Goal: Task Accomplishment & Management: Use online tool/utility

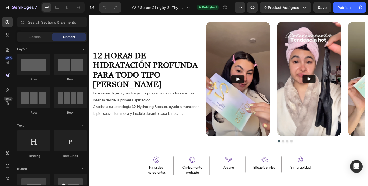
scroll to position [397, 0]
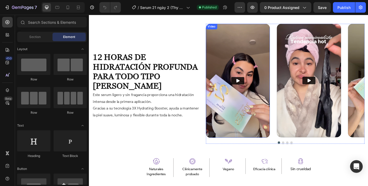
click at [233, 40] on img at bounding box center [257, 89] width 73 height 129
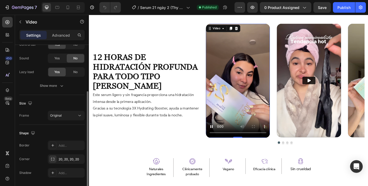
scroll to position [77, 0]
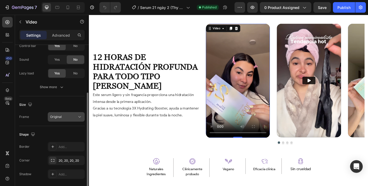
click at [60, 116] on span "Original" at bounding box center [56, 117] width 12 height 4
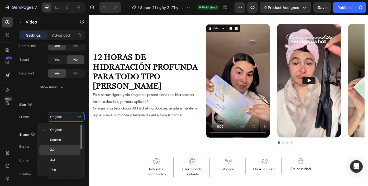
click at [58, 149] on p "3:2" at bounding box center [64, 149] width 28 height 5
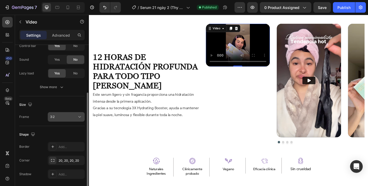
click at [65, 118] on div "3:2" at bounding box center [63, 116] width 27 height 5
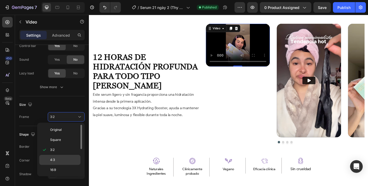
click at [62, 161] on p "4:3" at bounding box center [64, 159] width 28 height 5
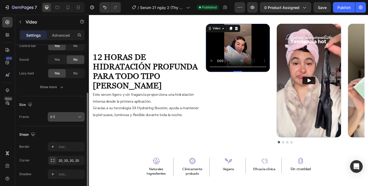
click at [73, 119] on div "4:3" at bounding box center [63, 116] width 27 height 5
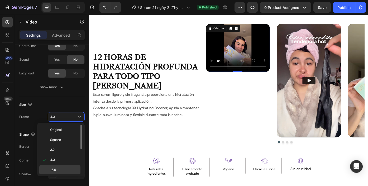
click at [67, 170] on p "16:9" at bounding box center [64, 169] width 28 height 5
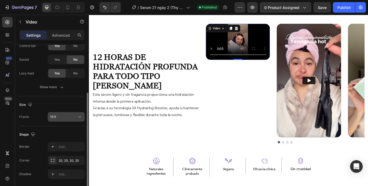
click at [67, 115] on div "16:9" at bounding box center [63, 116] width 27 height 5
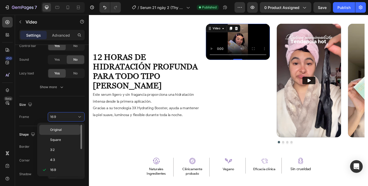
click at [64, 130] on p "Original" at bounding box center [64, 129] width 28 height 5
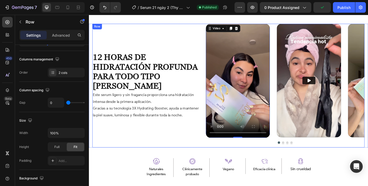
click at [161, 157] on div "amado por la comunidad Heading 12 HORAS DE HIDRATACIÓN PROFUNDA PARA TODO TIPO …" at bounding box center [157, 95] width 129 height 140
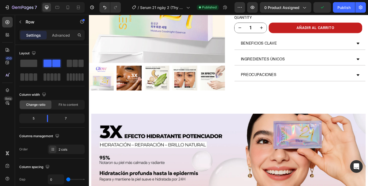
scroll to position [152, 0]
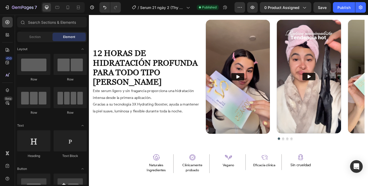
scroll to position [401, 0]
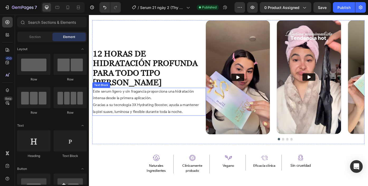
click at [147, 114] on p "Este serum ligero y sin fragancia proporciona una hidratación intensa desde la …" at bounding box center [154, 113] width 122 height 30
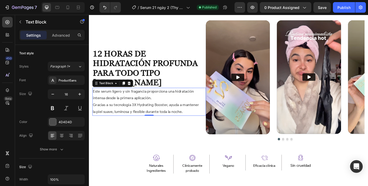
click at [166, 109] on p "Este serum ligero y sin fragancia proporciona una hidratación intensa desde la …" at bounding box center [154, 113] width 122 height 30
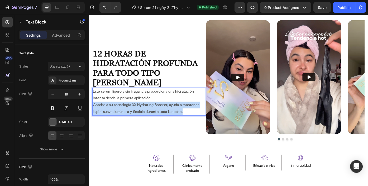
click at [166, 109] on p "Este serum ligero y sin fragancia proporciona una hidratación intensa desde la …" at bounding box center [154, 113] width 122 height 30
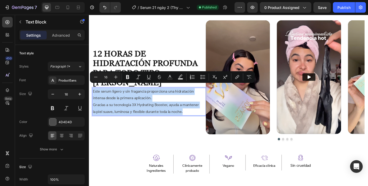
copy p "Este serum ligero y sin fragancia proporciona una hidratación intensa desde la …"
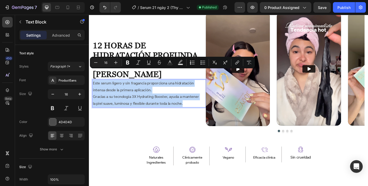
scroll to position [261, 0]
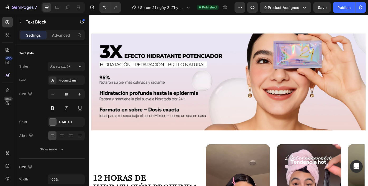
click at [250, 94] on img at bounding box center [246, 91] width 311 height 110
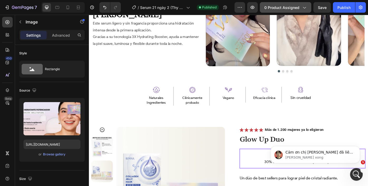
scroll to position [0, 0]
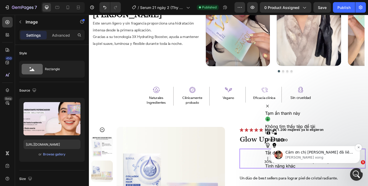
click at [305, 154] on p "Cảm ơn chị Thi đã liên hệ GemPages Team! Em là Ethan và rất hân hạnh được hỗ tr…" at bounding box center [319, 152] width 68 height 5
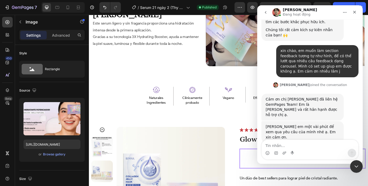
scroll to position [98, 0]
type textarea "dạ vâng ạ"
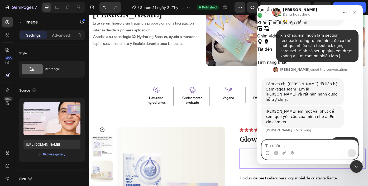
paste textarea "[URL][DOMAIN_NAME]"
type textarea "[URL][DOMAIN_NAME]"
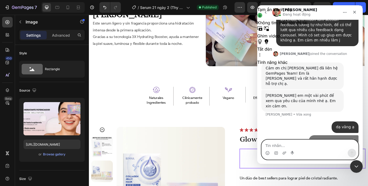
scroll to position [141, 0]
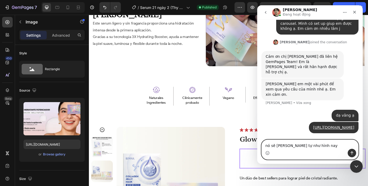
type textarea "nó sẽ tương tự như hình nay j"
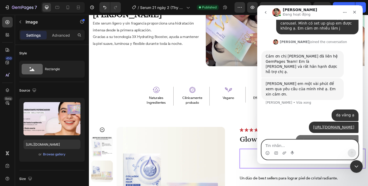
scroll to position [153, 0]
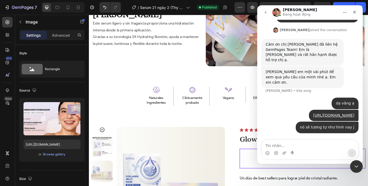
click at [298, 130] on div "nó sẽ tương tự như hình nay j Seyoul • Vừa xong" at bounding box center [309, 130] width 97 height 18
drag, startPoint x: 305, startPoint y: 128, endPoint x: 352, endPoint y: 131, distance: 47.3
click at [357, 128] on div "nó sẽ tương tự như hình nay j Seyoul • Vừa xong" at bounding box center [326, 127] width 63 height 12
copy div "nó sẽ tương tự như hình nay j"
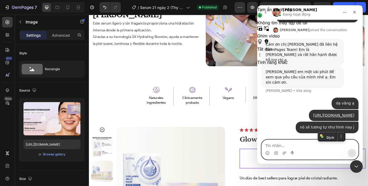
click at [309, 143] on textarea "Tin nhắn..." at bounding box center [309, 144] width 96 height 9
paste textarea "nó sẽ tương tự như hình nay j"
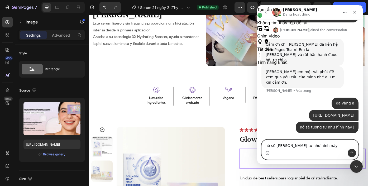
type textarea "nó sẽ tương tự như hình này ạ"
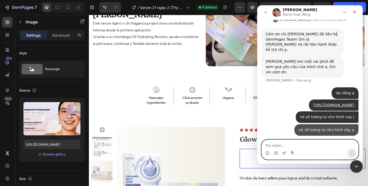
scroll to position [165, 0]
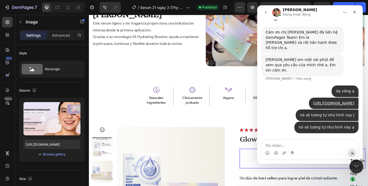
click at [352, 165] on div "Đóng Intercom Messenger" at bounding box center [355, 165] width 13 height 13
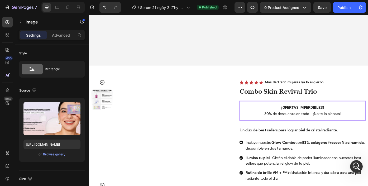
scroll to position [936, 0]
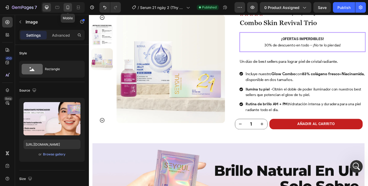
click at [67, 8] on icon at bounding box center [67, 7] width 5 height 5
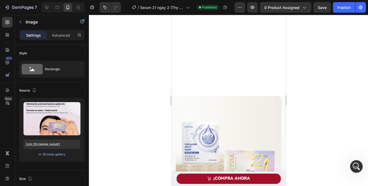
scroll to position [727, 0]
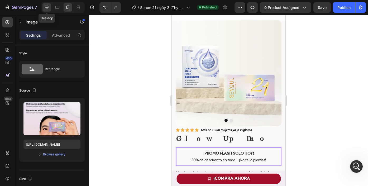
click at [47, 8] on icon at bounding box center [46, 7] width 3 height 3
type input "https://cdn.shopify.com/s/files/1/0643/1404/8704/files/gempages_507356051327157…"
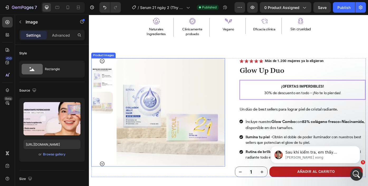
scroll to position [463, 0]
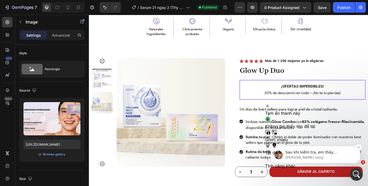
click at [299, 154] on p "Sau khi kiểm tra, em thấy quyền truy cập vào của hàng của chị thông qua tài kho…" at bounding box center [319, 152] width 68 height 5
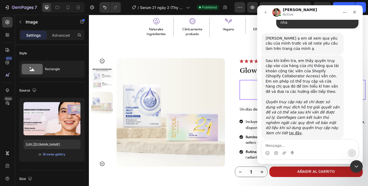
click at [297, 144] on textarea "Message…" at bounding box center [309, 144] width 96 height 9
type textarea "dạ vâng ạ"
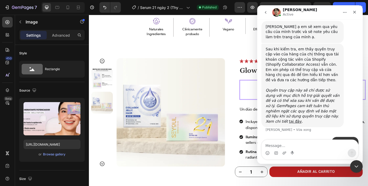
scroll to position [479, 0]
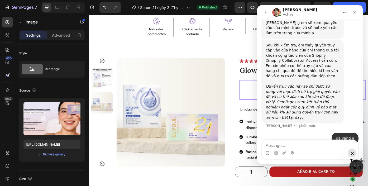
click at [353, 167] on icon "Đóng Intercom Messenger" at bounding box center [355, 165] width 6 height 6
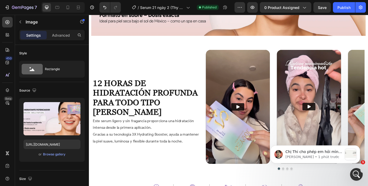
scroll to position [529, 0]
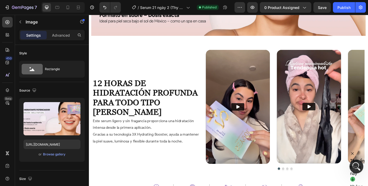
click at [354, 169] on icon "Mở Intercom Messenger" at bounding box center [355, 165] width 9 height 9
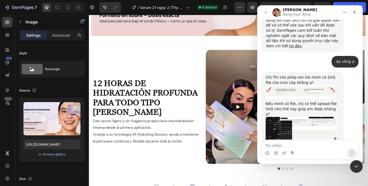
click at [294, 147] on textarea "Tin nhắn..." at bounding box center [309, 144] width 96 height 9
click at [294, 146] on textarea "Tin nhắn..." at bounding box center [309, 144] width 96 height 9
type textarea "dạ mình đợi e chút nha ạ"
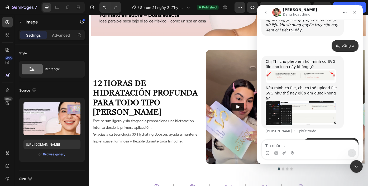
click at [308, 69] on img "Ethan nói…" at bounding box center [300, 75] width 71 height 13
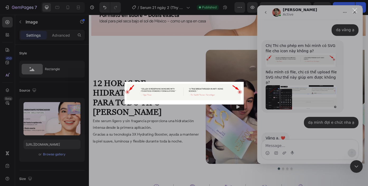
scroll to position [582, 0]
click at [367, 168] on div "Ứng dụng nhắn tin trong Intercom" at bounding box center [184, 93] width 368 height 186
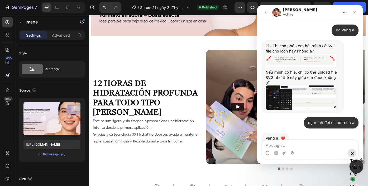
click at [352, 166] on icon "Đóng Intercom Messenger" at bounding box center [355, 165] width 6 height 6
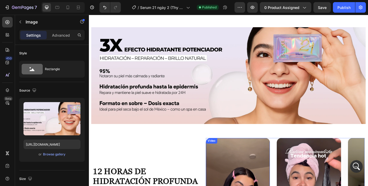
scroll to position [354, 0]
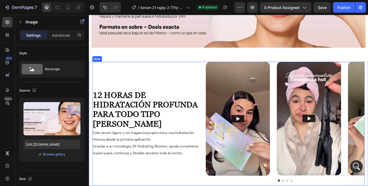
click at [205, 76] on div "amado por la comunidad Heading 12 HORAS DE HIDRATACIÓN PROFUNDA PARA TODO TIPO …" at bounding box center [157, 138] width 129 height 140
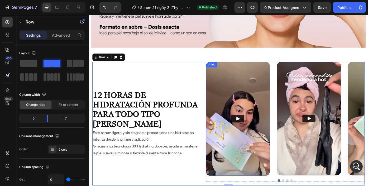
scroll to position [367, 0]
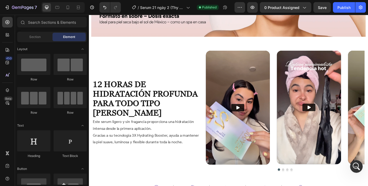
click at [219, 58] on div "amado por la comunidad Heading 12 HORAS DE HIDRATACIÓN PROFUNDA PARA TODO TIPO …" at bounding box center [157, 126] width 129 height 140
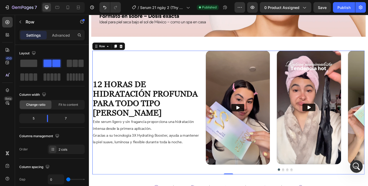
scroll to position [561, 0]
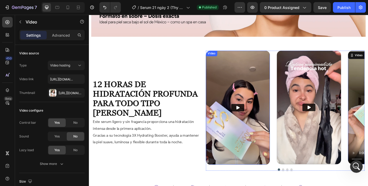
click at [295, 69] on div "Video Video Video 0 Video" at bounding box center [311, 120] width 180 height 129
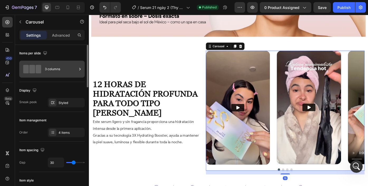
click at [42, 73] on div at bounding box center [32, 69] width 21 height 12
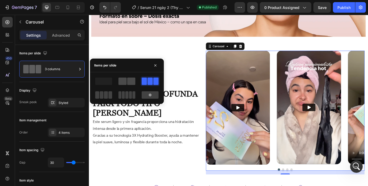
click at [126, 83] on span at bounding box center [122, 80] width 8 height 7
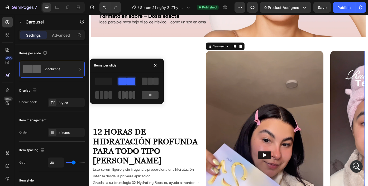
click at [126, 94] on span at bounding box center [126, 94] width 3 height 7
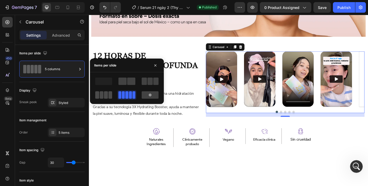
click at [102, 91] on span at bounding box center [102, 94] width 4 height 7
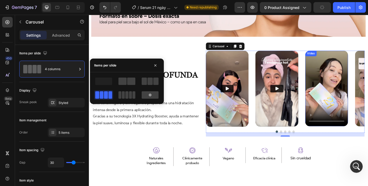
click at [358, 75] on video at bounding box center [358, 99] width 48 height 86
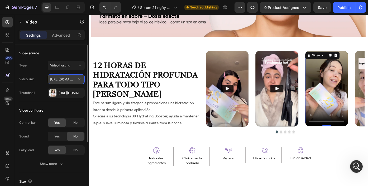
click at [64, 78] on input "https://cdn.shopify.com/videos/c/o/v/0db3f03d94d847c497f0a98ac98247cd.mp4" at bounding box center [66, 78] width 37 height 9
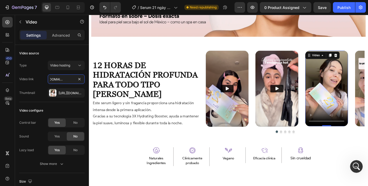
type input "https://cdn.shopify.com/videos/c/o/v/3d447dc55548477d8110e3c51fb12702.mov"
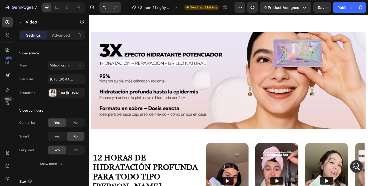
scroll to position [222, 0]
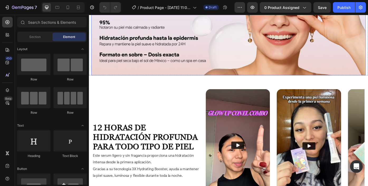
scroll to position [557, 0]
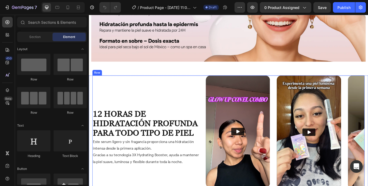
click at [215, 85] on div "amado por la comunidad Heading 12 HORAS DE HIDRATACIÓN PROFUNDA PARA TODO TIPO …" at bounding box center [157, 154] width 129 height 140
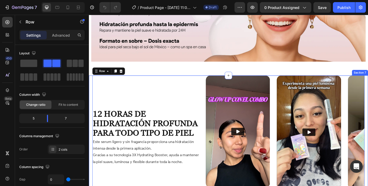
click at [91, 88] on div "amado por la comunidad Heading 12 HORAS DE HIDRATACIÓN PROFUNDA PARA TODO TIPO …" at bounding box center [247, 154] width 316 height 140
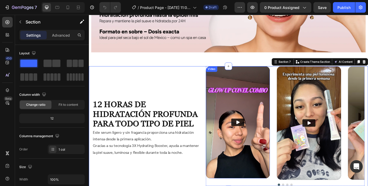
scroll to position [572, 0]
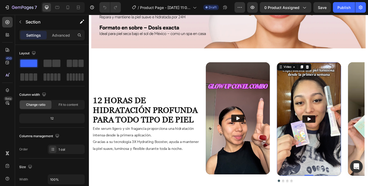
click at [340, 131] on icon "Play" at bounding box center [337, 132] width 5 height 5
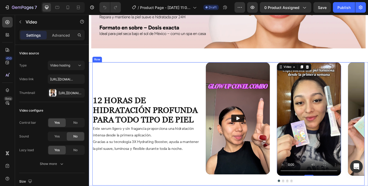
click at [177, 80] on div "amado por la comunidad Heading 12 HORAS DE HIDRATACIÓN PROFUNDA PARA TODO TIPO …" at bounding box center [157, 139] width 129 height 140
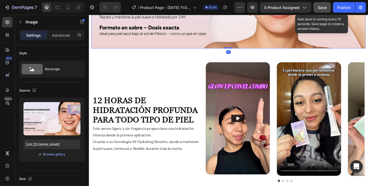
click at [329, 6] on button "Save" at bounding box center [321, 7] width 17 height 11
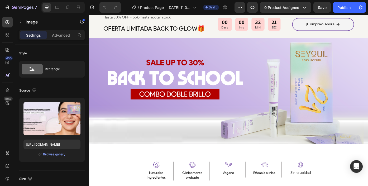
scroll to position [298, 0]
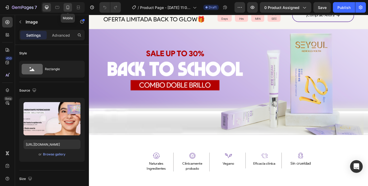
click at [64, 4] on div at bounding box center [68, 7] width 8 height 8
type input "https://cdn.shopify.com/s/files/1/0643/1404/8704/files/gempages_507356051327157…"
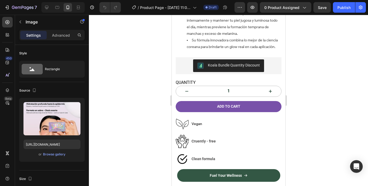
scroll to position [259, 0]
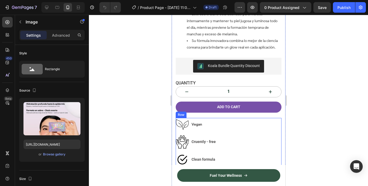
click at [176, 118] on div "Image Vegan Text block Row" at bounding box center [228, 126] width 106 height 17
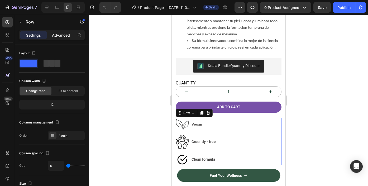
click at [56, 35] on p "Advanced" at bounding box center [61, 35] width 18 height 6
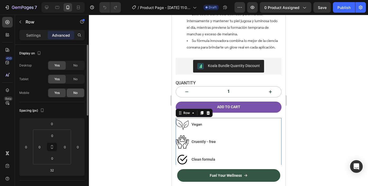
click at [74, 92] on span "No" at bounding box center [75, 92] width 4 height 5
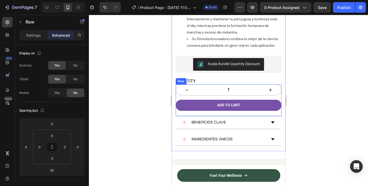
scroll to position [269, 0]
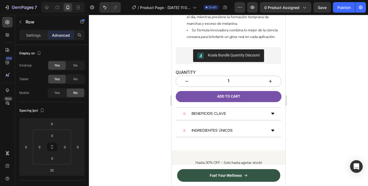
click at [327, 110] on div at bounding box center [228, 100] width 279 height 171
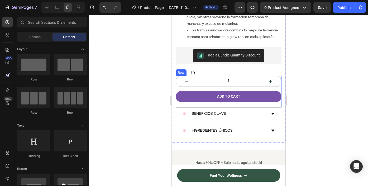
click at [279, 76] on div "1 Product Quantity" at bounding box center [228, 83] width 106 height 15
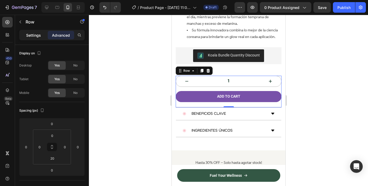
click at [38, 37] on p "Settings" at bounding box center [33, 35] width 15 height 6
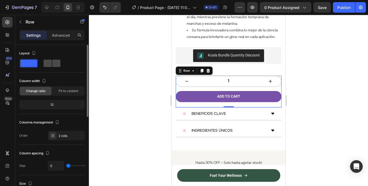
click at [48, 67] on div at bounding box center [51, 63] width 19 height 9
type input "16"
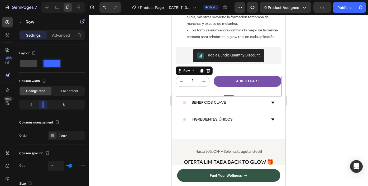
drag, startPoint x: 52, startPoint y: 103, endPoint x: 41, endPoint y: 103, distance: 11.1
click at [147, 78] on div at bounding box center [228, 100] width 279 height 171
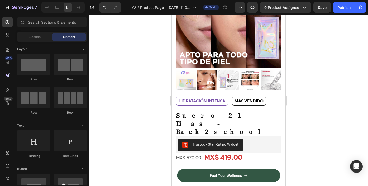
scroll to position [77, 0]
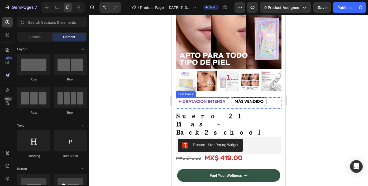
click at [227, 105] on div "HIDRATACIÓN INTENSA" at bounding box center [201, 101] width 52 height 8
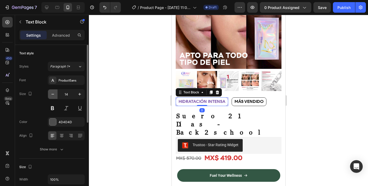
click at [52, 95] on icon "button" at bounding box center [52, 93] width 5 height 5
click at [80, 96] on icon "button" at bounding box center [79, 93] width 5 height 5
type input "14"
click at [112, 106] on div at bounding box center [228, 100] width 279 height 171
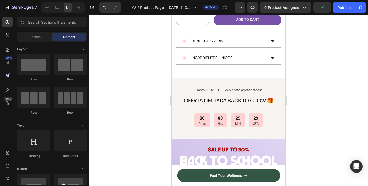
scroll to position [331, 0]
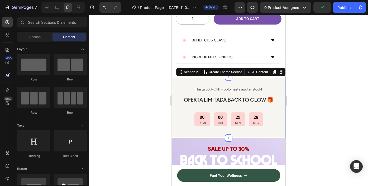
click at [174, 115] on div "Hasta 30% OFF – Solo hasta agotar stock Text Block OFERTA LIMITADA BACK TO GLOW…" at bounding box center [228, 107] width 114 height 61
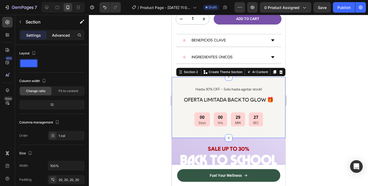
click at [68, 34] on p "Advanced" at bounding box center [61, 35] width 18 height 6
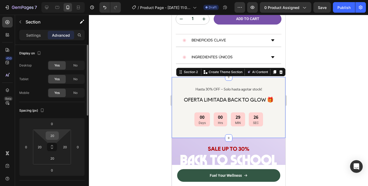
click at [53, 137] on input "20" at bounding box center [52, 135] width 11 height 8
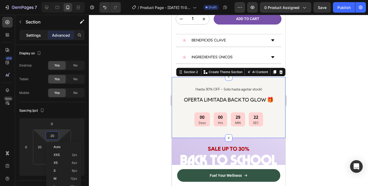
click at [37, 35] on p "Settings" at bounding box center [33, 35] width 15 height 6
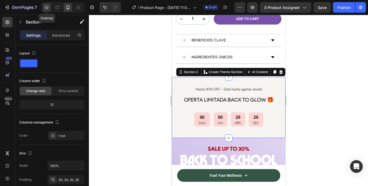
click at [47, 8] on icon at bounding box center [46, 7] width 5 height 5
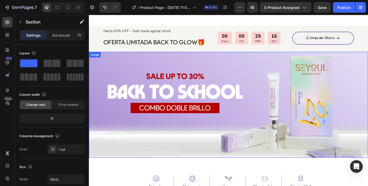
scroll to position [274, 0]
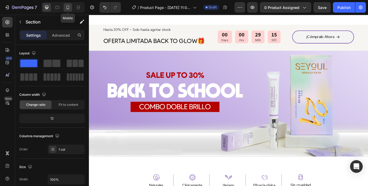
click at [67, 9] on icon at bounding box center [67, 7] width 5 height 5
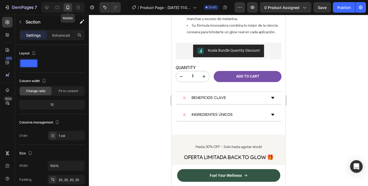
scroll to position [359, 0]
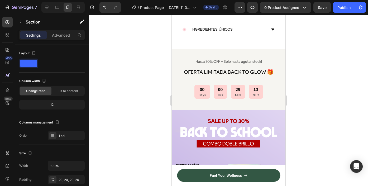
click at [173, 49] on div "Hasta 30% OFF – Solo hasta agotar stock Text Block OFERTA LIMITADA BACK TO GLOW…" at bounding box center [228, 79] width 114 height 61
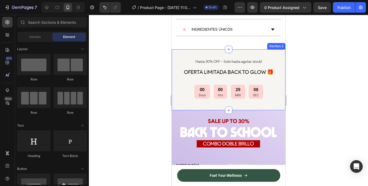
click at [174, 49] on div "Hasta 30% OFF – Solo hasta agotar stock Text Block OFERTA LIMITADA BACK TO GLOW…" at bounding box center [228, 79] width 114 height 61
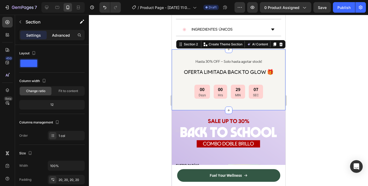
click at [51, 34] on div "Advanced" at bounding box center [61, 35] width 26 height 8
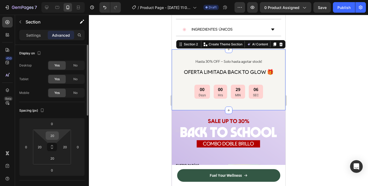
click at [51, 135] on input "20" at bounding box center [52, 135] width 11 height 8
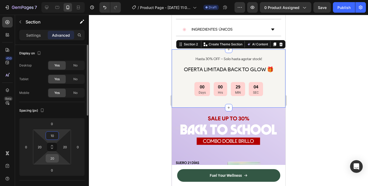
type input "10"
click at [53, 155] on input "20" at bounding box center [52, 158] width 11 height 8
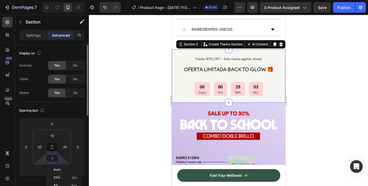
type input "10"
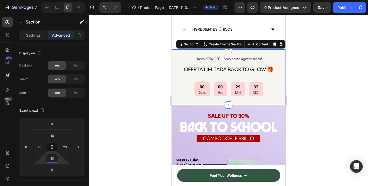
click at [112, 120] on div at bounding box center [228, 100] width 279 height 171
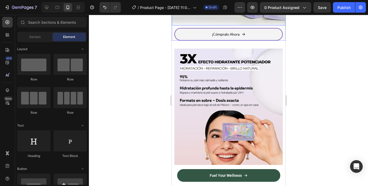
scroll to position [537, 0]
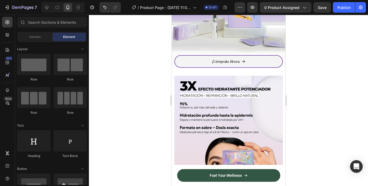
click at [142, 116] on div at bounding box center [228, 100] width 279 height 171
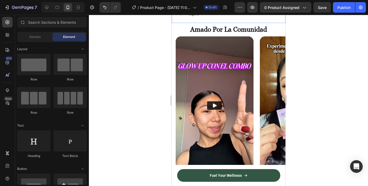
scroll to position [796, 0]
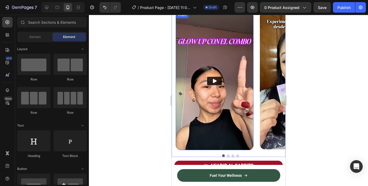
click at [212, 82] on icon "Play" at bounding box center [213, 80] width 5 height 5
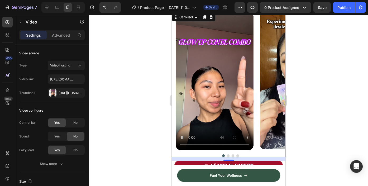
click at [254, 69] on div "Video Video Video Video" at bounding box center [230, 81] width 110 height 138
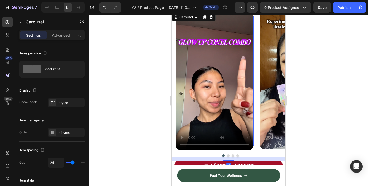
click at [238, 74] on video at bounding box center [214, 81] width 78 height 138
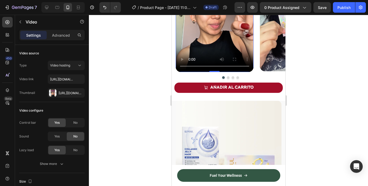
scroll to position [884, 0]
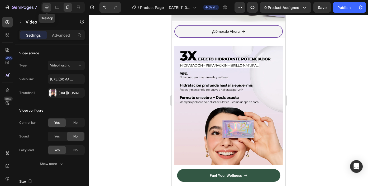
click at [49, 5] on icon at bounding box center [46, 7] width 5 height 5
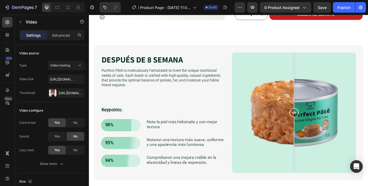
scroll to position [1030, 0]
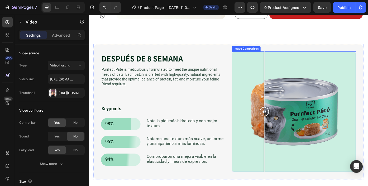
click at [288, 99] on div at bounding box center [321, 124] width 140 height 137
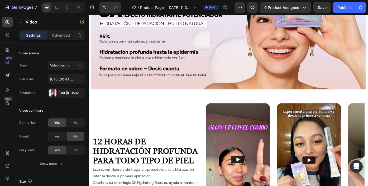
scroll to position [522, 0]
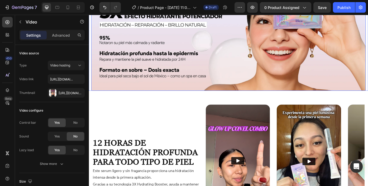
click at [232, 86] on img at bounding box center [246, 46] width 311 height 110
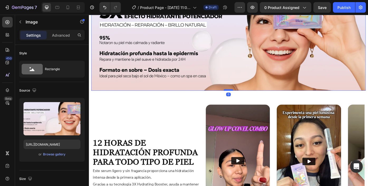
click at [249, 99] on div at bounding box center [247, 100] width 11 height 2
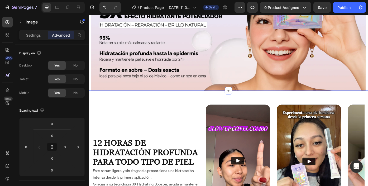
click at [91, 98] on div "Image Image Naturales Ingredientes Text Block Row Image Eficacia comprobada clí…" at bounding box center [247, 46] width 316 height 110
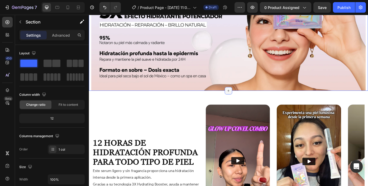
click at [246, 101] on icon at bounding box center [247, 101] width 4 height 4
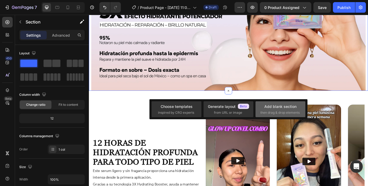
click at [275, 109] on div "Add blank section then drag & drop elements" at bounding box center [280, 109] width 40 height 11
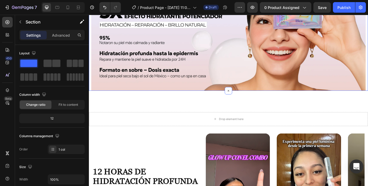
click at [358, 165] on icon "Open Intercom Messenger" at bounding box center [356, 166] width 6 height 7
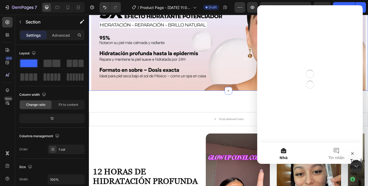
scroll to position [0, 0]
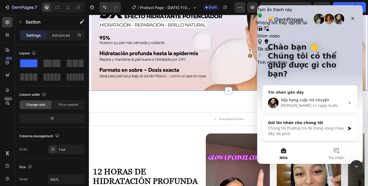
click at [315, 103] on div "Célia • 1 ngày trước" at bounding box center [312, 106] width 65 height 6
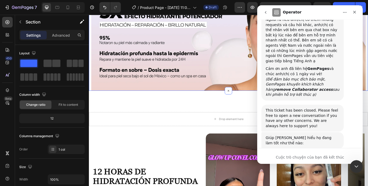
scroll to position [657, 0]
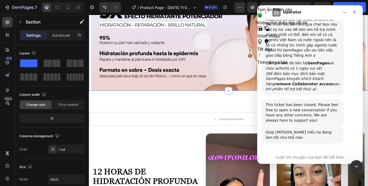
click at [354, 144] on div "Xếp hạng cuộc trò chuyện Thật tệ Không tốt Ok Tốt Tuyệt vời" at bounding box center [309, 164] width 97 height 41
click at [266, 11] on icon "go back" at bounding box center [266, 12] width 2 height 3
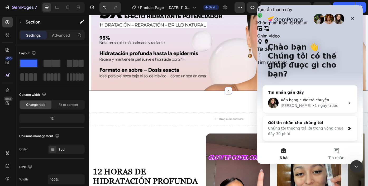
scroll to position [0, 0]
click at [337, 146] on button "Tin nhắn" at bounding box center [336, 153] width 53 height 21
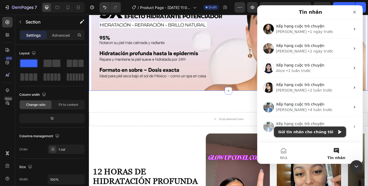
click at [324, 134] on button "Gửi tin nhắn cho chúng tôi" at bounding box center [310, 131] width 72 height 11
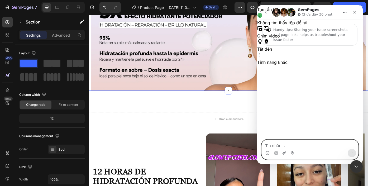
click at [284, 152] on icon "Tải tệp đính kèm lên" at bounding box center [284, 153] width 4 height 4
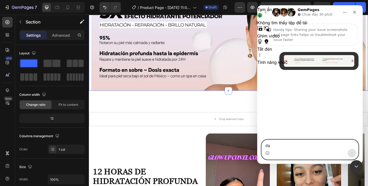
type textarea "d"
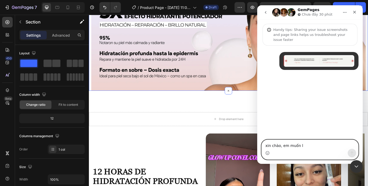
type textarea "xin chào, em muốn la"
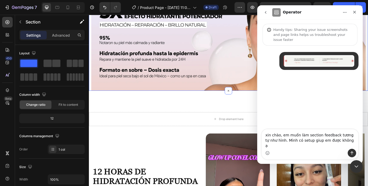
click at [301, 144] on textarea "xin chào, em muốn làm section feedback tương tự như hình. Mình có setup giup em…" at bounding box center [309, 139] width 96 height 20
click at [348, 144] on textarea "xin chào, em muốn làm section feedback tương tự như hình. Mình có set up giup e…" at bounding box center [309, 139] width 96 height 20
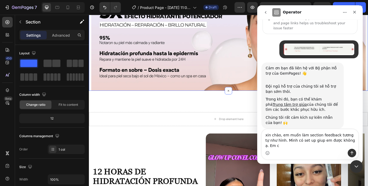
scroll to position [17, 0]
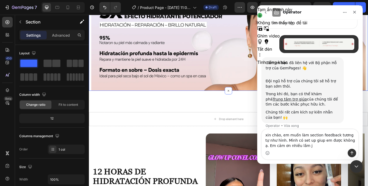
click at [280, 140] on textarea "xin chào, em muốn làm section feedback tương tự như hình. Mình có set up giup e…" at bounding box center [309, 139] width 96 height 20
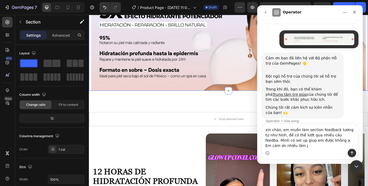
scroll to position [22, 0]
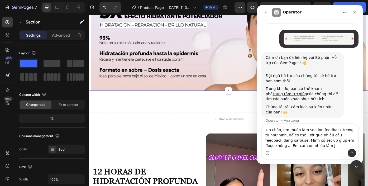
type textarea "xin chào, em muốn làm section feedback tương tự như hình, để có thể lướt qua nh…"
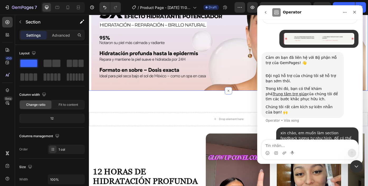
scroll to position [43, 0]
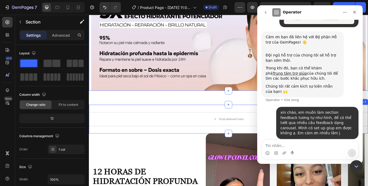
click at [260, 122] on div "Drop element here Section 7" at bounding box center [247, 133] width 316 height 33
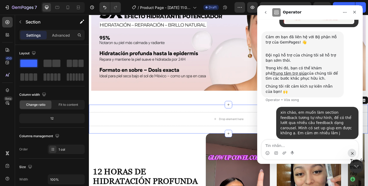
click at [354, 162] on icon "Đóng Intercom Messenger" at bounding box center [355, 165] width 6 height 6
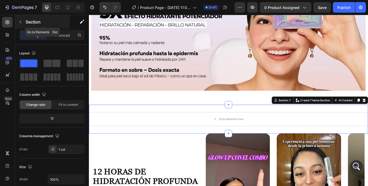
click at [20, 22] on icon "button" at bounding box center [21, 22] width 2 height 3
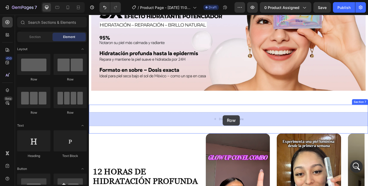
drag, startPoint x: 157, startPoint y: 82, endPoint x: 240, endPoint y: 129, distance: 95.9
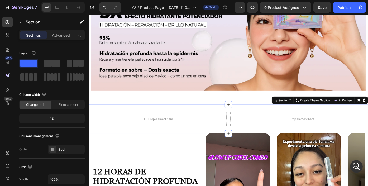
click at [189, 120] on div "Drop element here Drop element here Row Section 7 Create Theme Section AI Conte…" at bounding box center [247, 133] width 316 height 33
click at [62, 34] on p "Advanced" at bounding box center [61, 35] width 18 height 6
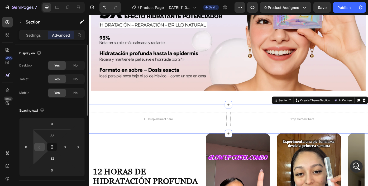
click at [41, 146] on input "0" at bounding box center [40, 147] width 8 height 8
type input "1"
type input "0"
click at [23, 149] on input "0" at bounding box center [26, 147] width 8 height 8
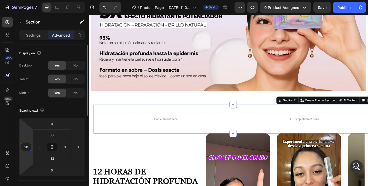
type input "2"
type input "10"
click at [77, 147] on input "0" at bounding box center [78, 147] width 8 height 8
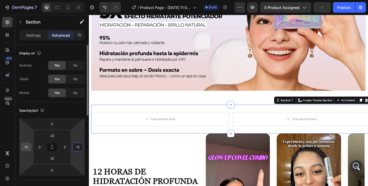
type input "15"
click at [27, 147] on input "10" at bounding box center [26, 147] width 8 height 8
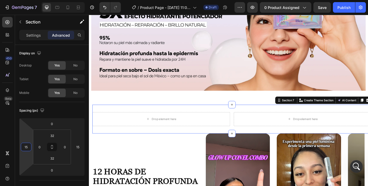
type input "15"
click at [106, 122] on div "Drop element here Drop element here Row Section 7 Create Theme Section AI Conte…" at bounding box center [251, 133] width 316 height 33
click at [115, 105] on div "Fuel Your Wellness Button Sticky Image Image Naturales Ingredientes Text Block …" at bounding box center [247, 62] width 316 height 1116
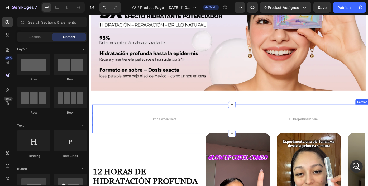
click at [109, 123] on div "Drop element here Drop element here Row Section 7" at bounding box center [251, 133] width 316 height 33
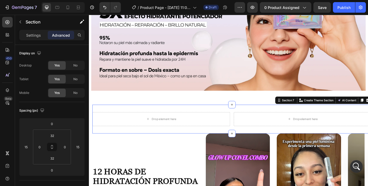
click at [188, 120] on div "Drop element here Drop element here Row Section 7 Create Theme Section AI Conte…" at bounding box center [251, 133] width 316 height 33
click at [19, 22] on icon "button" at bounding box center [20, 22] width 4 height 4
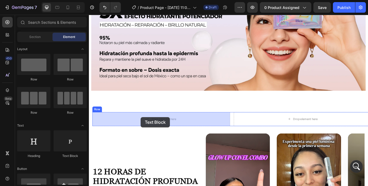
drag, startPoint x: 154, startPoint y: 159, endPoint x: 147, endPoint y: 130, distance: 29.3
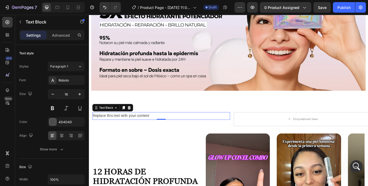
scroll to position [98, 0]
click at [121, 131] on div "Replace this text with your content" at bounding box center [171, 129] width 156 height 9
click at [121, 131] on p "Replace this text with your content" at bounding box center [170, 130] width 155 height 8
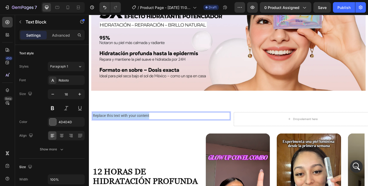
click at [121, 131] on p "Replace this text with your content" at bounding box center [170, 130] width 155 height 8
click at [94, 129] on p "CELLEA IS REDEFINING SKINCARE WITH ITS BIOTECH-POWERED FORMULATIONS" at bounding box center [170, 130] width 155 height 8
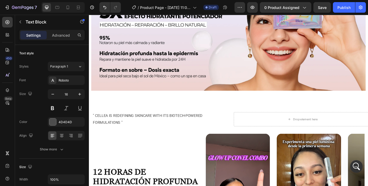
click at [188, 116] on div "Fuel Your Wellness Button Sticky Image Image Naturales Ingredientes Text Block …" at bounding box center [247, 62] width 316 height 1116
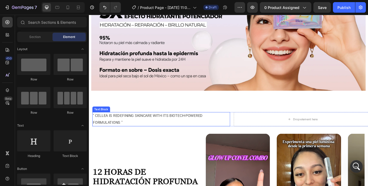
click at [182, 133] on p "" CELLEA IS REDEFINING SKINCARE WITH ITS BIOTECH-POWERED FORMULATIONS "" at bounding box center [170, 133] width 155 height 15
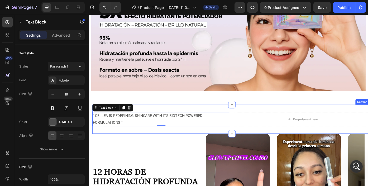
click at [260, 121] on div "" CELLEA IS REDEFINING SKINCARE WITH ITS BIOTECH-POWERED FORMULATIONS " Text Bl…" at bounding box center [251, 133] width 316 height 33
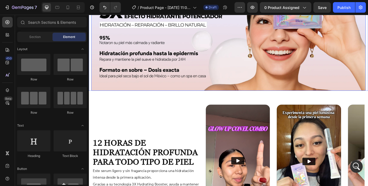
click at [248, 99] on img at bounding box center [246, 46] width 311 height 110
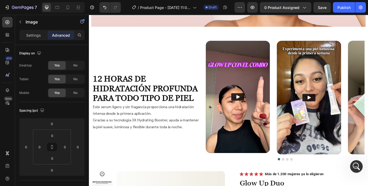
scroll to position [588, 0]
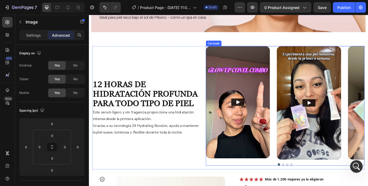
click at [297, 56] on div "Video Video Video Video" at bounding box center [311, 114] width 180 height 129
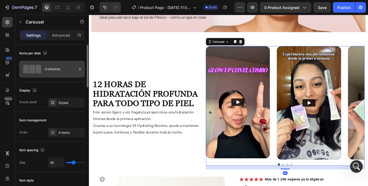
click at [71, 68] on div "3 columns" at bounding box center [61, 69] width 32 height 12
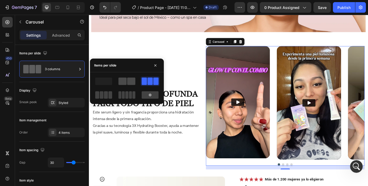
click at [130, 82] on span at bounding box center [131, 80] width 8 height 7
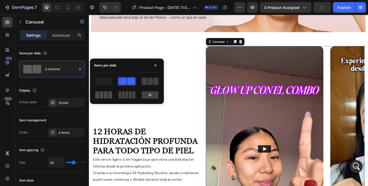
click at [108, 95] on span at bounding box center [106, 94] width 4 height 7
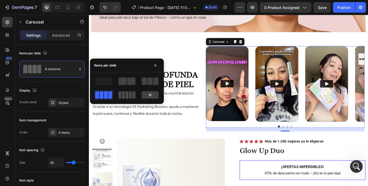
click at [122, 95] on span at bounding box center [123, 94] width 3 height 7
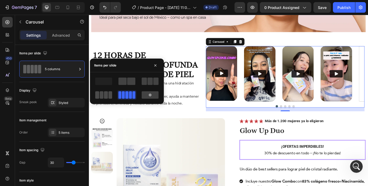
click at [108, 95] on span at bounding box center [110, 94] width 4 height 7
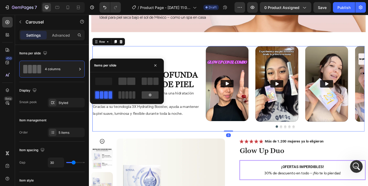
click at [171, 137] on div "amado por la comunidad Heading 12 HORAS DE HIDRATACIÓN PROFUNDA PARA TODO TIPO …" at bounding box center [157, 98] width 129 height 97
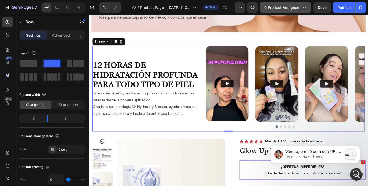
scroll to position [263, 0]
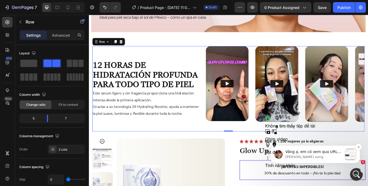
click at [318, 155] on p "[PERSON_NAME] xong" at bounding box center [313, 156] width 57 height 5
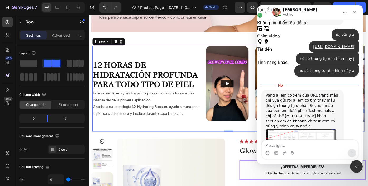
scroll to position [271, 0]
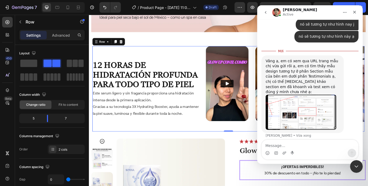
click at [310, 101] on img "Ethan nói…" at bounding box center [300, 112] width 71 height 35
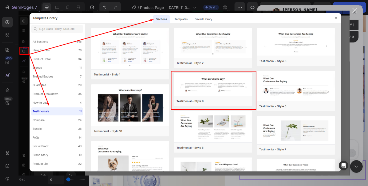
click at [353, 12] on div "Đóng" at bounding box center [354, 10] width 5 height 5
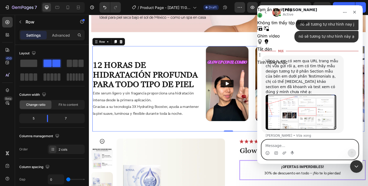
click at [293, 146] on textarea "Message…" at bounding box center [309, 144] width 96 height 9
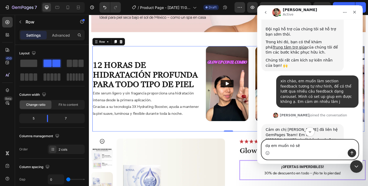
scroll to position [40, 0]
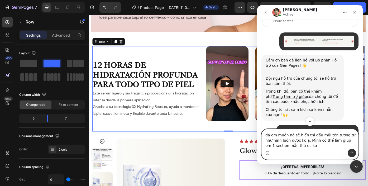
type textarea "dạ em muốn nó sẽ hiển thị dấu mũi tên tương tự như hình luôn được ko ạ. Mình có…"
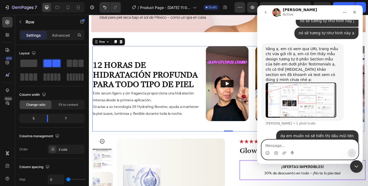
scroll to position [289, 0]
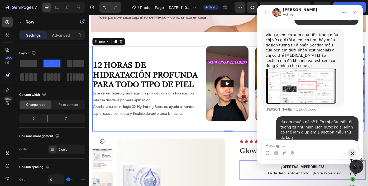
click at [352, 164] on icon "Đóng Intercom Messenger" at bounding box center [355, 165] width 6 height 6
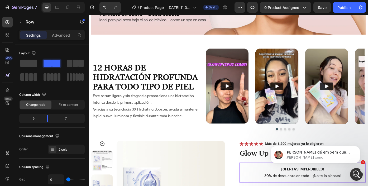
scroll to position [304, 0]
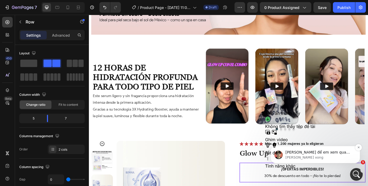
click at [298, 150] on p "Vâng để em xem qua giúp mình nhé ạ." at bounding box center [319, 152] width 68 height 5
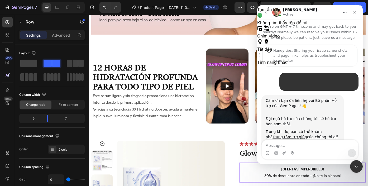
scroll to position [1, 0]
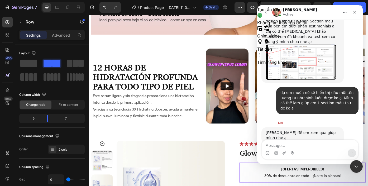
click at [300, 144] on textarea "Message…" at bounding box center [309, 144] width 96 height 9
type textarea "https://builder.gempages.net/editor/507356052619003124/581004757775155795?type=…"
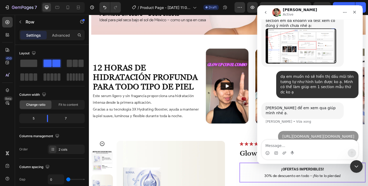
scroll to position [341, 0]
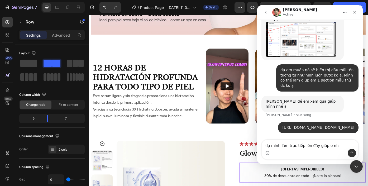
type textarea "dạ mình làm trực tiếp lên đây giúp e nha"
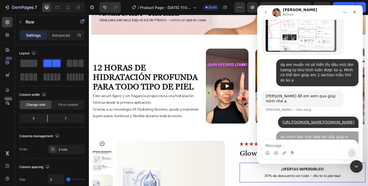
scroll to position [353, 0]
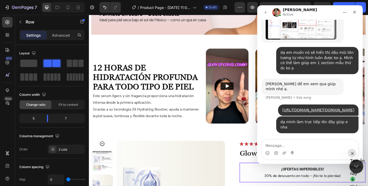
click at [354, 161] on div "Đóng Intercom Messenger" at bounding box center [355, 165] width 13 height 13
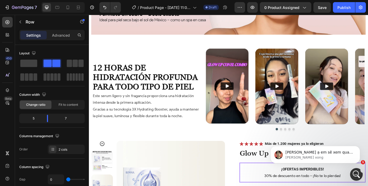
scroll to position [0, 0]
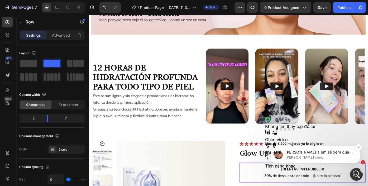
click at [313, 149] on div "Vâng ạ em sẽ xem qua yêu cầu của mình trước và sẽ note yêu cầu làm trên trang c…" at bounding box center [319, 152] width 70 height 7
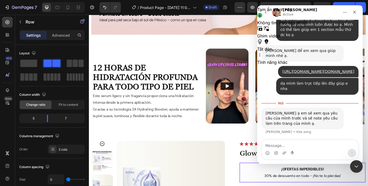
scroll to position [388, 0]
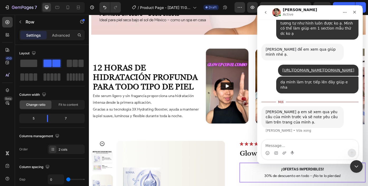
click at [304, 146] on textarea "Message…" at bounding box center [309, 144] width 96 height 9
click at [307, 140] on textarea "Message…" at bounding box center [309, 144] width 96 height 9
click at [355, 170] on div "Đóng Intercom Messenger" at bounding box center [355, 165] width 13 height 13
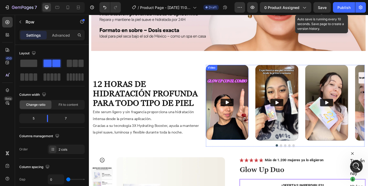
scroll to position [569, 0]
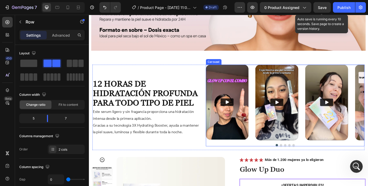
click at [273, 79] on div "Video Video Video Video Drop element here" at bounding box center [311, 114] width 180 height 86
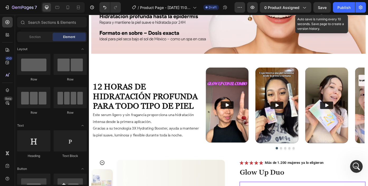
scroll to position [566, 0]
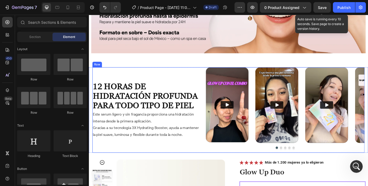
click at [201, 85] on div "amado por la comunidad Heading 12 HORAS DE HIDRATACIÓN PROFUNDA PARA TODO TIPO …" at bounding box center [157, 122] width 129 height 97
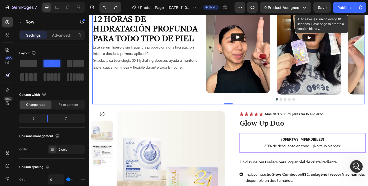
scroll to position [610, 0]
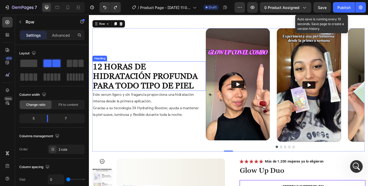
click at [156, 77] on h2 "12 HORAS DE HIDRATACIÓN PROFUNDA PARA TODO TIPO DE PIEL" at bounding box center [154, 84] width 123 height 33
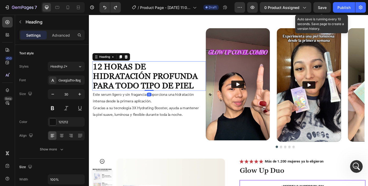
click at [156, 77] on h2 "12 HORAS DE HIDRATACIÓN PROFUNDA PARA TODO TIPO DE PIEL" at bounding box center [154, 84] width 123 height 33
click at [156, 77] on p "12 HORAS DE HIDRATACIÓN PROFUNDA PARA TODO TIPO DE PIEL" at bounding box center [154, 84] width 122 height 32
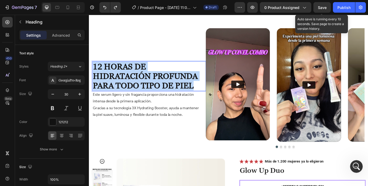
click at [156, 77] on p "12 HORAS DE HIDRATACIÓN PROFUNDA PARA TODO TIPO DE PIEL" at bounding box center [154, 84] width 122 height 32
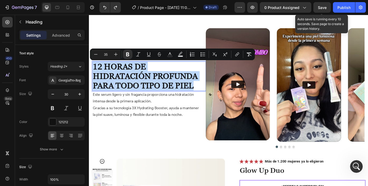
click at [154, 45] on div "amado por la comunidad Heading 12 HORAS DE HIDRATACIÓN PROFUNDA PARA TODO TIPO …" at bounding box center [157, 100] width 129 height 140
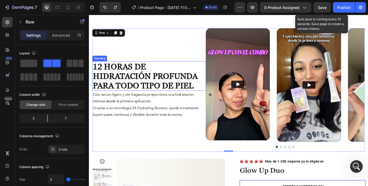
click at [182, 83] on strong "12 HORAS DE HIDRATACIÓN PROFUNDA PARA TODO TIPO DE PIEL" at bounding box center [152, 84] width 119 height 32
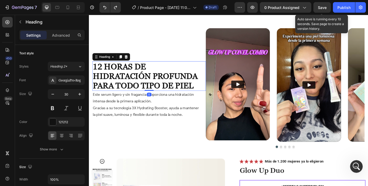
scroll to position [367, 0]
click at [127, 86] on strong "12 HORAS DE HIDRATACIÓN PROFUNDA PARA TODO TIPO DE PIEL" at bounding box center [152, 84] width 119 height 32
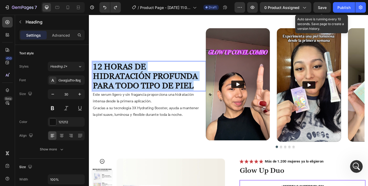
click at [127, 86] on strong "12 HORAS DE HIDRATACIÓN PROFUNDA PARA TODO TIPO DE PIEL" at bounding box center [152, 84] width 119 height 32
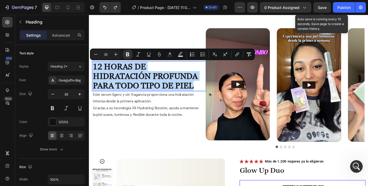
type input "13"
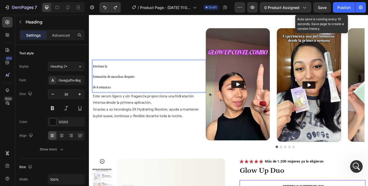
scroll to position [608, 0]
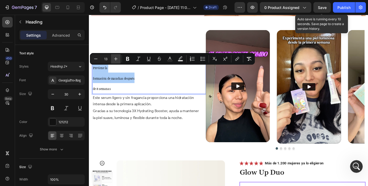
click at [114, 60] on icon "Editor contextual toolbar" at bounding box center [115, 58] width 5 height 5
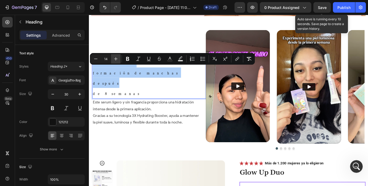
click at [114, 60] on icon "Editor contextual toolbar" at bounding box center [115, 58] width 5 height 5
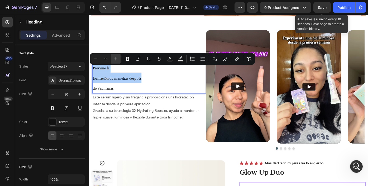
click at [114, 60] on icon "Editor contextual toolbar" at bounding box center [115, 58] width 5 height 5
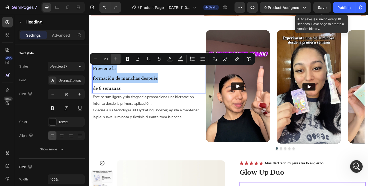
click at [114, 60] on icon "Editor contextual toolbar" at bounding box center [115, 58] width 5 height 5
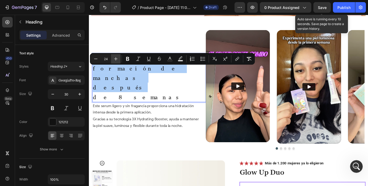
click at [114, 60] on icon "Editor contextual toolbar" at bounding box center [115, 58] width 5 height 5
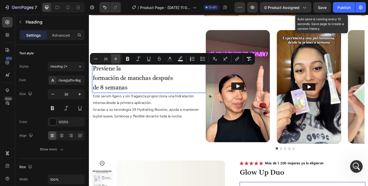
click at [114, 60] on icon "Editor contextual toolbar" at bounding box center [115, 58] width 5 height 5
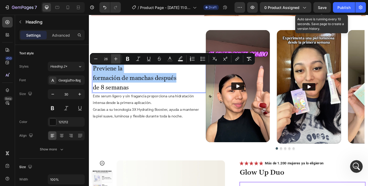
click at [114, 60] on icon "Editor contextual toolbar" at bounding box center [115, 58] width 5 height 5
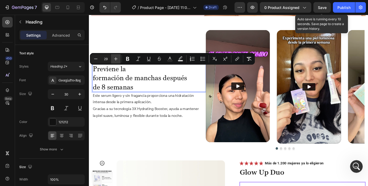
click at [114, 60] on icon "Editor contextual toolbar" at bounding box center [115, 58] width 5 height 5
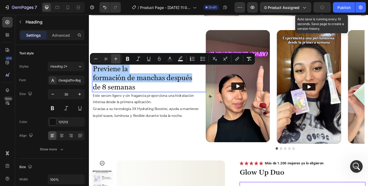
click at [114, 60] on icon "Editor contextual toolbar" at bounding box center [115, 58] width 5 height 5
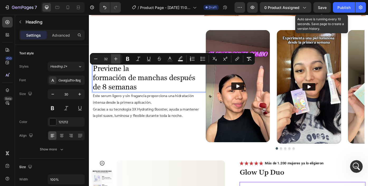
click at [114, 60] on icon "Editor contextual toolbar" at bounding box center [115, 58] width 5 height 5
type input "33"
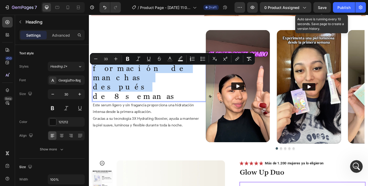
click at [181, 102] on p "de 8 semanas" at bounding box center [154, 107] width 122 height 11
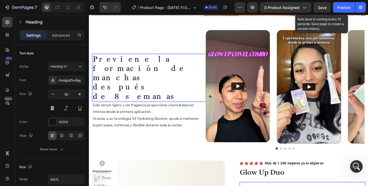
click at [183, 88] on span "formación de manchas después" at bounding box center [145, 85] width 105 height 31
click at [136, 125] on p "Este serum ligero y sin fragancia proporciona una hidratación intensa desde la …" at bounding box center [154, 129] width 122 height 30
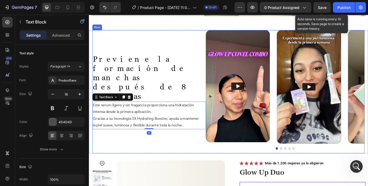
click at [130, 147] on div "amado por la comunidad Heading ⁠⁠⁠⁠⁠⁠⁠ Previene la formación de manchas después…" at bounding box center [157, 102] width 129 height 140
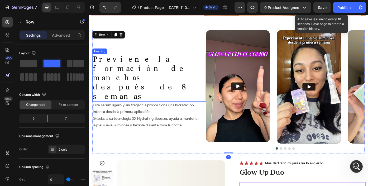
click at [154, 91] on span "después de 8 semanas" at bounding box center [145, 101] width 105 height 21
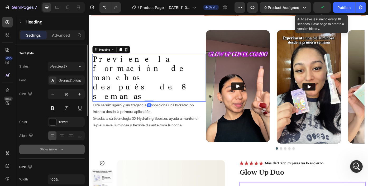
click at [62, 149] on icon "button" at bounding box center [61, 149] width 5 height 5
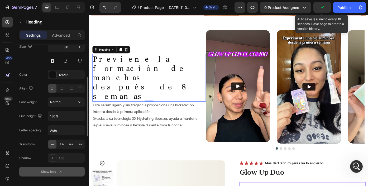
scroll to position [62, 0]
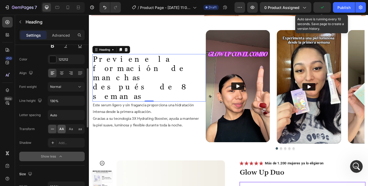
click at [63, 129] on span "AA" at bounding box center [61, 128] width 5 height 5
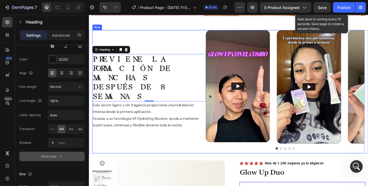
click at [202, 152] on div "amado por la comunidad Heading ⁠⁠⁠⁠⁠⁠⁠ Previene la formación de manchas después…" at bounding box center [157, 102] width 129 height 140
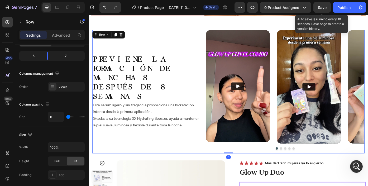
scroll to position [0, 0]
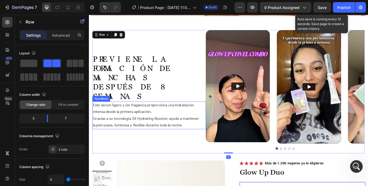
click at [152, 114] on p "Este serum ligero y sin fragancia proporciona una hidratación intensa desde la …" at bounding box center [154, 129] width 122 height 30
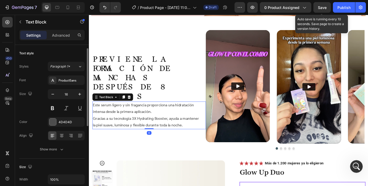
scroll to position [21, 0]
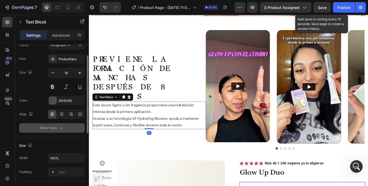
click at [63, 127] on icon "button" at bounding box center [61, 127] width 5 height 5
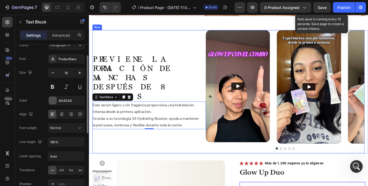
click at [140, 145] on div "amado por la comunidad Heading ⁠⁠⁠⁠⁠⁠⁠ Previene la formación de manchas después…" at bounding box center [157, 102] width 129 height 140
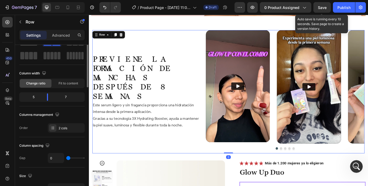
scroll to position [0, 0]
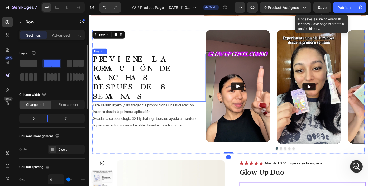
click at [144, 91] on p "⁠⁠⁠⁠⁠⁠⁠ Previene la formación de manchas después de 8 semanas" at bounding box center [154, 86] width 122 height 53
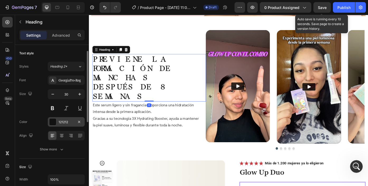
scroll to position [30, 0]
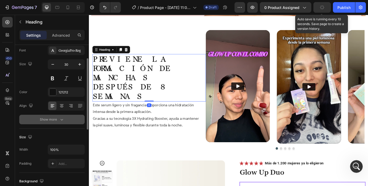
click at [63, 119] on icon "button" at bounding box center [61, 119] width 5 height 5
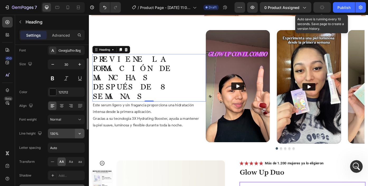
click at [80, 134] on icon "button" at bounding box center [79, 133] width 5 height 5
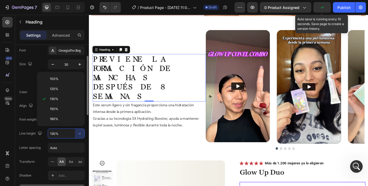
click at [64, 108] on p "150%" at bounding box center [65, 108] width 30 height 5
type input "150%"
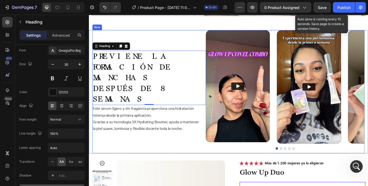
click at [184, 145] on div "amado por la comunidad Heading Previene la formación de manchas después de 8 se…" at bounding box center [157, 102] width 129 height 140
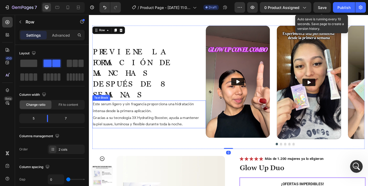
scroll to position [582, 0]
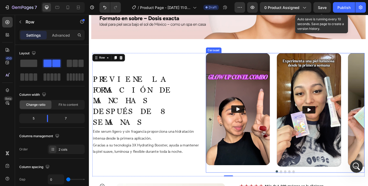
click at [296, 74] on div "Video Video Video Video Drop element here" at bounding box center [311, 122] width 180 height 129
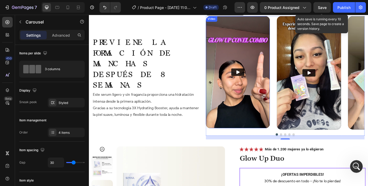
scroll to position [622, 0]
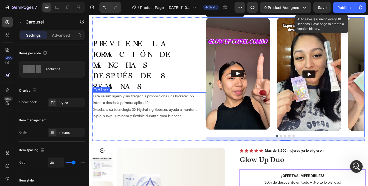
click at [157, 106] on p "Este serum ligero y sin fragancia proporciona una hidratación intensa desde la …" at bounding box center [154, 118] width 122 height 30
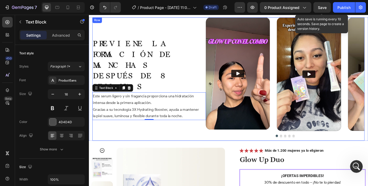
click at [151, 130] on div "amado por la comunidad Heading Previene la formación de manchas después de 8 se…" at bounding box center [157, 88] width 129 height 140
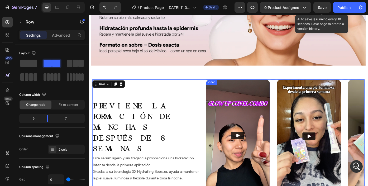
scroll to position [600, 0]
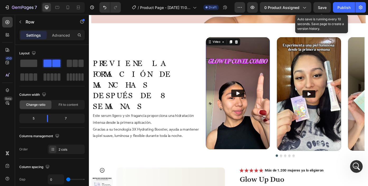
click at [261, 118] on img at bounding box center [257, 103] width 73 height 127
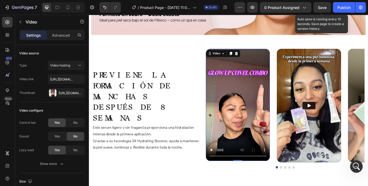
scroll to position [572, 0]
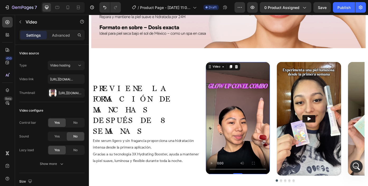
click at [298, 83] on div "Video 0 Video Video Video Drop element here" at bounding box center [311, 133] width 180 height 129
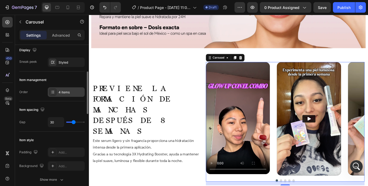
scroll to position [53, 0]
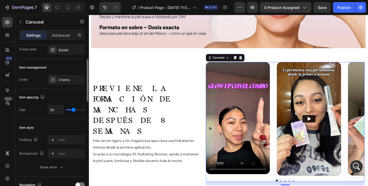
type input "23"
type input "17"
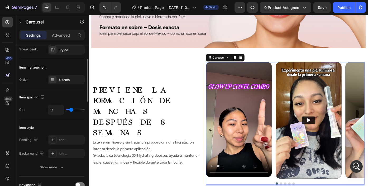
type input "15"
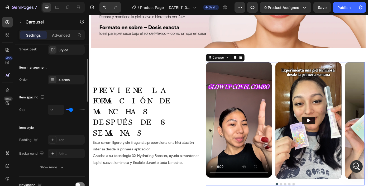
type input "17"
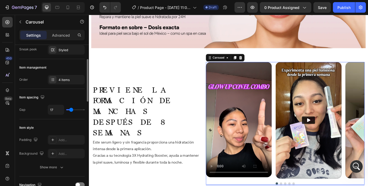
type input "18"
type input "16"
drag, startPoint x: 74, startPoint y: 108, endPoint x: 71, endPoint y: 108, distance: 2.9
type input "16"
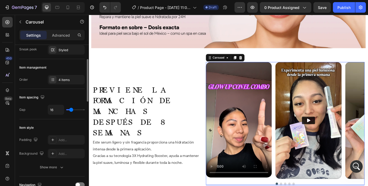
click at [71, 109] on input "range" at bounding box center [75, 109] width 18 height 1
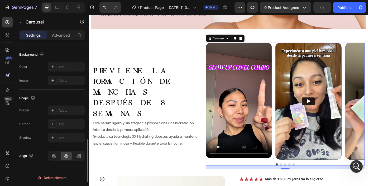
scroll to position [313, 0]
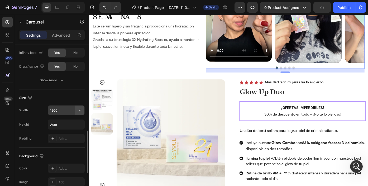
scroll to position [1, 0]
click at [79, 110] on icon "button" at bounding box center [79, 110] width 5 height 5
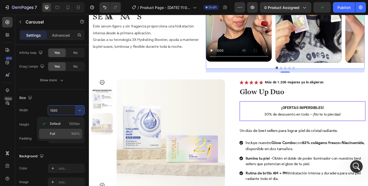
click at [66, 131] on div "Full 100%" at bounding box center [60, 134] width 43 height 10
type input "100%"
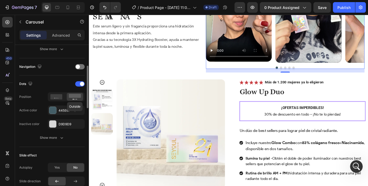
scroll to position [150, 0]
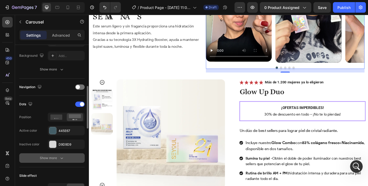
click at [60, 157] on icon "button" at bounding box center [61, 157] width 5 height 5
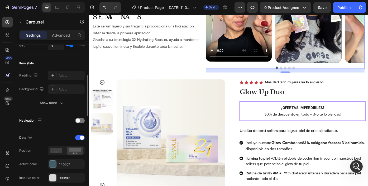
scroll to position [116, 0]
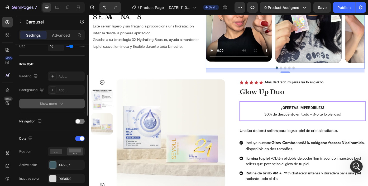
click at [61, 105] on icon "button" at bounding box center [61, 103] width 5 height 5
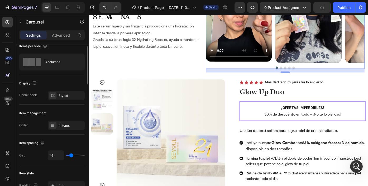
scroll to position [0, 0]
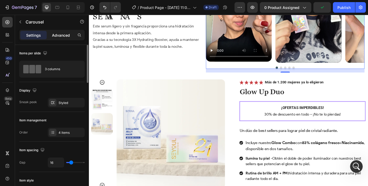
click at [57, 36] on p "Advanced" at bounding box center [61, 35] width 18 height 6
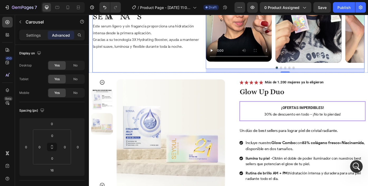
click at [200, 67] on div "amado por la comunidad Heading Previene la formación de manchas después de 8 se…" at bounding box center [157, 8] width 129 height 143
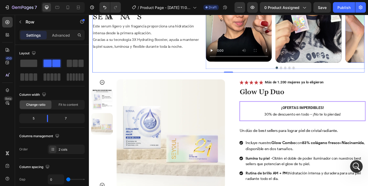
click at [367, 60] on div "Video Video Video Video Drop element here" at bounding box center [311, 3] width 180 height 132
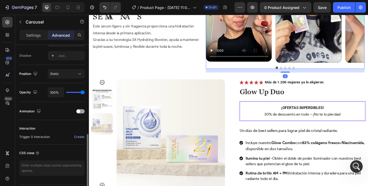
scroll to position [188, 0]
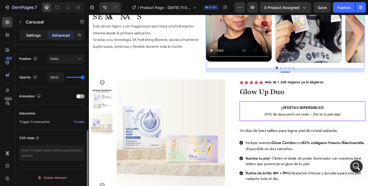
click at [32, 35] on p "Settings" at bounding box center [33, 35] width 15 height 6
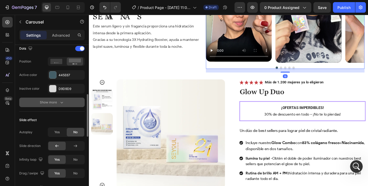
scroll to position [207, 0]
click at [59, 100] on icon "button" at bounding box center [61, 101] width 5 height 5
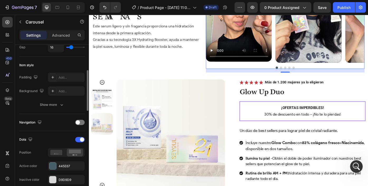
scroll to position [111, 0]
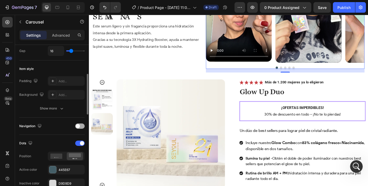
click at [80, 124] on div at bounding box center [79, 125] width 9 height 5
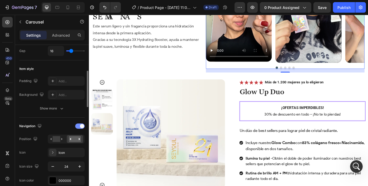
click at [80, 126] on span at bounding box center [82, 126] width 4 height 4
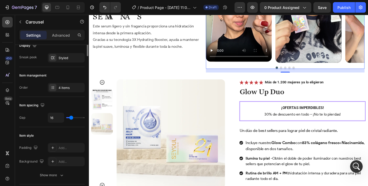
scroll to position [0, 0]
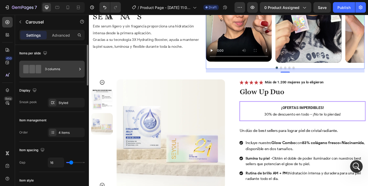
click at [59, 74] on div "3 columns" at bounding box center [61, 69] width 32 height 12
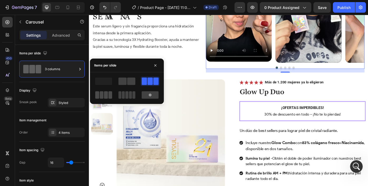
click at [99, 95] on div at bounding box center [103, 94] width 17 height 7
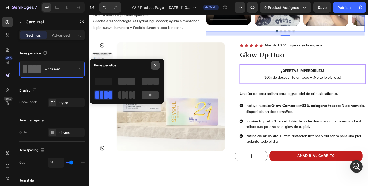
click at [155, 64] on icon "button" at bounding box center [155, 65] width 4 height 4
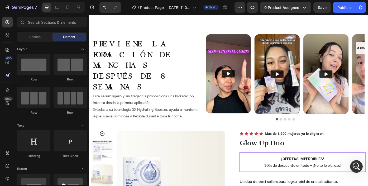
scroll to position [552, 0]
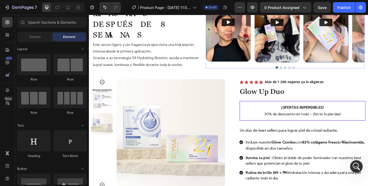
click at [346, 69] on img at bounding box center [357, 24] width 51 height 90
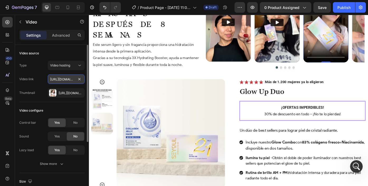
click at [67, 81] on input "https://cdn.shopify.com/videos/c/o/v/0db3f03d94d847c497f0a98ac98247cd.mp4" at bounding box center [66, 78] width 37 height 9
paste input "3d447dc55548477d8110e3c51fb12702.mov"
type input "https://cdn.shopify.com/videos/c/o/v/3d447dc55548477d8110e3c51fb12702.mov"
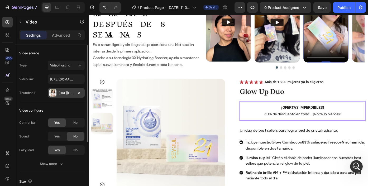
click at [61, 94] on div "Https://cdn.Shopify.Com/s/files/1/0643/1404/8704/files/gempages_507356051327157…" at bounding box center [66, 93] width 15 height 5
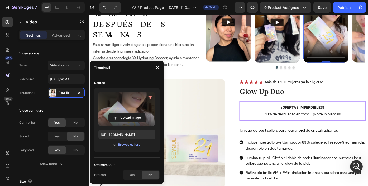
click at [125, 113] on label at bounding box center [126, 108] width 57 height 33
click at [125, 113] on input "file" at bounding box center [127, 117] width 36 height 9
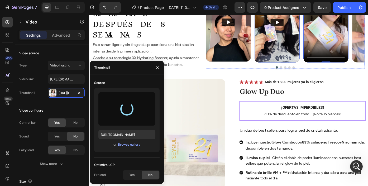
type input "https://cdn.shopify.com/s/files/1/0643/1404/8704/files/gempages_507356051327157…"
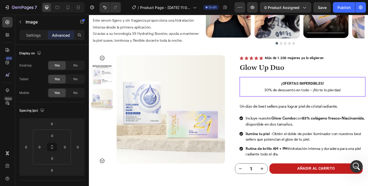
scroll to position [705, 0]
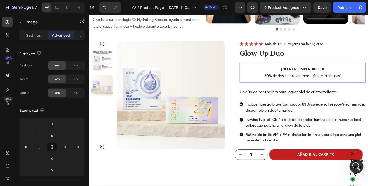
click at [356, 170] on div "Mở Intercom Messenger" at bounding box center [355, 165] width 17 height 17
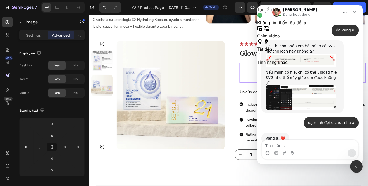
scroll to position [561, 0]
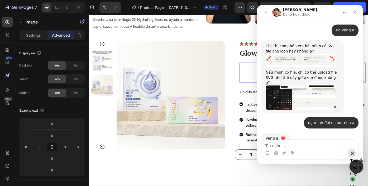
click at [352, 166] on div "Đóng Intercom Messenger" at bounding box center [355, 165] width 13 height 13
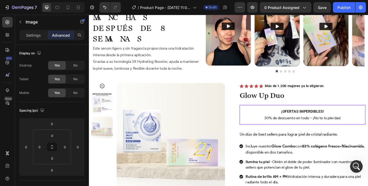
scroll to position [548, 0]
click at [211, 85] on div "amado por la comunidad Heading Previene la formación de manchas después de 8 se…" at bounding box center [157, 33] width 129 height 101
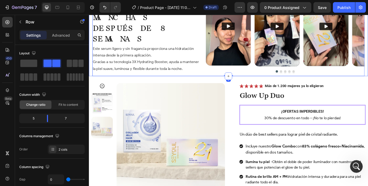
click at [90, 85] on div "amado por la comunidad Heading Previene la formación de manchas después de 8 se…" at bounding box center [247, 33] width 316 height 101
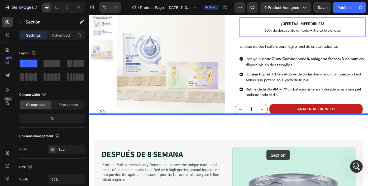
scroll to position [758, 0]
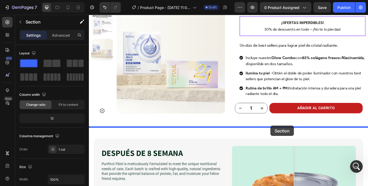
drag, startPoint x: 301, startPoint y: 89, endPoint x: 294, endPoint y: 140, distance: 52.2
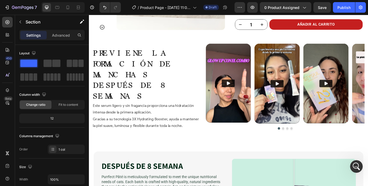
scroll to position [744, 0]
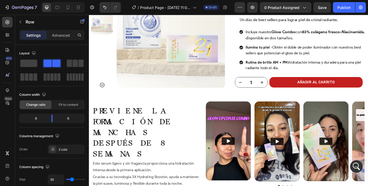
scroll to position [745, 0]
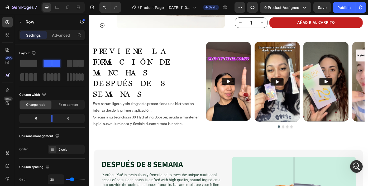
click at [246, 71] on img at bounding box center [246, 90] width 51 height 89
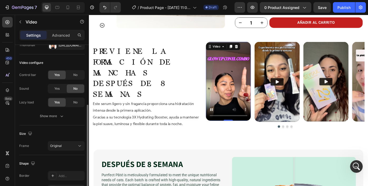
scroll to position [35, 0]
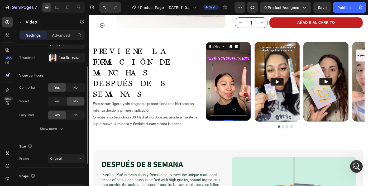
click at [58, 123] on div "Control bar Yes No Sound Yes No Lazy load Yes No Show more" at bounding box center [51, 108] width 65 height 51
click at [58, 129] on div "Show more" at bounding box center [52, 128] width 25 height 5
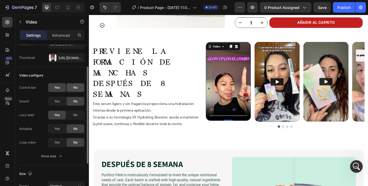
click at [75, 86] on span "No" at bounding box center [75, 87] width 4 height 5
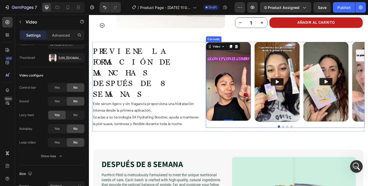
click at [274, 63] on div "Video 0 Video Video Video" at bounding box center [311, 91] width 180 height 90
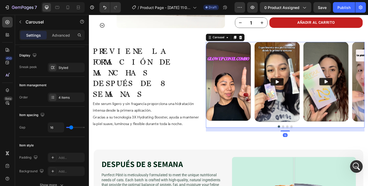
scroll to position [0, 0]
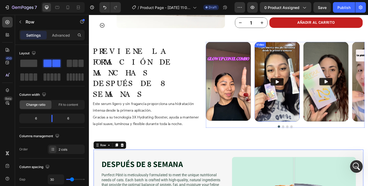
click at [281, 71] on img at bounding box center [301, 91] width 51 height 90
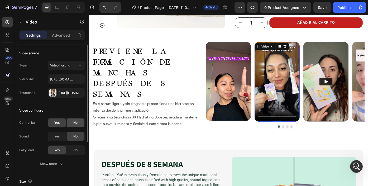
click at [78, 123] on div "No" at bounding box center [75, 122] width 17 height 8
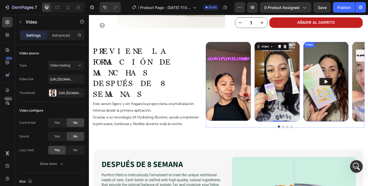
click at [341, 59] on img at bounding box center [357, 91] width 51 height 90
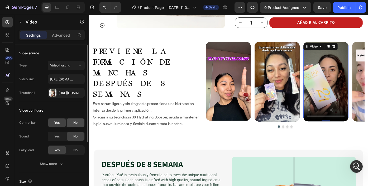
click at [79, 124] on div "No" at bounding box center [75, 122] width 17 height 8
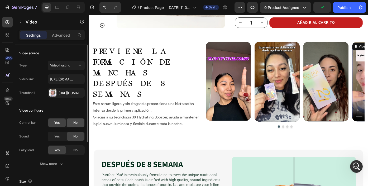
click at [76, 122] on span "No" at bounding box center [75, 122] width 4 height 5
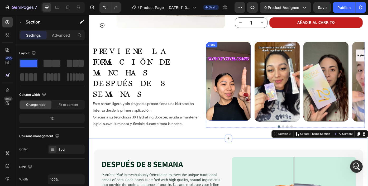
click at [241, 124] on video at bounding box center [246, 90] width 51 height 89
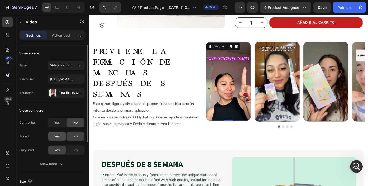
click at [56, 138] on span "Yes" at bounding box center [56, 136] width 5 height 5
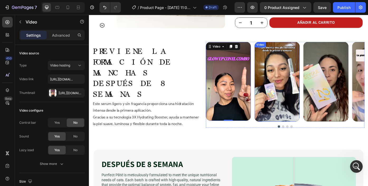
click at [296, 99] on video at bounding box center [301, 91] width 51 height 90
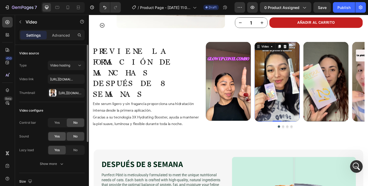
click at [57, 135] on span "Yes" at bounding box center [56, 136] width 5 height 5
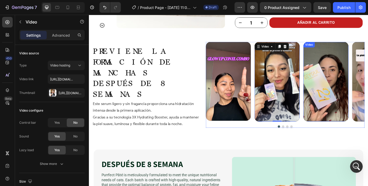
click at [350, 92] on video at bounding box center [357, 91] width 51 height 90
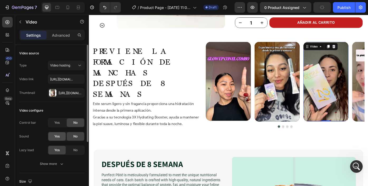
click at [57, 138] on span "Yes" at bounding box center [56, 136] width 5 height 5
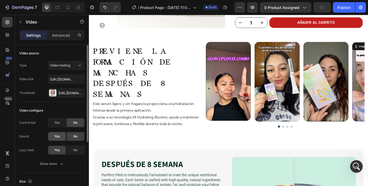
click at [58, 138] on span "Yes" at bounding box center [56, 136] width 5 height 5
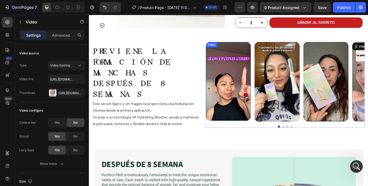
click at [293, 109] on video at bounding box center [301, 91] width 51 height 90
click at [310, 97] on video at bounding box center [301, 91] width 51 height 90
click at [302, 86] on video at bounding box center [301, 91] width 51 height 90
click at [294, 101] on video at bounding box center [301, 91] width 51 height 90
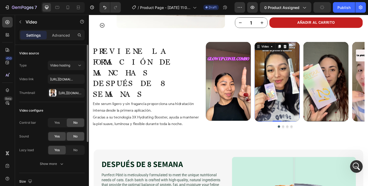
click at [77, 138] on span "No" at bounding box center [75, 136] width 4 height 5
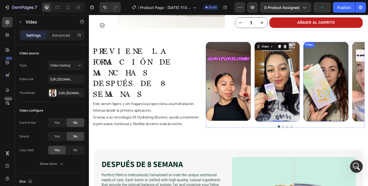
click at [361, 85] on video at bounding box center [357, 91] width 51 height 90
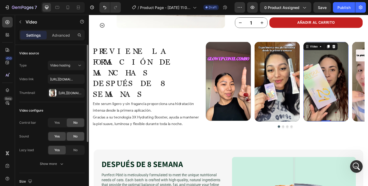
click at [76, 137] on span "No" at bounding box center [75, 136] width 4 height 5
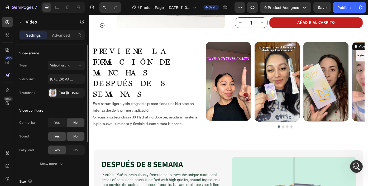
click at [71, 135] on div "No" at bounding box center [75, 136] width 17 height 8
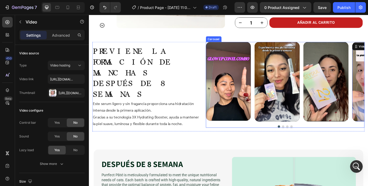
click at [275, 51] on div "Video Video Video Video 0" at bounding box center [311, 91] width 180 height 90
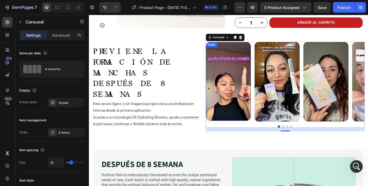
click at [252, 51] on div "Video" at bounding box center [246, 90] width 51 height 89
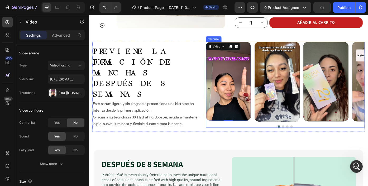
click at [275, 69] on div "Video 0 Video Video Video" at bounding box center [311, 91] width 180 height 90
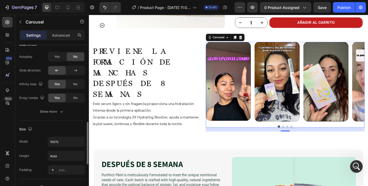
scroll to position [281, 0]
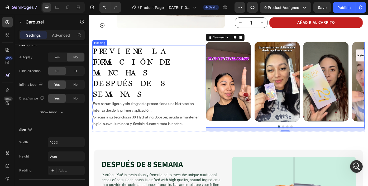
click at [190, 49] on div "amado por la comunidad Heading Previene la formación de manchas después de 8 se…" at bounding box center [157, 96] width 129 height 101
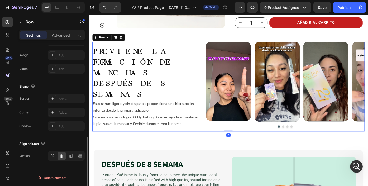
scroll to position [0, 0]
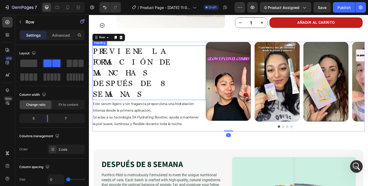
click at [231, 61] on video at bounding box center [246, 90] width 51 height 89
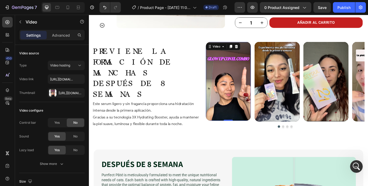
click at [235, 84] on video at bounding box center [246, 90] width 51 height 89
click at [274, 57] on div "Video 0 Video Video Video" at bounding box center [311, 91] width 180 height 90
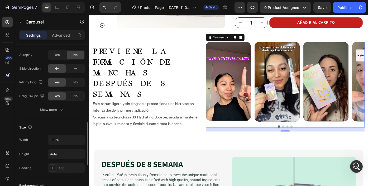
scroll to position [281, 0]
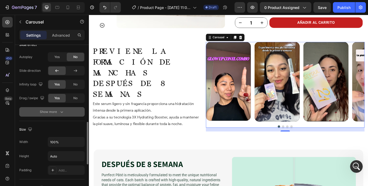
click at [67, 111] on button "Show more" at bounding box center [51, 111] width 65 height 9
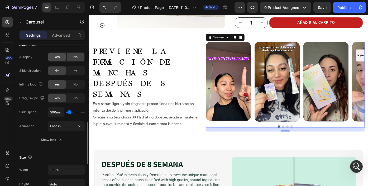
click at [59, 55] on span "Yes" at bounding box center [56, 57] width 5 height 5
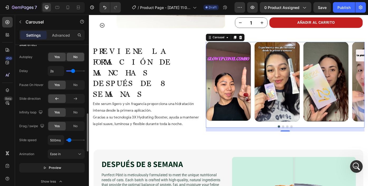
click at [75, 56] on span "No" at bounding box center [75, 57] width 4 height 5
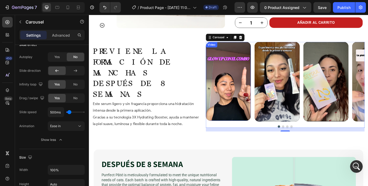
click at [262, 72] on video at bounding box center [246, 90] width 51 height 89
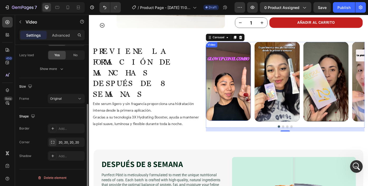
scroll to position [0, 0]
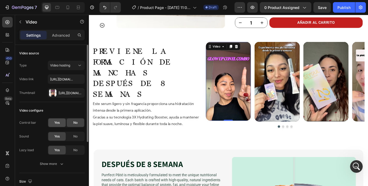
click at [61, 121] on div "Yes" at bounding box center [56, 122] width 17 height 8
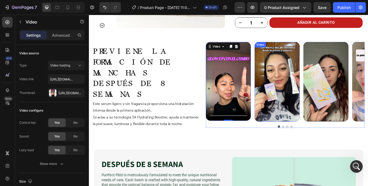
click at [304, 80] on video at bounding box center [301, 91] width 51 height 90
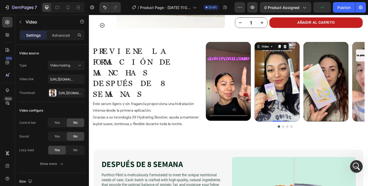
click at [317, 103] on video at bounding box center [301, 91] width 51 height 90
click at [56, 122] on span "Yes" at bounding box center [56, 122] width 5 height 5
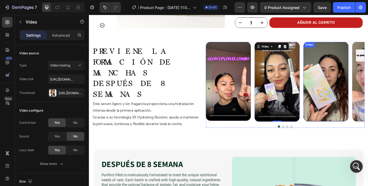
click at [357, 98] on video at bounding box center [357, 91] width 51 height 90
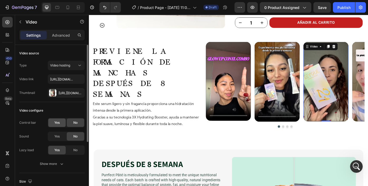
click at [54, 120] on div "Yes" at bounding box center [56, 122] width 17 height 8
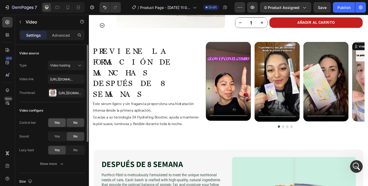
click at [59, 123] on span "Yes" at bounding box center [56, 122] width 5 height 5
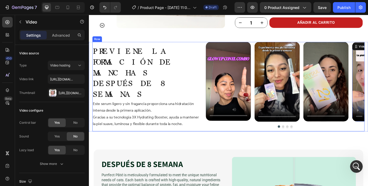
click at [216, 140] on div "amado por la comunidad Heading Previene la formación de manchas después de 8 se…" at bounding box center [157, 96] width 129 height 101
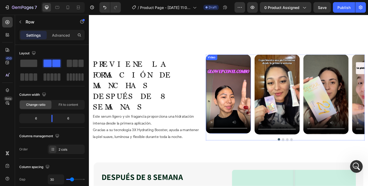
scroll to position [797, 0]
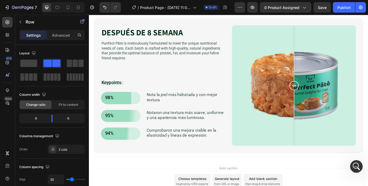
scroll to position [803, 0]
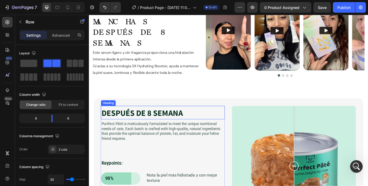
click at [226, 131] on h2 "DESPUÉS DE 8 SEMANA" at bounding box center [173, 125] width 140 height 15
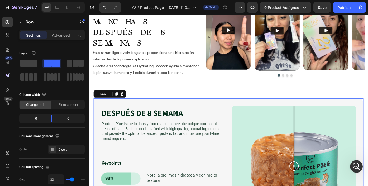
click at [243, 116] on div "DESPUÉS DE 8 SEMANA Heading Purrfect Pâté is meticulously formulated to meet th…" at bounding box center [247, 186] width 306 height 153
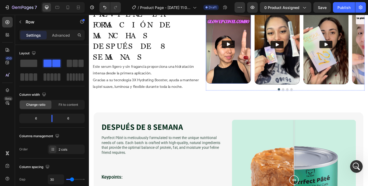
scroll to position [707, 0]
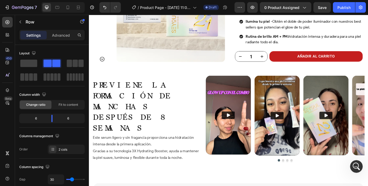
click at [206, 85] on div "amado por la comunidad Heading Previene la formación de manchas después de 8 se…" at bounding box center [157, 134] width 129 height 101
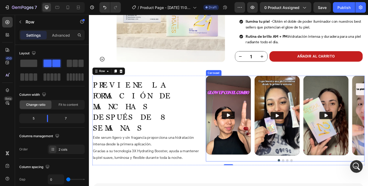
click at [274, 98] on div "Video Video Video Video" at bounding box center [311, 129] width 180 height 90
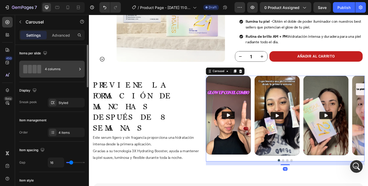
click at [54, 73] on div "4 columns" at bounding box center [61, 69] width 32 height 12
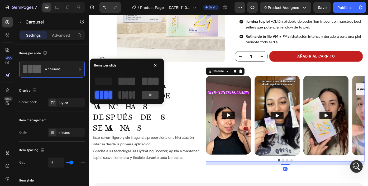
click at [152, 81] on span at bounding box center [149, 80] width 5 height 7
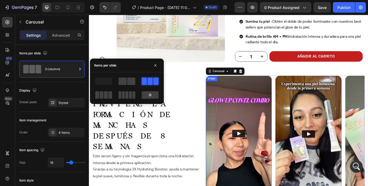
click at [214, 86] on div "amado por la comunidad Heading Previene la formación de manchas después de 8 se…" at bounding box center [157, 155] width 129 height 143
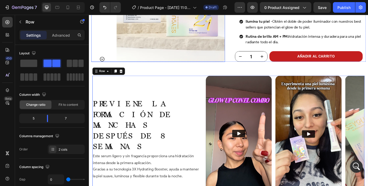
click at [209, 62] on img at bounding box center [181, 6] width 123 height 123
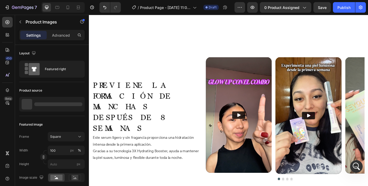
scroll to position [793, 0]
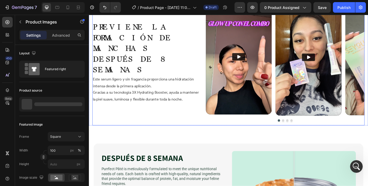
click at [188, 136] on div "amado por la comunidad Heading Previene la formación de manchas después de 8 se…" at bounding box center [157, 68] width 129 height 143
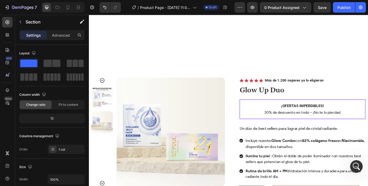
scroll to position [627, 0]
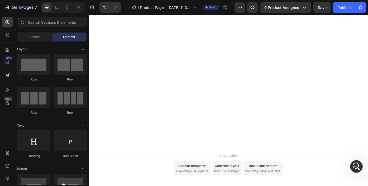
scroll to position [601, 0]
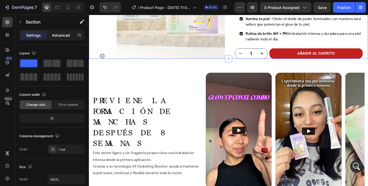
click at [66, 37] on p "Advanced" at bounding box center [61, 35] width 18 height 6
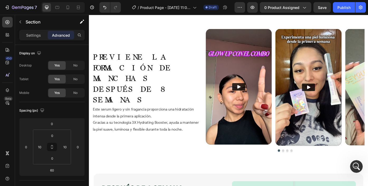
scroll to position [757, 0]
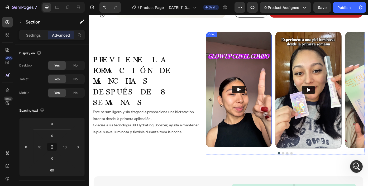
click at [205, 67] on div "amado por la comunidad Heading Previene la formación de manchas después de 8 se…" at bounding box center [157, 105] width 129 height 143
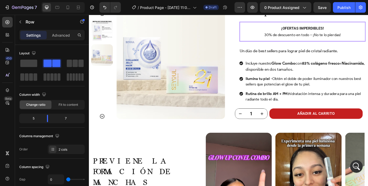
scroll to position [606, 0]
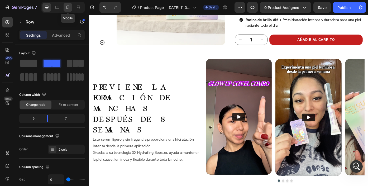
click at [67, 8] on icon at bounding box center [67, 8] width 3 height 4
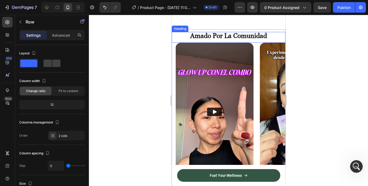
scroll to position [612, 0]
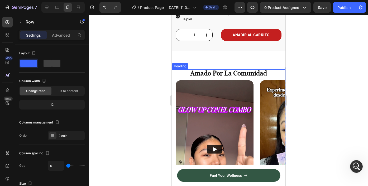
click at [227, 73] on strong "amado por la comunidad" at bounding box center [228, 73] width 77 height 8
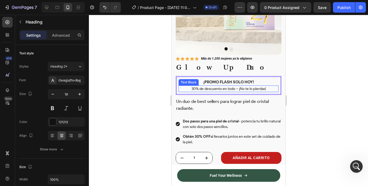
scroll to position [574, 0]
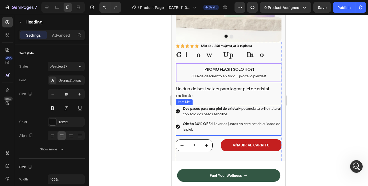
click at [177, 110] on icon at bounding box center [177, 111] width 4 height 4
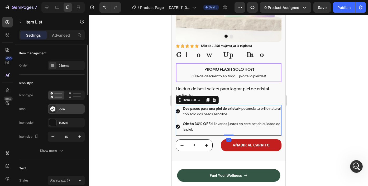
click at [64, 111] on div "Icon" at bounding box center [71, 109] width 25 height 5
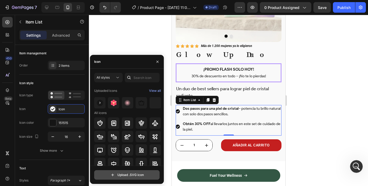
click at [123, 174] on input "file" at bounding box center [126, 174] width 65 height 9
click at [118, 174] on input "file" at bounding box center [126, 174] width 65 height 9
type input "C:\fakepath\nga (1).SVG"
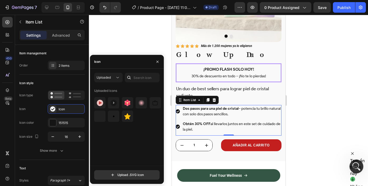
click at [353, 164] on icon "Mở Intercom Messenger" at bounding box center [355, 165] width 9 height 9
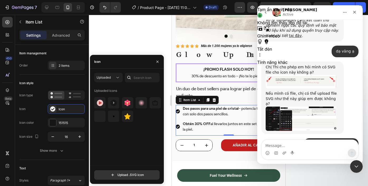
scroll to position [582, 0]
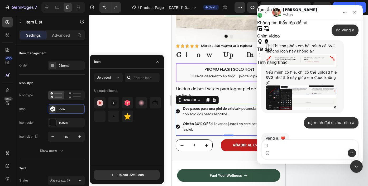
type textarea "dạ"
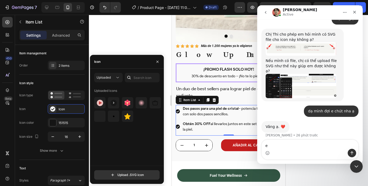
scroll to position [597, 0]
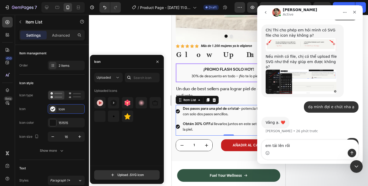
type textarea "em tải lên rồi ạ"
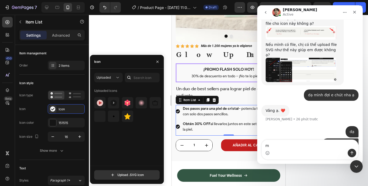
scroll to position [610, 0]
type textarea "mình check giúp em nha"
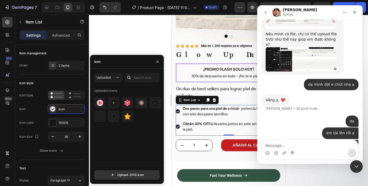
scroll to position [621, 0]
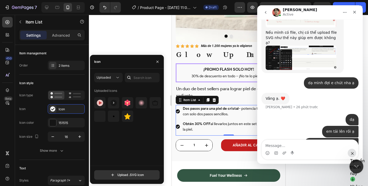
click at [353, 162] on icon "Đóng Intercom Messenger" at bounding box center [355, 165] width 6 height 6
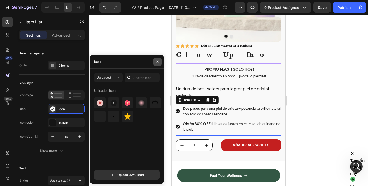
click at [156, 59] on button "button" at bounding box center [157, 61] width 8 height 8
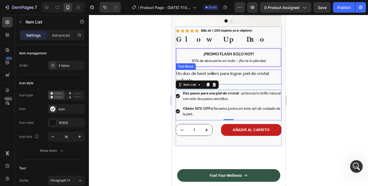
scroll to position [594, 0]
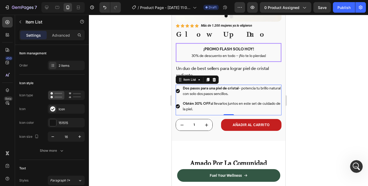
click at [353, 103] on div at bounding box center [228, 100] width 279 height 171
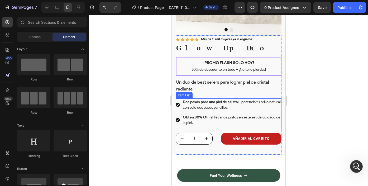
scroll to position [579, 0]
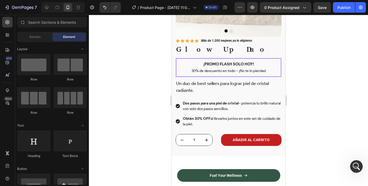
click at [320, 102] on div at bounding box center [228, 100] width 279 height 171
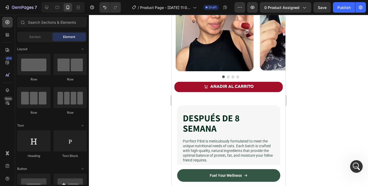
scroll to position [806, 0]
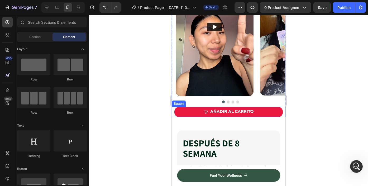
click at [260, 110] on link "AÑADIR AL CARRITO" at bounding box center [228, 112] width 108 height 10
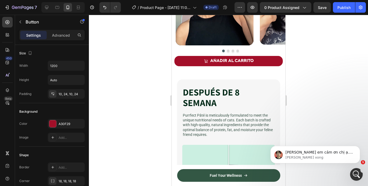
scroll to position [1146, 0]
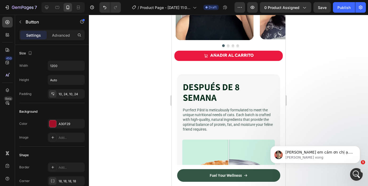
click at [185, 56] on link "AÑADIR AL CARRITO" at bounding box center [228, 56] width 108 height 10
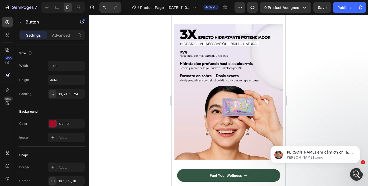
scroll to position [527, 0]
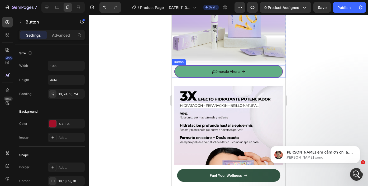
click at [190, 73] on link "¡Cómpralo Ahora" at bounding box center [228, 71] width 108 height 13
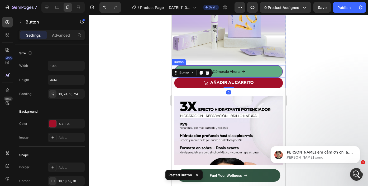
click at [187, 67] on link "¡Cómpralo Ahora" at bounding box center [228, 71] width 108 height 13
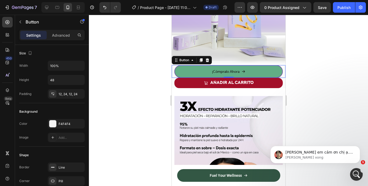
click at [195, 70] on link "¡Cómpralo Ahora" at bounding box center [228, 71] width 108 height 13
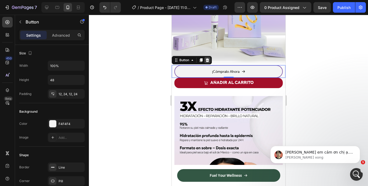
click at [208, 59] on icon at bounding box center [206, 60] width 3 height 4
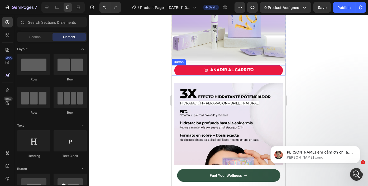
click at [187, 71] on link "AÑADIR AL CARRITO" at bounding box center [228, 70] width 108 height 10
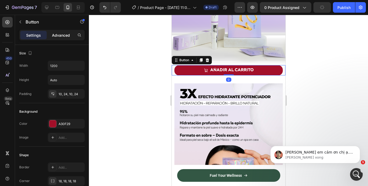
click at [55, 37] on p "Advanced" at bounding box center [61, 35] width 18 height 6
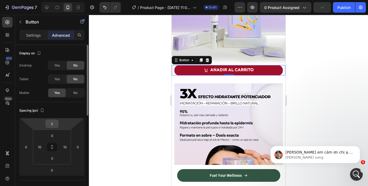
click at [54, 124] on input "0" at bounding box center [52, 124] width 11 height 8
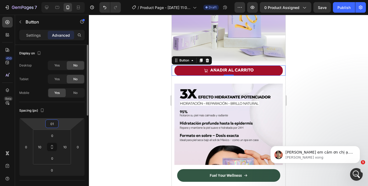
type input "0"
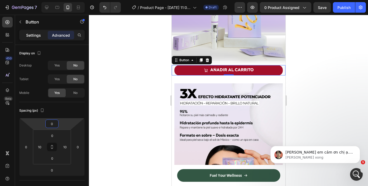
click at [35, 36] on p "Settings" at bounding box center [33, 35] width 15 height 6
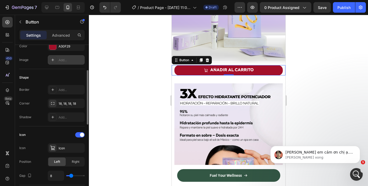
scroll to position [78, 0]
click at [66, 103] on div "18, 18, 18, 18" at bounding box center [66, 103] width 15 height 5
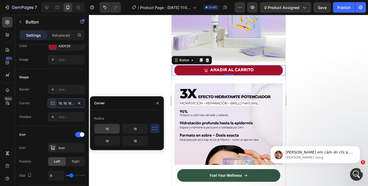
click at [108, 130] on input "18" at bounding box center [106, 128] width 25 height 9
click at [58, 133] on div "Icon" at bounding box center [51, 134] width 65 height 8
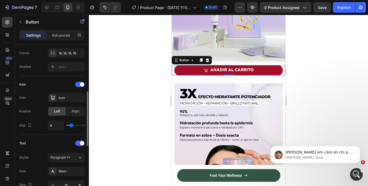
scroll to position [134, 0]
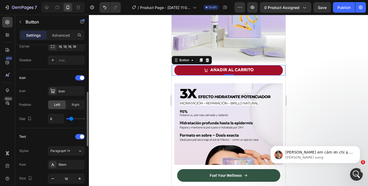
type input "9"
type input "12"
type input "13"
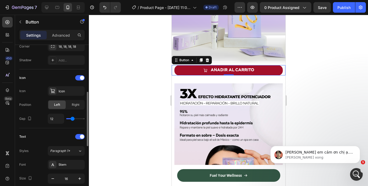
type input "13"
type input "14"
type input "15"
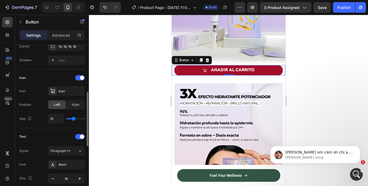
type input "14"
type input "13"
type input "11"
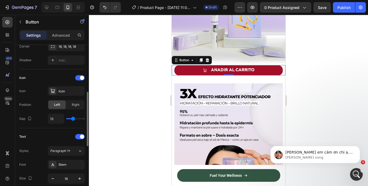
type input "11"
type input "6"
type input "4"
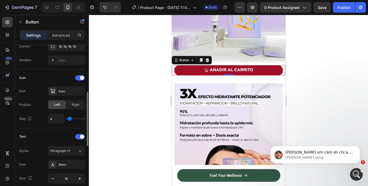
type input "3"
type input "2"
type input "3"
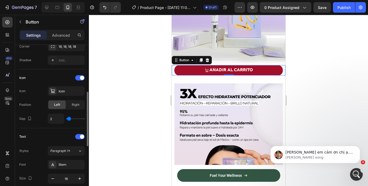
type input "3"
type input "4"
type input "5"
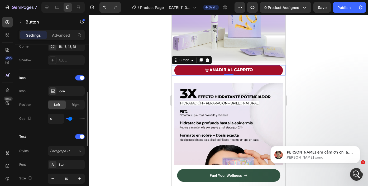
type input "6"
type input "7"
type input "6"
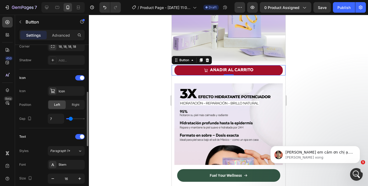
type input "6"
type input "5"
type input "6"
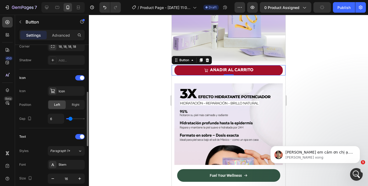
type input "7"
click at [71, 119] on input "range" at bounding box center [75, 118] width 18 height 1
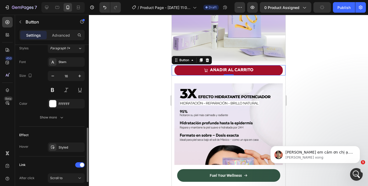
scroll to position [242, 0]
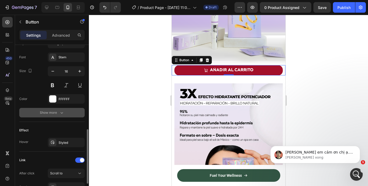
click at [68, 108] on button "Show more" at bounding box center [51, 112] width 65 height 9
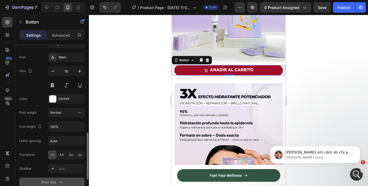
scroll to position [274, 0]
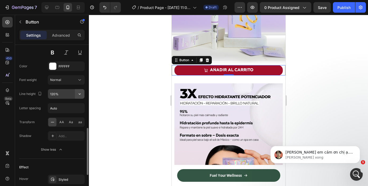
click at [80, 96] on icon "button" at bounding box center [79, 93] width 5 height 5
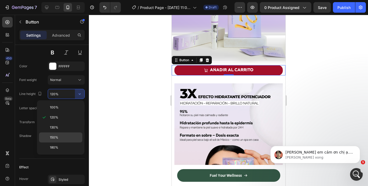
click at [63, 142] on div "150%" at bounding box center [60, 147] width 43 height 10
type input "150%"
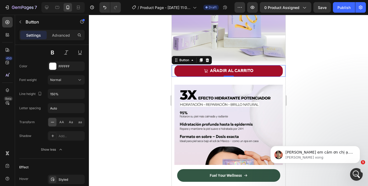
click at [139, 104] on div at bounding box center [228, 100] width 279 height 171
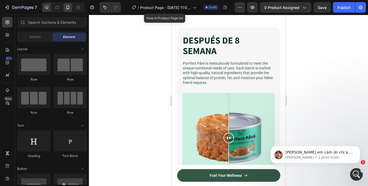
scroll to position [621, 0]
click at [47, 8] on icon at bounding box center [46, 7] width 5 height 5
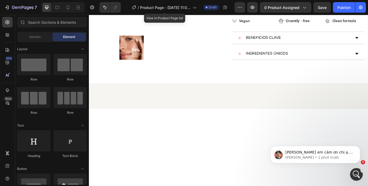
scroll to position [14, 0]
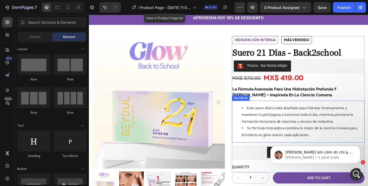
click at [254, 118] on ul "Este suero diario está diseñado para hidratar intensamente y mantener tu piel j…" at bounding box center [325, 136] width 149 height 38
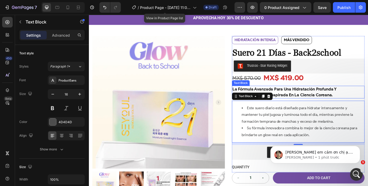
click at [267, 98] on strong "La Fórmula Avanzada Para Una Hidratación Profunda Y [PERSON_NAME] – Inspirada E…" at bounding box center [310, 102] width 118 height 12
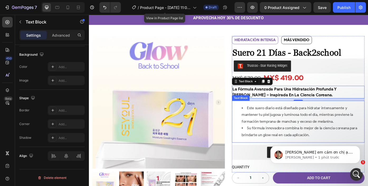
scroll to position [62, 0]
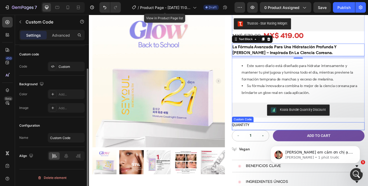
click at [280, 140] on p "QUANTITY" at bounding box center [326, 140] width 150 height 6
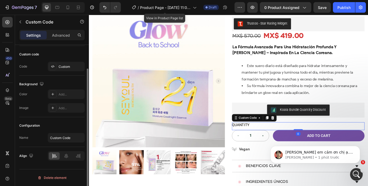
scroll to position [0, 0]
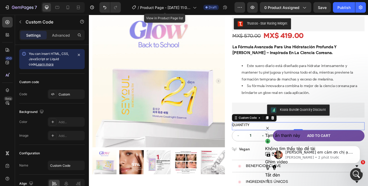
click html "Vâng em cảm ơn chị ạ. Em sẽ check qua giúp mình và báo lại kết quả nhé ạ. Ethan…"
click at [266, 139] on body "Vâng em cảm ơn chị ạ. Em sẽ check qua giúp mình và báo lại kết quả nhé ạ. Ethan…" at bounding box center [314, 153] width 101 height 33
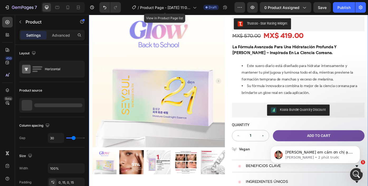
click at [249, 149] on div "Product Images Row HIDRATACIÓN INTENSA Text Block MÁS VENDIDO Text Block Row HI…" at bounding box center [247, 101] width 316 height 220
click at [294, 150] on div "1 Product Quantity Add to cart Add to Cart Row" at bounding box center [326, 155] width 150 height 18
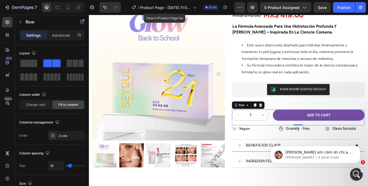
scroll to position [158, 0]
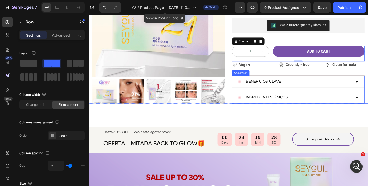
click at [256, 93] on div "BENEFICIOS CLAVE" at bounding box center [326, 91] width 150 height 14
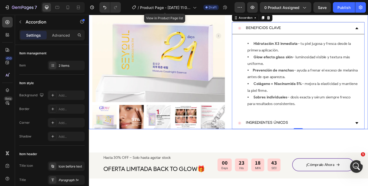
scroll to position [192, 0]
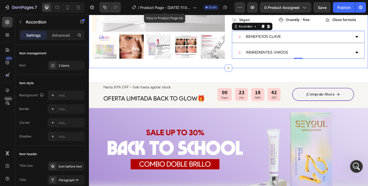
scroll to position [211, 0]
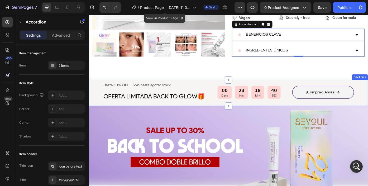
click at [91, 92] on div "Hasta 30% OFF – Solo hasta agotar stock Text Block OFERTA LIMITADA BACK TO GLOW…" at bounding box center [247, 104] width 316 height 30
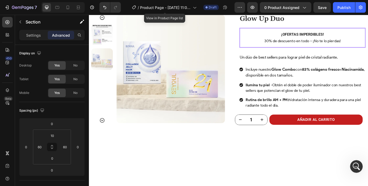
scroll to position [525, 0]
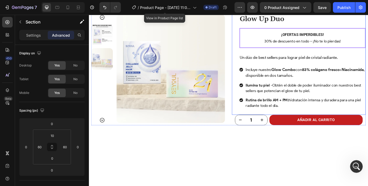
click at [256, 121] on div "Icon Icon Icon Icon Icon Icon List Más de 1.200 mujeres ya lo eligieron Text Bl…" at bounding box center [327, 67] width 152 height 123
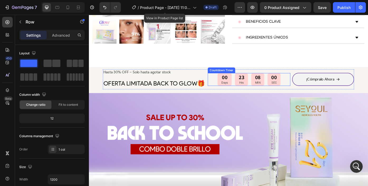
scroll to position [230, 0]
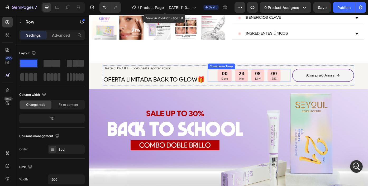
click at [246, 122] on img at bounding box center [247, 159] width 316 height 120
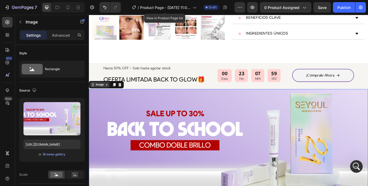
click at [99, 95] on div "Image" at bounding box center [100, 94] width 11 height 5
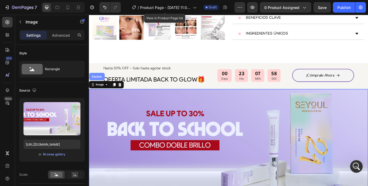
click at [99, 86] on div "Section" at bounding box center [98, 85] width 18 height 8
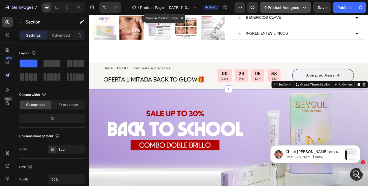
scroll to position [693, 0]
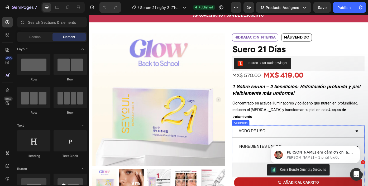
scroll to position [53, 0]
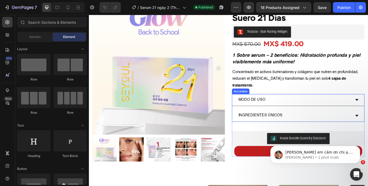
click at [254, 106] on div "Modo de uso" at bounding box center [326, 112] width 150 height 14
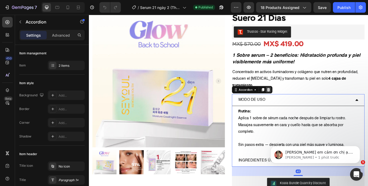
click at [292, 98] on icon at bounding box center [292, 100] width 3 height 4
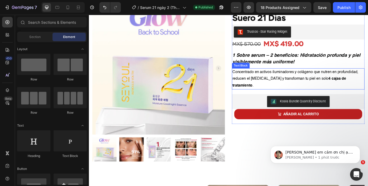
click at [285, 82] on p "Concentrado en activos iluminadores y colágeno que nutren en profundidad, reduc…" at bounding box center [325, 87] width 149 height 23
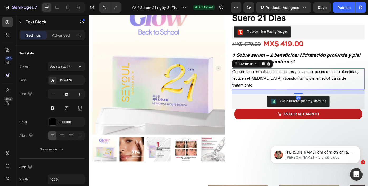
click at [296, 71] on div "Text Block" at bounding box center [274, 70] width 46 height 8
click at [292, 71] on icon at bounding box center [292, 71] width 3 height 4
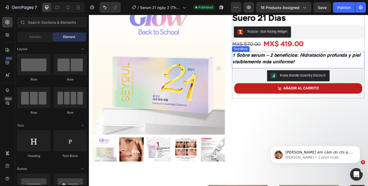
click at [294, 65] on p "1 Sobre serum – 2 beneficios: Hidratación profunda y piel visiblemente más unif…" at bounding box center [325, 65] width 149 height 16
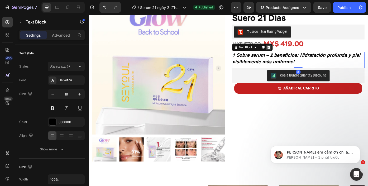
click at [292, 52] on icon at bounding box center [292, 52] width 3 height 4
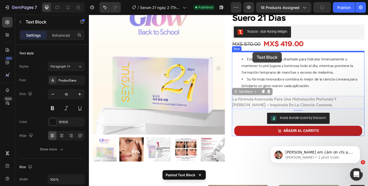
drag, startPoint x: 253, startPoint y: 103, endPoint x: 274, endPoint y: 57, distance: 50.4
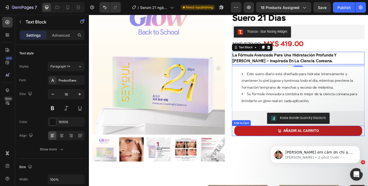
click at [274, 148] on button "AÑADIR AL CARRITO" at bounding box center [326, 147] width 145 height 12
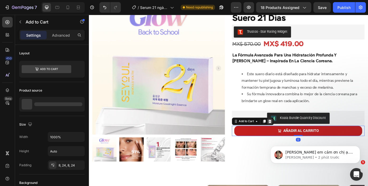
click at [294, 134] on icon at bounding box center [293, 136] width 3 height 4
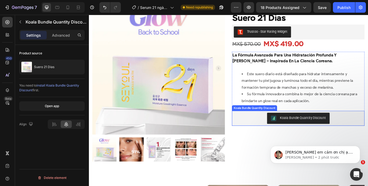
click at [259, 134] on div "Koala Bundle Quantity Discount" at bounding box center [326, 132] width 146 height 13
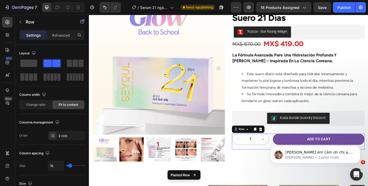
click at [286, 181] on div ""Serum de 21 días es increíble — tras 3 cajas, mi piel luce más luminous y las …" at bounding box center [326, 91] width 150 height 181
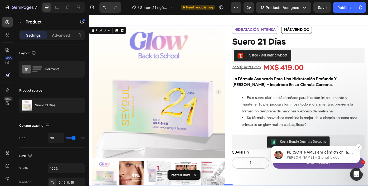
scroll to position [27, 0]
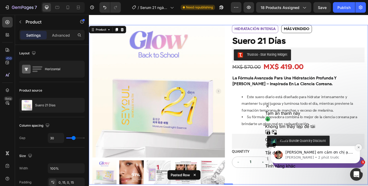
click at [358, 148] on icon "Dismiss notification" at bounding box center [358, 147] width 3 height 3
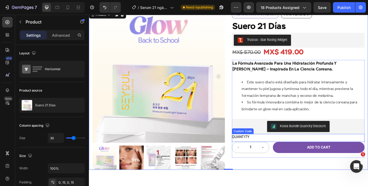
scroll to position [79, 0]
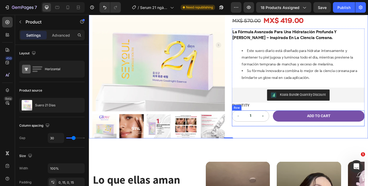
click at [296, 134] on div "1 Product Quantity Add to cart Add to Cart Row" at bounding box center [326, 132] width 150 height 18
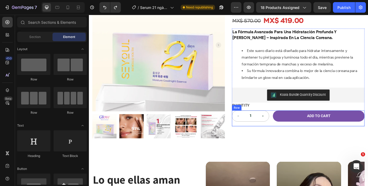
click at [295, 136] on div "1 Product Quantity Add to cart Add to Cart Row" at bounding box center [326, 132] width 150 height 18
click at [294, 135] on div "1 Product Quantity Add to cart Add to Cart Row" at bounding box center [326, 132] width 150 height 18
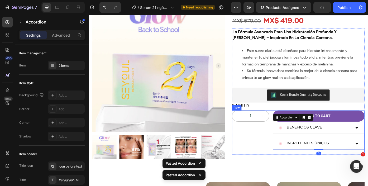
click at [293, 141] on div "1 Product Quantity Add to cart Add to Cart BENEFICIOS CLAVE Ingredientes únicos…" at bounding box center [326, 148] width 150 height 50
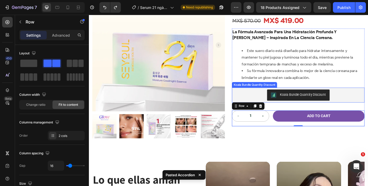
click at [286, 111] on div "Koala Bundle Quantity Discount" at bounding box center [326, 106] width 146 height 13
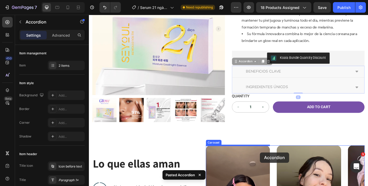
scroll to position [131, 0]
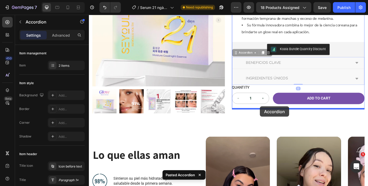
drag, startPoint x: 257, startPoint y: 110, endPoint x: 282, endPoint y: 119, distance: 26.8
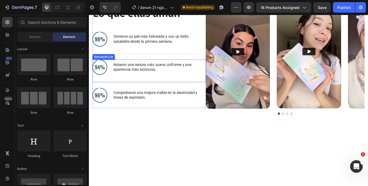
scroll to position [131, 0]
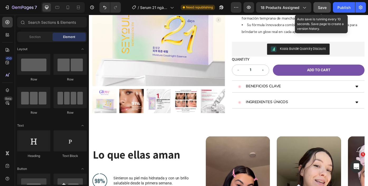
click at [315, 7] on button "Save" at bounding box center [321, 7] width 17 height 11
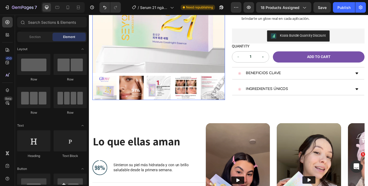
scroll to position [147, 0]
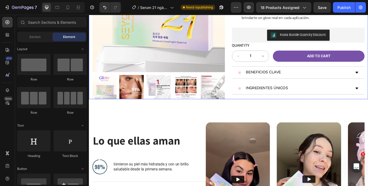
click at [247, 109] on div "Product Images Row "Serum de 21 días es increíble — tras 3 cajas, mi piel luce …" at bounding box center [247, 8] width 316 height 204
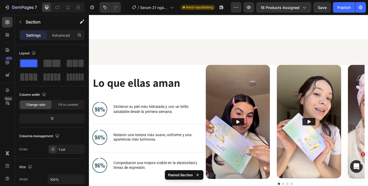
scroll to position [336, 0]
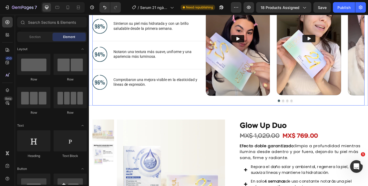
click at [221, 114] on div "Lo que ellas aman Heading Image Sintieron su piel más hidratada y con un brillo…" at bounding box center [157, 48] width 129 height 140
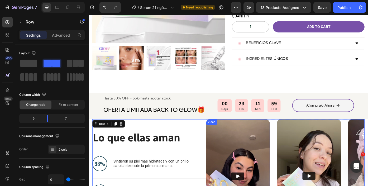
scroll to position [185, 0]
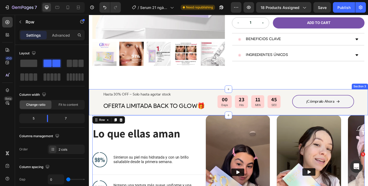
click at [218, 100] on div "Hasta 30% OFF – Solo hasta agotar stock Text Block OFERTA LIMITADA BACK TO GLOW…" at bounding box center [247, 114] width 316 height 30
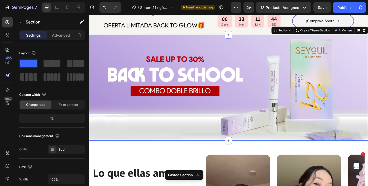
scroll to position [280, 0]
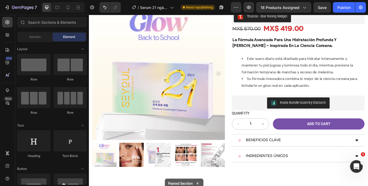
scroll to position [58, 0]
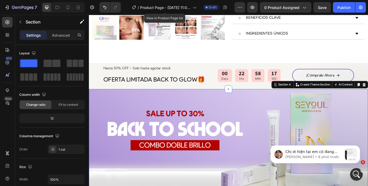
scroll to position [693, 0]
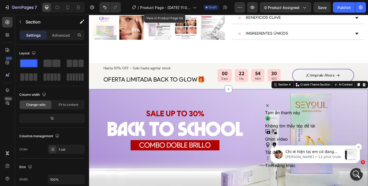
click at [320, 158] on p "[PERSON_NAME] • 12 phút trước" at bounding box center [313, 156] width 57 height 5
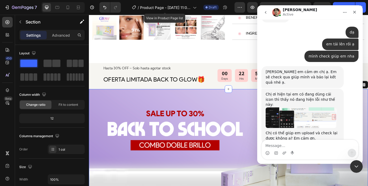
click at [305, 45] on div "em tải lên rồi ạ Seyoul • 28 phút trước" at bounding box center [309, 44] width 97 height 12
click at [302, 107] on img "Ethan nói…" at bounding box center [300, 117] width 71 height 21
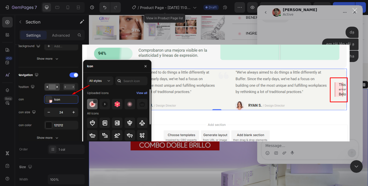
click at [291, 37] on div "Ứng dụng nhắn tin trong Intercom" at bounding box center [184, 93] width 368 height 186
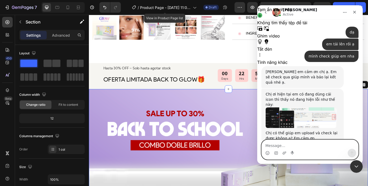
click at [287, 142] on textarea "Message…" at bounding box center [309, 144] width 96 height 9
type textarea "dạ [PERSON_NAME]"
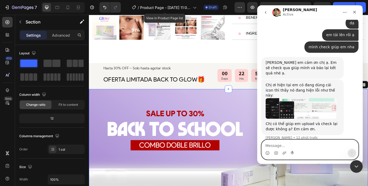
scroll to position [709, 0]
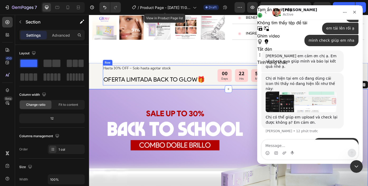
click at [228, 94] on div "00 Days 22 Hrs 54 MIN 06 SEC Countdown Timer" at bounding box center [270, 83] width 94 height 23
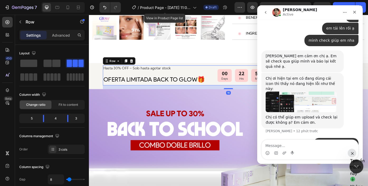
drag, startPoint x: 451, startPoint y: 314, endPoint x: 617, endPoint y: 302, distance: 166.2
click at [356, 166] on icon "Đóng Intercom Messenger" at bounding box center [355, 165] width 4 height 2
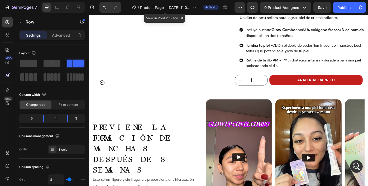
scroll to position [621, 0]
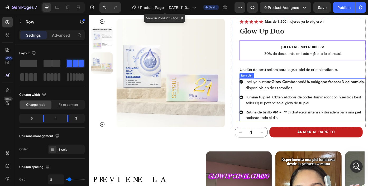
click at [260, 90] on icon at bounding box center [261, 91] width 4 height 4
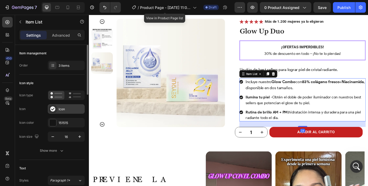
click at [61, 111] on div "Icon" at bounding box center [71, 109] width 25 height 5
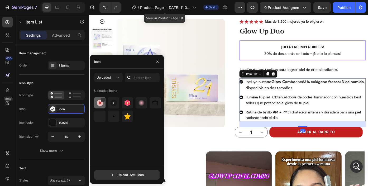
scroll to position [729, 0]
click at [102, 101] on div at bounding box center [103, 100] width 4 height 4
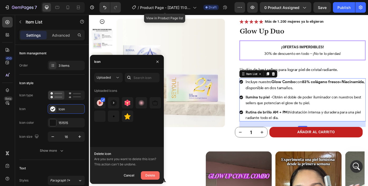
click at [149, 174] on div "Delete" at bounding box center [150, 175] width 10 height 6
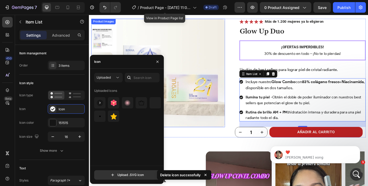
scroll to position [748, 0]
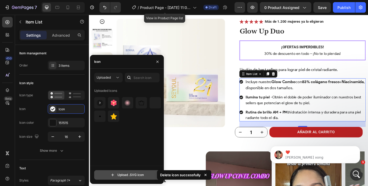
click at [112, 173] on input "file" at bounding box center [126, 174] width 65 height 9
type input "C:\fakepath\nga (1).SVG"
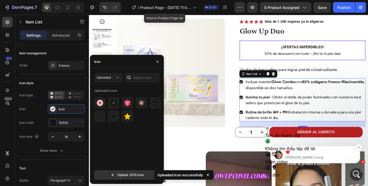
click at [312, 158] on p "Ethan • Vừa xong" at bounding box center [319, 157] width 68 height 5
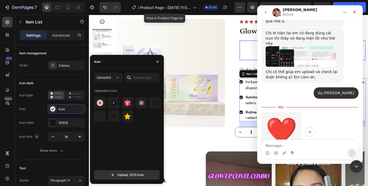
scroll to position [757, 0]
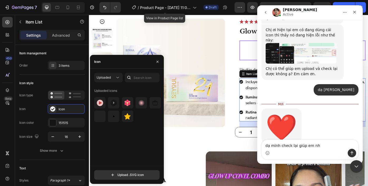
type textarea "dạ mình check lại giúp em nha"
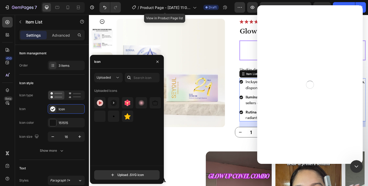
scroll to position [0, 0]
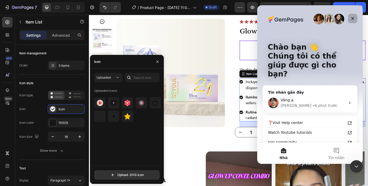
click at [353, 19] on icon "Đóng" at bounding box center [352, 18] width 4 height 4
click at [367, 20] on div "Icon Icon Icon Icon Icon Icon List Más de 1.200 mujeres ya lo eligieron Text Bl…" at bounding box center [330, 23] width 143 height 7
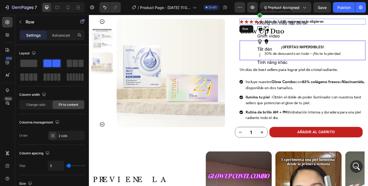
click at [322, 13] on div "7 Version history / Product Page - Aug 22, 11:02:59 Draft Preview 0 product ass…" at bounding box center [184, 7] width 368 height 15
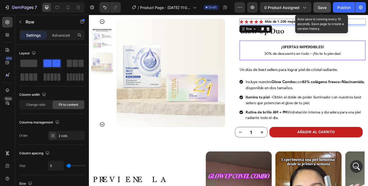
click at [322, 10] on button "Save" at bounding box center [321, 7] width 17 height 11
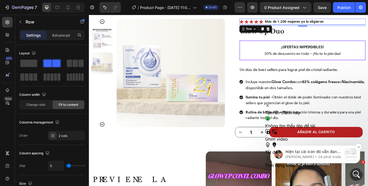
click at [292, 150] on p "Hiện tại cái icon đó vẫn đang lỗi như ảnh ở trên ạ, chị Thi có thể gửi em file …" at bounding box center [313, 151] width 57 height 5
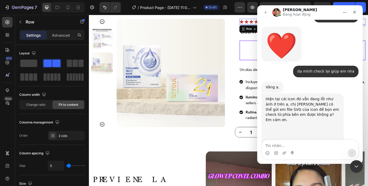
scroll to position [810, 0]
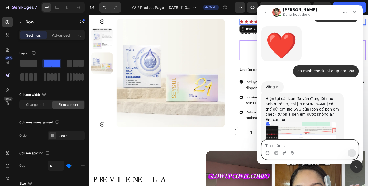
click at [285, 152] on icon "Tải tệp đính kèm lên" at bounding box center [284, 153] width 4 height 4
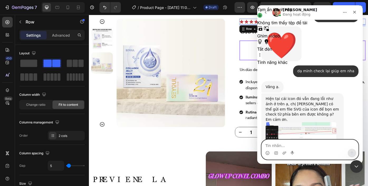
scroll to position [826, 0]
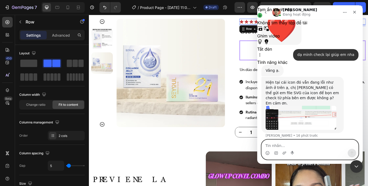
click at [292, 144] on textarea "Tin nhắn..." at bounding box center [309, 144] width 96 height 9
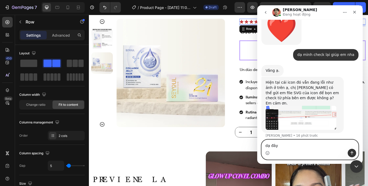
type textarea "dạ đây ạ"
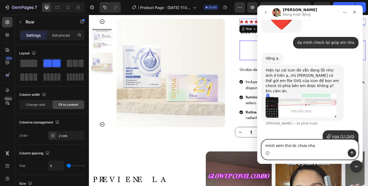
type textarea "mình xem thử dc chưa nha ạ"
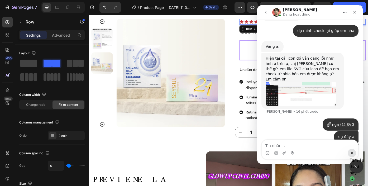
click at [356, 167] on icon "Đóng Intercom Messenger" at bounding box center [355, 165] width 6 height 6
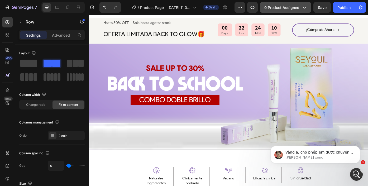
scroll to position [913, 0]
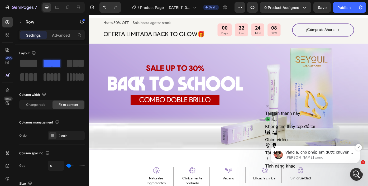
click at [304, 154] on p "Vâng ạ, cho phép em được chuyển vấn đề này đến Đội ngũ Kỹ thuật ngay bây giờ để…" at bounding box center [319, 152] width 68 height 5
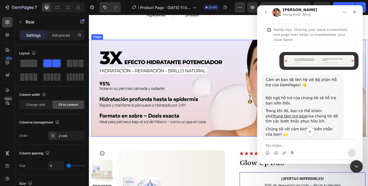
scroll to position [1, 0]
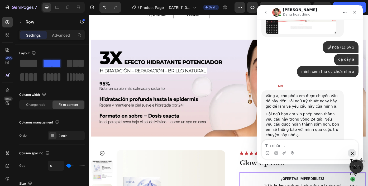
click at [354, 165] on icon "Đóng Intercom Messenger" at bounding box center [355, 165] width 4 height 2
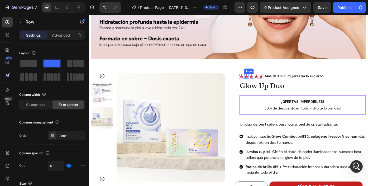
scroll to position [577, 0]
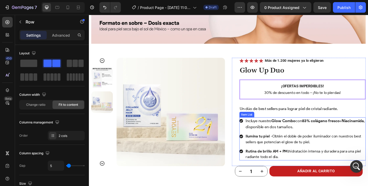
click at [264, 138] on div "Incluye nuestro Glow Combo con 83% colágeno fresco + Niacinamida , disponible e…" at bounding box center [330, 138] width 143 height 15
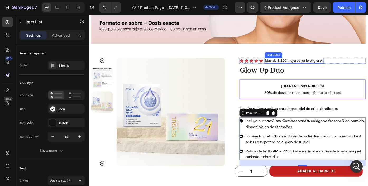
click at [288, 66] on div "Más de 1.200 mujeres ya lo eligieron" at bounding box center [321, 67] width 67 height 7
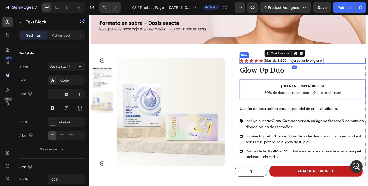
click at [287, 68] on div "Icon Icon Icon Icon Icon Icon List Más de 1.200 mujeres ya lo eligieron Text Bl…" at bounding box center [330, 67] width 143 height 7
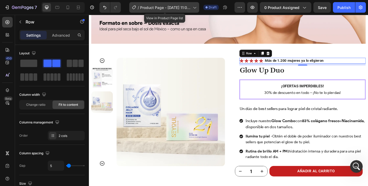
click at [176, 6] on span "Product Page - [DATE] 11:02:59" at bounding box center [165, 8] width 51 height 6
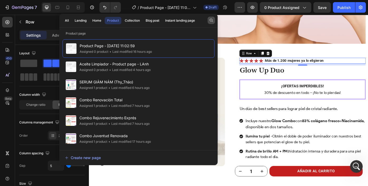
click at [211, 19] on icon "button" at bounding box center [210, 20] width 3 height 3
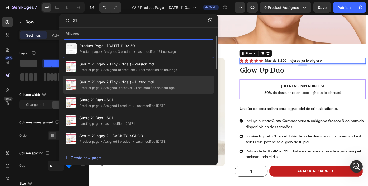
type input "21"
click at [142, 82] on span "Serum 21 ngày 2 (Thy - Nga ) - Hướng mới" at bounding box center [126, 82] width 95 height 6
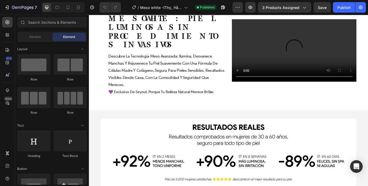
scroll to position [888, 0]
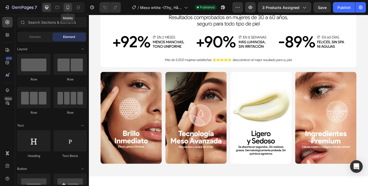
click at [68, 8] on icon at bounding box center [67, 7] width 5 height 5
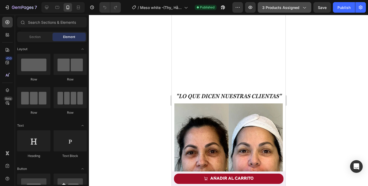
scroll to position [419, 0]
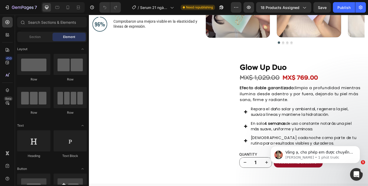
scroll to position [539, 0]
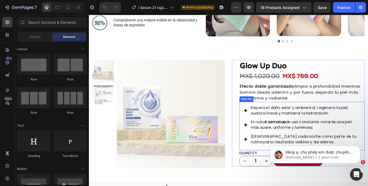
click at [268, 118] on div "Repara el daño solar y ambiental, regenera la piel, suaviza líneas y mantiene l…" at bounding box center [330, 123] width 131 height 14
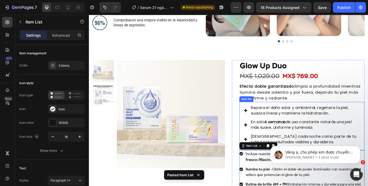
click at [270, 116] on div "Repara el daño solar y ambiental, regenera la piel, suaviza líneas y mantiene l…" at bounding box center [330, 123] width 131 height 14
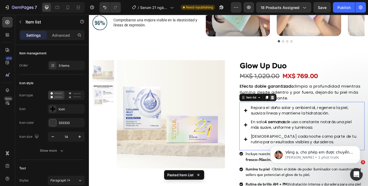
click at [298, 109] on icon at bounding box center [296, 108] width 3 height 4
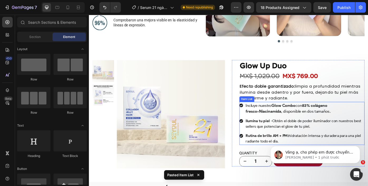
click at [265, 119] on div "Incluye nuestro Glow Combo con 83% colágeno fresco + Niacinamida , disponible e…" at bounding box center [330, 121] width 142 height 15
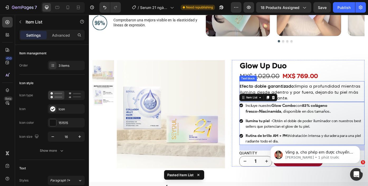
click at [301, 96] on strong "Efecto doble garantizado:" at bounding box center [291, 96] width 62 height 6
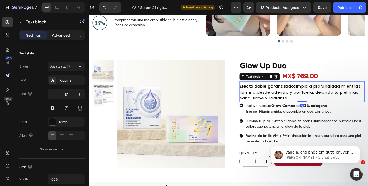
click at [61, 36] on p "Advanced" at bounding box center [61, 35] width 18 height 6
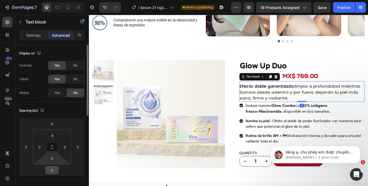
click at [53, 170] on input "0" at bounding box center [52, 170] width 11 height 8
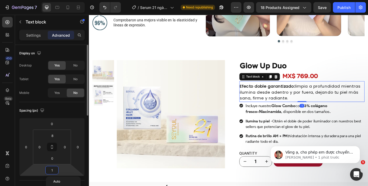
type input "10"
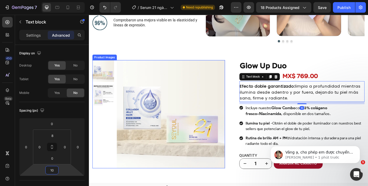
click at [223, 141] on img at bounding box center [181, 127] width 123 height 123
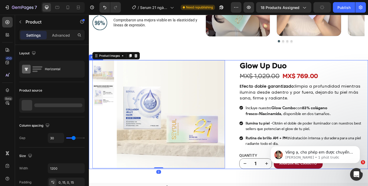
click at [251, 131] on div "Product Images 0 Row Glow Up Duo Product Title Icon Icon Icon Icon Icon Icon Li…" at bounding box center [247, 127] width 316 height 123
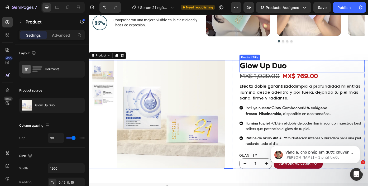
click at [284, 73] on h1 "Glow Up Duo" at bounding box center [330, 73] width 142 height 14
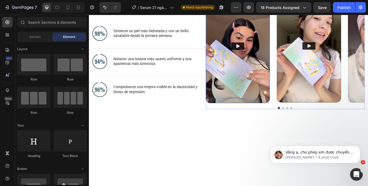
scroll to position [343, 0]
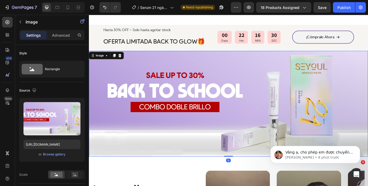
scroll to position [251, 0]
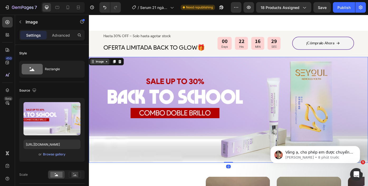
click at [95, 67] on icon at bounding box center [93, 68] width 4 height 4
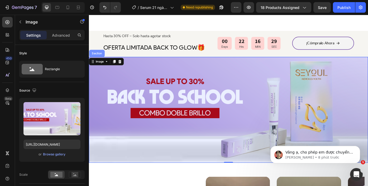
click at [95, 60] on div "Section" at bounding box center [97, 58] width 13 height 3
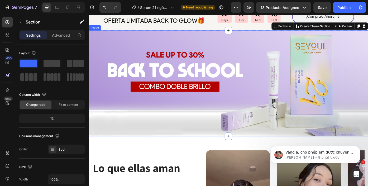
scroll to position [297, 0]
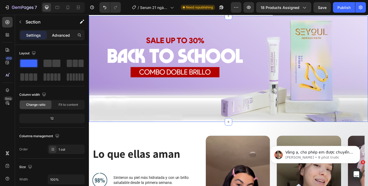
click at [59, 35] on p "Advanced" at bounding box center [61, 35] width 18 height 6
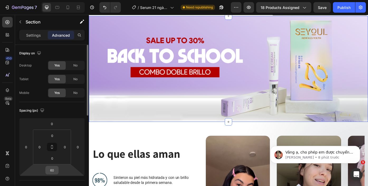
click at [53, 169] on input "60" at bounding box center [52, 170] width 11 height 8
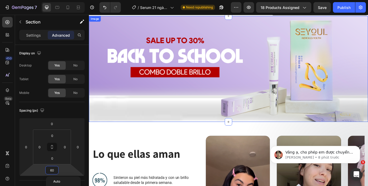
paste input "number"
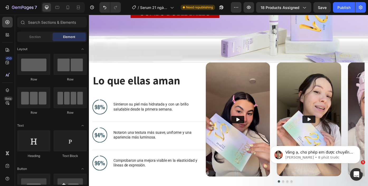
scroll to position [318, 0]
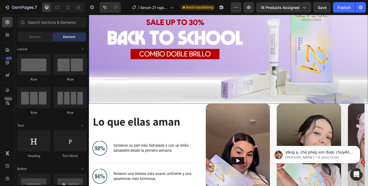
click at [213, 101] on img at bounding box center [247, 56] width 316 height 120
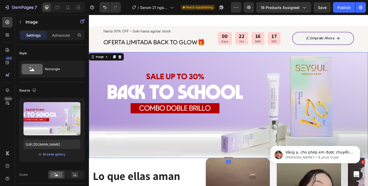
scroll to position [255, 0]
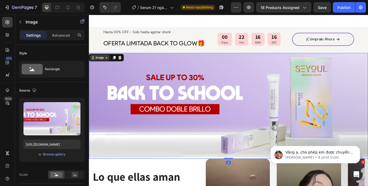
click at [105, 63] on div "Image" at bounding box center [100, 63] width 11 height 5
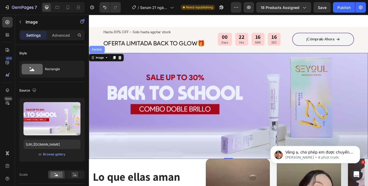
click at [103, 53] on div "Section" at bounding box center [97, 54] width 13 height 3
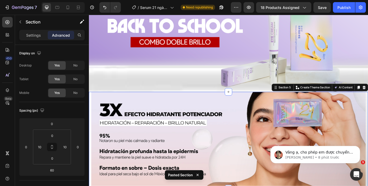
scroll to position [341, 0]
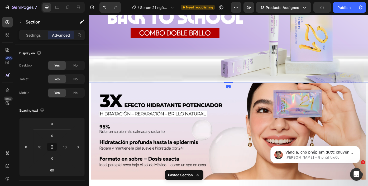
click at [208, 53] on img at bounding box center [247, 32] width 316 height 120
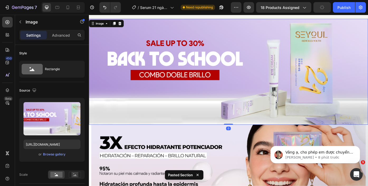
scroll to position [288, 0]
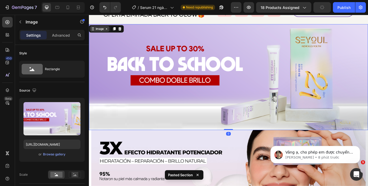
click at [100, 31] on div "Image" at bounding box center [100, 30] width 11 height 5
click at [100, 20] on div "Section" at bounding box center [97, 21] width 13 height 3
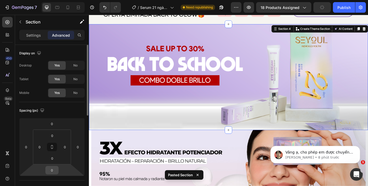
click at [54, 170] on input "0" at bounding box center [52, 170] width 11 height 8
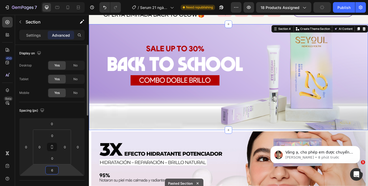
type input "60"
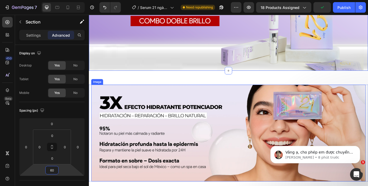
click at [176, 157] on img at bounding box center [246, 149] width 311 height 110
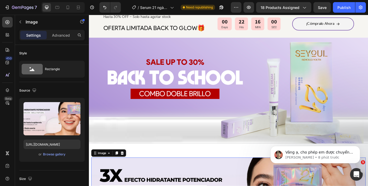
scroll to position [272, 0]
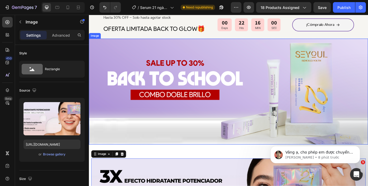
click at [178, 151] on img at bounding box center [247, 102] width 316 height 120
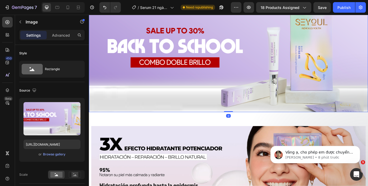
scroll to position [358, 0]
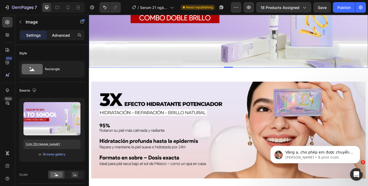
click at [64, 36] on p "Advanced" at bounding box center [61, 35] width 18 height 6
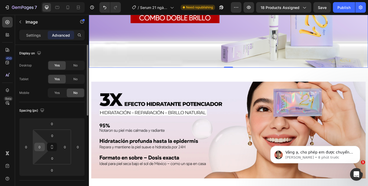
click at [40, 144] on input "0" at bounding box center [40, 147] width 8 height 8
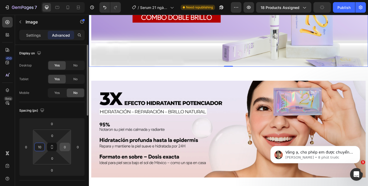
type input "10"
click at [66, 146] on input "0" at bounding box center [65, 147] width 8 height 8
type input "10"
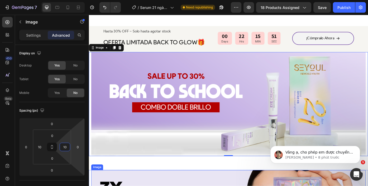
scroll to position [259, 0]
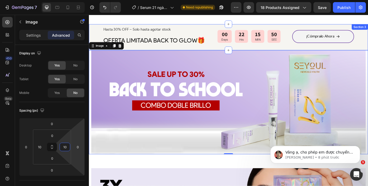
click at [96, 33] on div "Hasta 30% OFF – Solo hasta agotar stock Text Block OFERTA LIMITADA BACK TO GLOW…" at bounding box center [247, 41] width 316 height 30
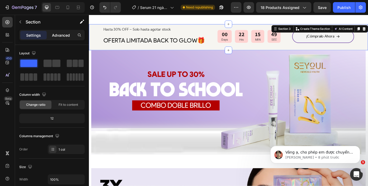
click at [65, 34] on p "Advanced" at bounding box center [61, 35] width 18 height 6
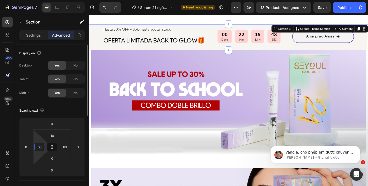
click at [41, 146] on input "60" at bounding box center [40, 147] width 8 height 8
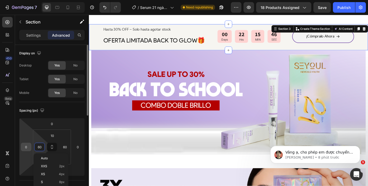
click at [26, 146] on input "0" at bounding box center [26, 147] width 8 height 8
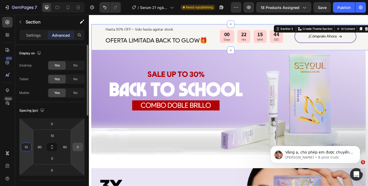
type input "10"
click at [77, 147] on input "0" at bounding box center [78, 147] width 8 height 8
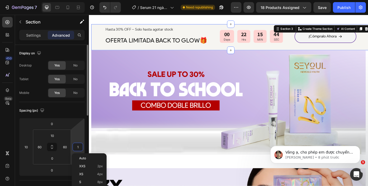
type input "10"
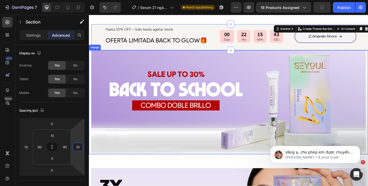
click at [184, 159] on img at bounding box center [246, 114] width 311 height 118
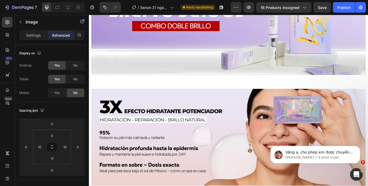
scroll to position [375, 0]
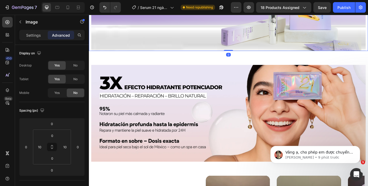
scroll to position [359, 0]
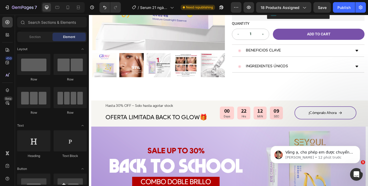
scroll to position [108, 0]
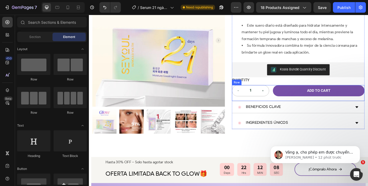
click at [294, 108] on div "1 Product Quantity Add to cart Add to Cart Row" at bounding box center [326, 104] width 150 height 18
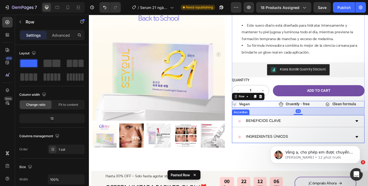
click at [280, 161] on div ""Serum de 21 días es increíble — tras 3 cajas, mi piel luce más luminous y las …" at bounding box center [326, 55] width 150 height 220
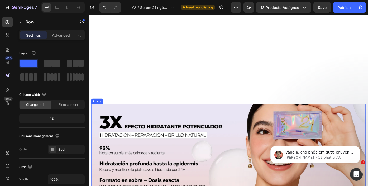
scroll to position [603, 0]
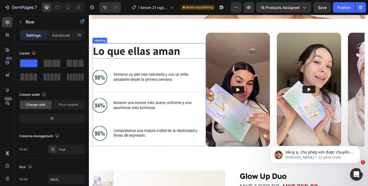
click at [150, 60] on h2 "Lo que ellas aman" at bounding box center [153, 55] width 120 height 17
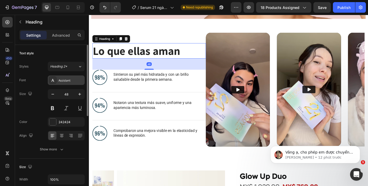
click at [66, 83] on div "Assistant" at bounding box center [66, 79] width 37 height 9
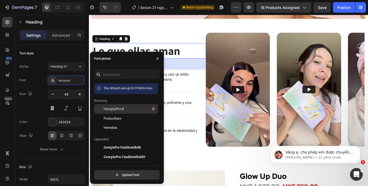
click at [125, 110] on div "GeorgiaPro-It" at bounding box center [130, 109] width 53 height 6
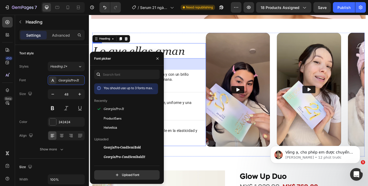
click at [202, 104] on div "Lo que ellas aman Heading 48 Image Sintieron su piel más hidratada y con un bri…" at bounding box center [157, 105] width 129 height 117
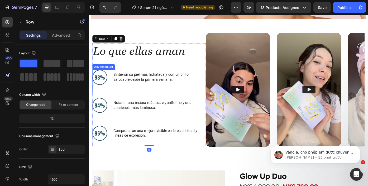
click at [162, 84] on p "Sintieron su piel más hidratada y con un brillo saludable desde la primera sema…" at bounding box center [164, 85] width 96 height 11
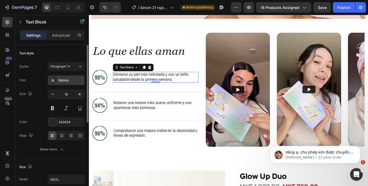
click at [67, 80] on div "Roboto" at bounding box center [71, 80] width 25 height 5
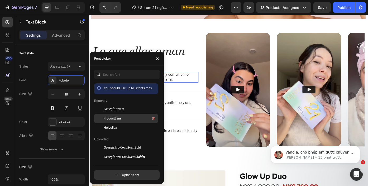
click at [114, 119] on span "ProductSans" at bounding box center [113, 118] width 18 height 5
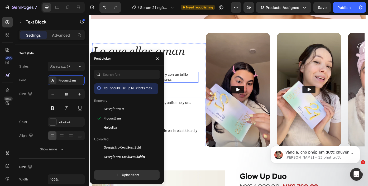
click at [195, 110] on li "Image Notaron una textura más suave, uniforme y una apariencia más luminosa. Te…" at bounding box center [153, 117] width 120 height 17
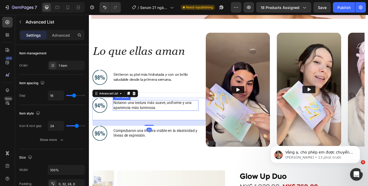
click at [127, 118] on p "Notaron una textura más suave, uniforme y una apariencia más luminosa." at bounding box center [164, 117] width 96 height 11
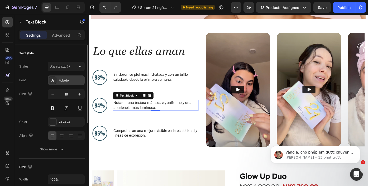
click at [71, 80] on div "Roboto" at bounding box center [71, 80] width 25 height 5
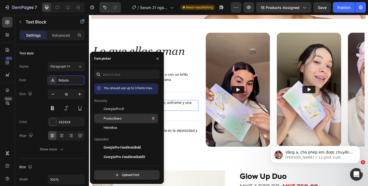
click at [106, 118] on span "ProductSans" at bounding box center [113, 118] width 18 height 5
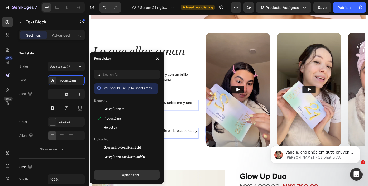
click at [188, 149] on p "Comprobaron una mejora visible en la elasticidad y líneas de expresión." at bounding box center [164, 149] width 96 height 11
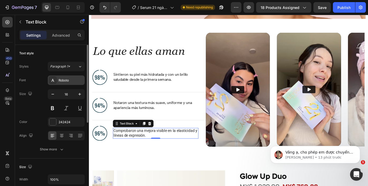
click at [69, 82] on div "Roboto" at bounding box center [71, 80] width 25 height 5
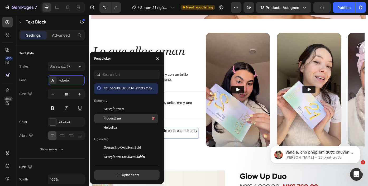
click at [112, 118] on span "ProductSans" at bounding box center [113, 118] width 18 height 5
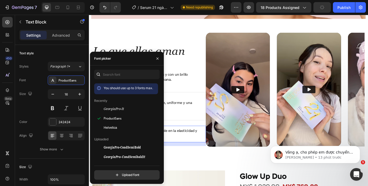
click at [221, 144] on div "Image Comprobaron una mejora visible en la elasticidad y líneas de expresión. T…" at bounding box center [157, 150] width 129 height 19
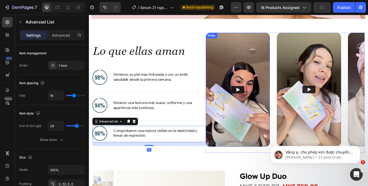
click at [227, 69] on img at bounding box center [257, 99] width 73 height 129
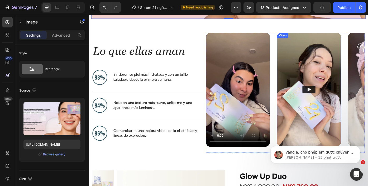
click at [299, 45] on div "Video Video Video Video" at bounding box center [311, 99] width 180 height 129
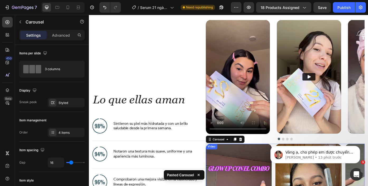
scroll to position [580, 0]
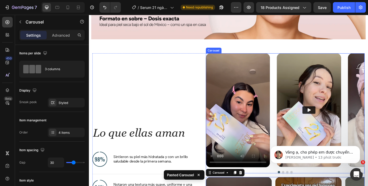
click at [295, 65] on div "Video Video Video Video" at bounding box center [311, 123] width 180 height 129
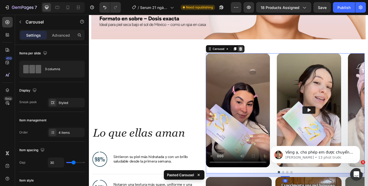
click at [259, 53] on icon at bounding box center [260, 54] width 3 height 4
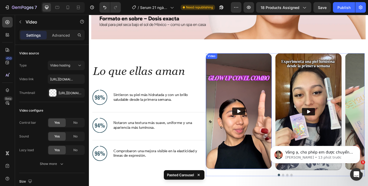
click at [278, 71] on img at bounding box center [258, 124] width 75 height 131
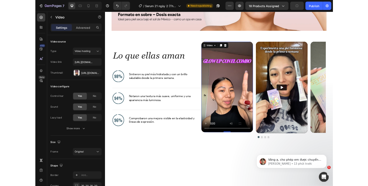
scroll to position [566, 0]
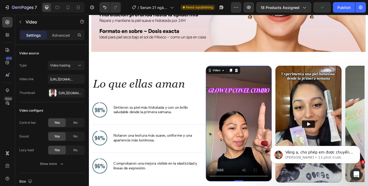
click at [292, 85] on video at bounding box center [258, 138] width 75 height 131
click at [354, 163] on div "Tạm ẩn thanh này" at bounding box center [359, 171] width 18 height 25
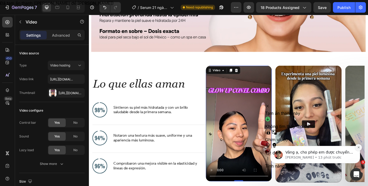
click at [359, 145] on button "Dismiss notification" at bounding box center [358, 147] width 7 height 7
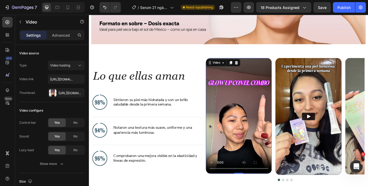
scroll to position [575, 0]
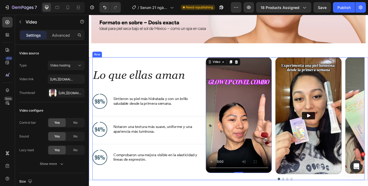
click at [204, 70] on div "Lo que ellas aman Heading Image Sintieron su piel más hidratada y con un brillo…" at bounding box center [157, 132] width 129 height 139
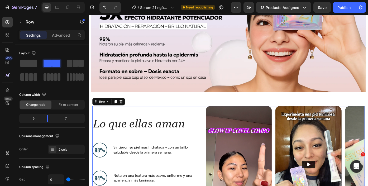
scroll to position [318, 0]
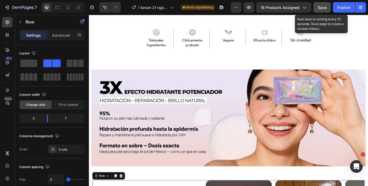
click at [325, 6] on span "Save" at bounding box center [322, 7] width 9 height 4
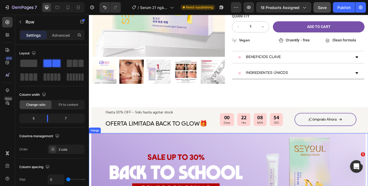
scroll to position [162, 0]
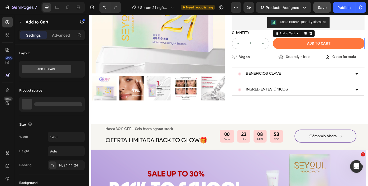
click at [306, 48] on button "Add to cart" at bounding box center [349, 47] width 104 height 13
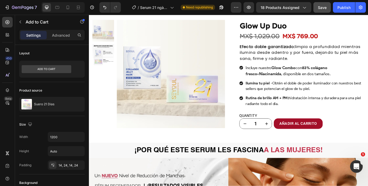
scroll to position [772, 0]
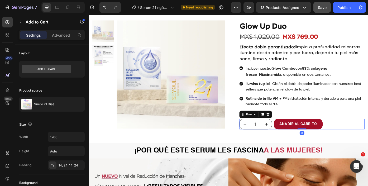
click at [297, 138] on div "1 Product Quantity AÑADIR AL CARRITO Product Cart Button Row 0" at bounding box center [330, 139] width 142 height 12
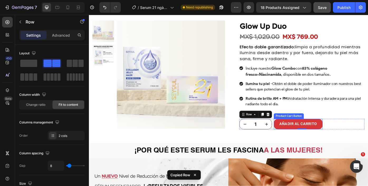
click at [302, 138] on button "AÑADIR AL CARRITO" at bounding box center [325, 139] width 55 height 12
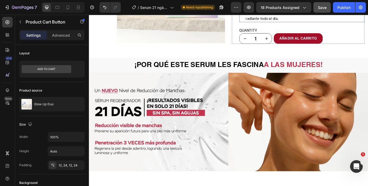
scroll to position [753, 0]
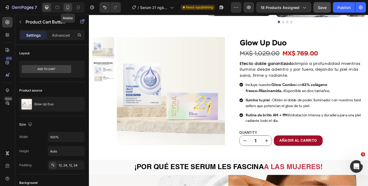
click at [69, 11] on div at bounding box center [68, 7] width 8 height 8
type input "14"
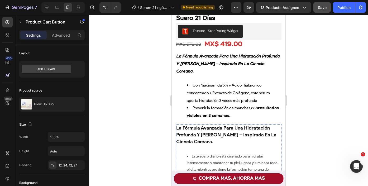
scroll to position [163, 0]
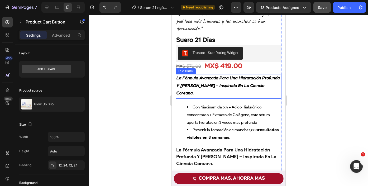
click at [178, 86] on icon "La Fórmula Avanzada Para Una Hidratación Profunda Y Glow Duradero – Inspirada E…" at bounding box center [227, 86] width 103 height 20
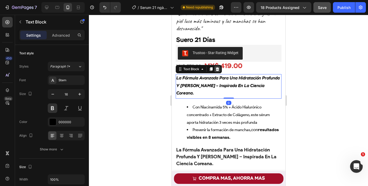
click at [217, 69] on icon at bounding box center [217, 69] width 4 height 4
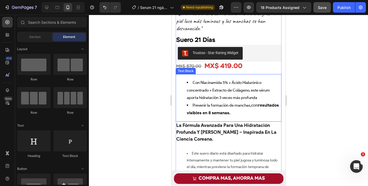
click at [212, 92] on span "Con Niacinamida 5% + Ácido Hialurónico concentrado + Extracto de Colágeno, este…" at bounding box center [227, 90] width 83 height 20
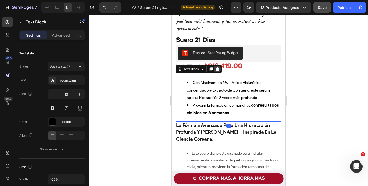
click at [217, 71] on icon at bounding box center [216, 69] width 3 height 4
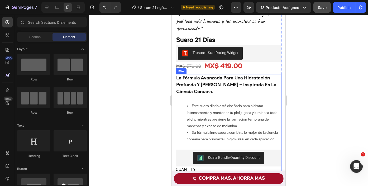
click at [308, 103] on div at bounding box center [228, 100] width 279 height 171
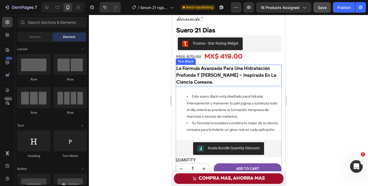
scroll to position [172, 0]
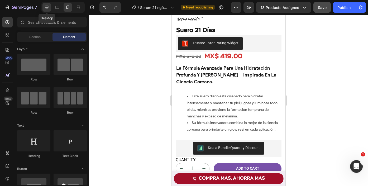
click at [49, 9] on icon at bounding box center [46, 7] width 5 height 5
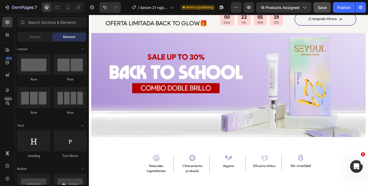
scroll to position [260, 0]
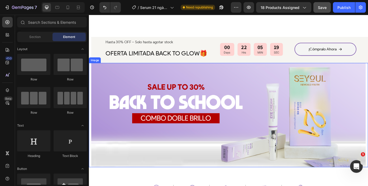
click at [202, 80] on img at bounding box center [246, 129] width 311 height 118
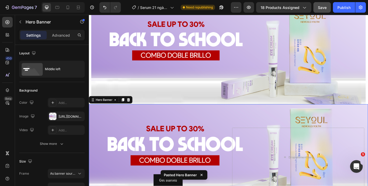
scroll to position [304, 0]
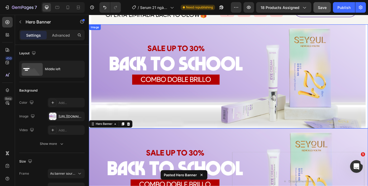
click at [192, 59] on img at bounding box center [246, 85] width 311 height 118
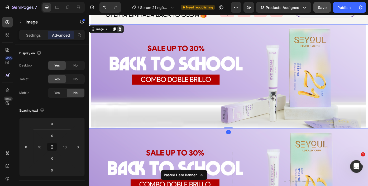
click at [122, 33] on div at bounding box center [124, 31] width 6 height 6
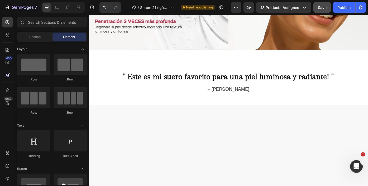
scroll to position [832, 0]
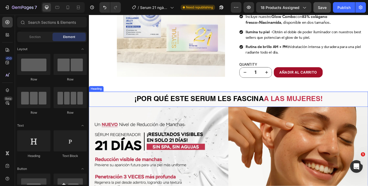
click at [198, 116] on h2 "¡Por qué este serum les fascina a las mujeres!" at bounding box center [247, 110] width 316 height 17
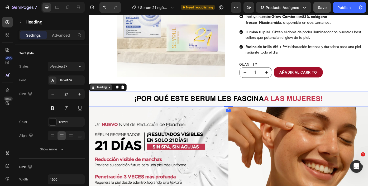
click at [105, 98] on div "Heading" at bounding box center [102, 97] width 14 height 5
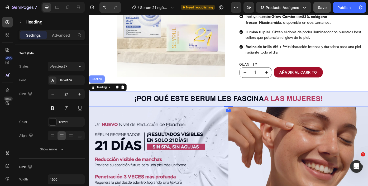
click at [100, 89] on div "Section" at bounding box center [98, 88] width 18 height 8
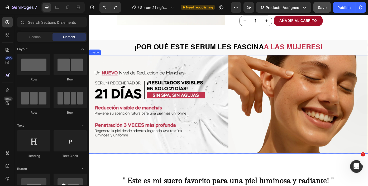
scroll to position [892, 0]
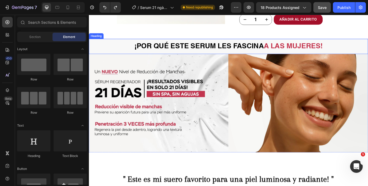
click at [106, 47] on h2 "¡Por qué este serum les fascina a las mujeres!" at bounding box center [247, 50] width 316 height 17
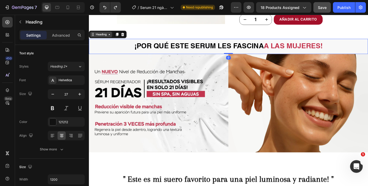
click at [102, 37] on div "Heading" at bounding box center [102, 37] width 14 height 5
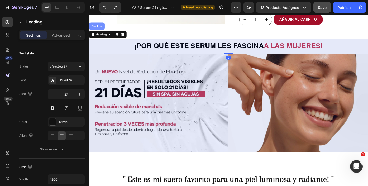
click at [100, 32] on div "Section" at bounding box center [98, 28] width 18 height 8
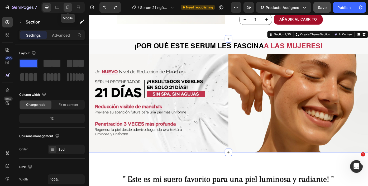
click at [70, 11] on div at bounding box center [68, 7] width 8 height 8
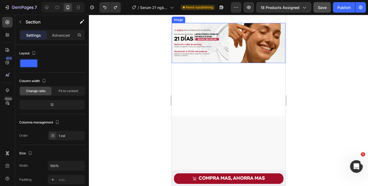
scroll to position [960, 0]
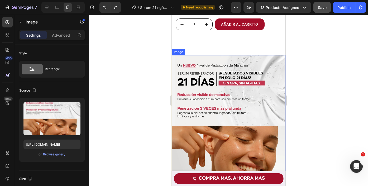
click at [181, 56] on img at bounding box center [228, 126] width 114 height 142
click at [181, 51] on div "Image" at bounding box center [183, 50] width 11 height 5
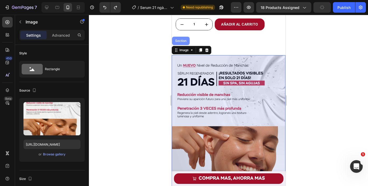
click at [181, 42] on div "Section" at bounding box center [180, 40] width 13 height 3
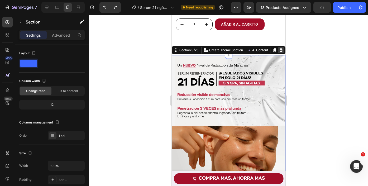
click at [279, 49] on icon at bounding box center [280, 50] width 4 height 4
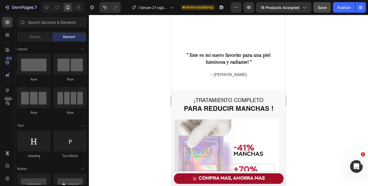
scroll to position [1034, 0]
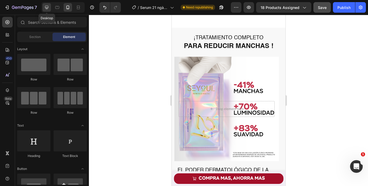
drag, startPoint x: 46, startPoint y: 8, endPoint x: 50, endPoint y: 25, distance: 16.9
click at [46, 8] on icon at bounding box center [46, 7] width 5 height 5
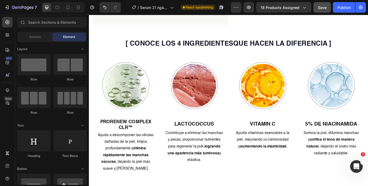
scroll to position [1409, 0]
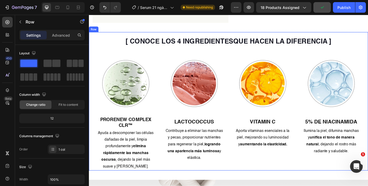
click at [92, 40] on div "[ CONOCE LOS 4 INGREDIENTESQUE HACEN LA DIFERENCIA ] Heading Image ProRenew Com…" at bounding box center [247, 113] width 316 height 157
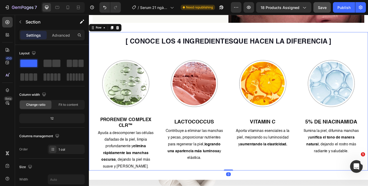
click at [91, 35] on div "[ CONOCE LOS 4 INGREDIENTESQUE HACEN LA DIFERENCIA ] Heading Image ProRenew Com…" at bounding box center [247, 113] width 316 height 157
click at [94, 31] on icon at bounding box center [94, 31] width 1 height 1
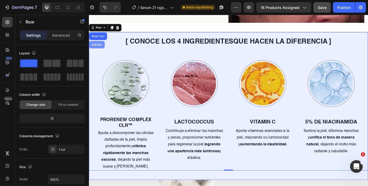
click at [99, 51] on div "Section" at bounding box center [98, 49] width 18 height 8
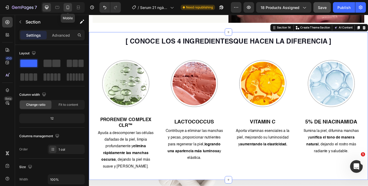
click at [67, 4] on div at bounding box center [68, 7] width 8 height 8
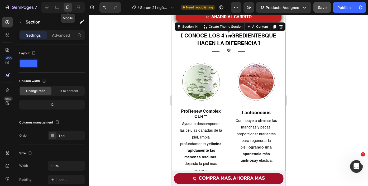
scroll to position [1407, 0]
click at [45, 9] on icon at bounding box center [46, 7] width 5 height 5
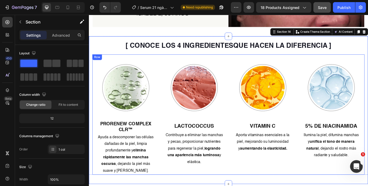
scroll to position [1386, 0]
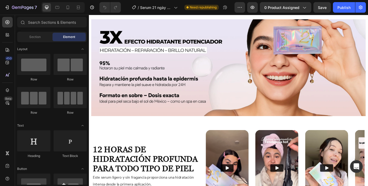
scroll to position [306, 0]
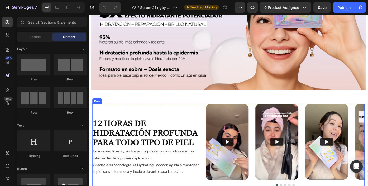
click at [203, 118] on div "amado por la comunidad Heading 12 HORAS DE HIDRATACIÓN PROFUNDA PARA TODO TIPO …" at bounding box center [157, 164] width 129 height 97
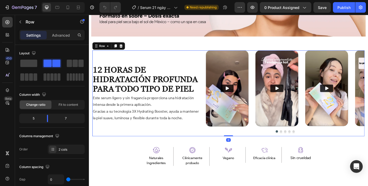
scroll to position [388, 0]
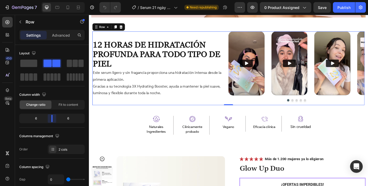
drag, startPoint x: 48, startPoint y: 118, endPoint x: 105, endPoint y: 76, distance: 70.2
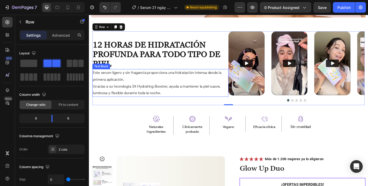
scroll to position [321, 0]
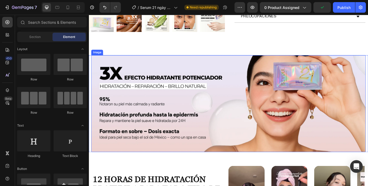
scroll to position [236, 0]
click at [213, 94] on img at bounding box center [246, 116] width 311 height 110
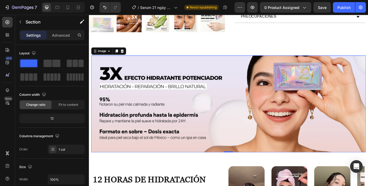
click at [90, 64] on div "Image 0 Image Naturales Ingredientes Text Block Row Image Eficacia comprobada c…" at bounding box center [247, 116] width 316 height 110
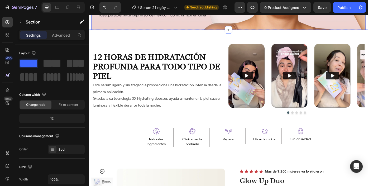
scroll to position [375, 0]
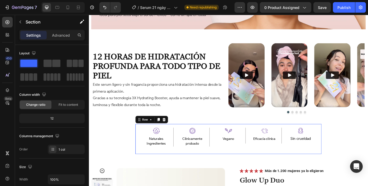
click at [230, 140] on div "Image Naturales Ingredientes Text Block Row Image Clínicamente probado Text Blo…" at bounding box center [247, 156] width 211 height 34
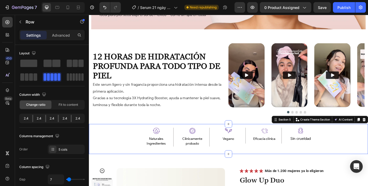
click at [133, 146] on div "Image Naturales Ingredientes Text Block Row Image Eficacia comprobada clínicame…" at bounding box center [247, 156] width 316 height 34
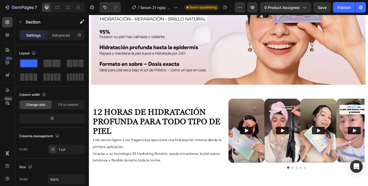
scroll to position [357, 0]
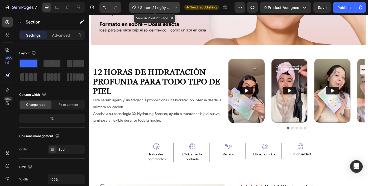
click at [167, 8] on span "Serum 21 ngày 2 (Thy - Nga ) - Hướng mới" at bounding box center [156, 8] width 32 height 6
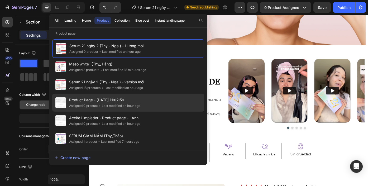
click at [153, 111] on div "Product Page - [DATE] 11:02:59 Assigned 0 product • Last modified an hour ago" at bounding box center [128, 120] width 152 height 18
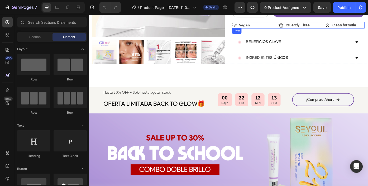
click at [296, 28] on div "Image Vegan Text block Row Image Cruently - free Text block Row Image Clean for…" at bounding box center [326, 26] width 150 height 7
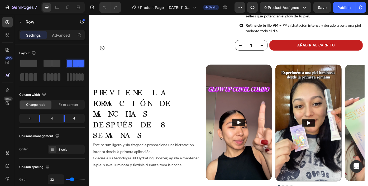
scroll to position [744, 0]
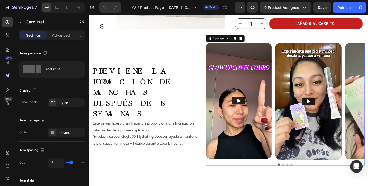
click at [297, 57] on div "Video Video Video Video" at bounding box center [311, 113] width 180 height 132
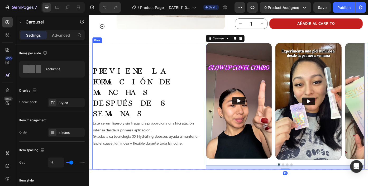
click at [180, 65] on div "amado por la comunidad Heading Previene la formación de manchas después de 8 se…" at bounding box center [157, 118] width 129 height 143
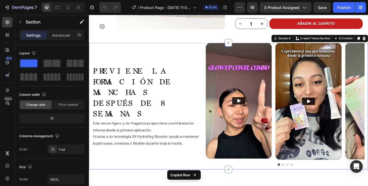
click at [92, 51] on div "amado por la comunidad Heading Previene la formación de manchas después de 8 se…" at bounding box center [247, 118] width 316 height 143
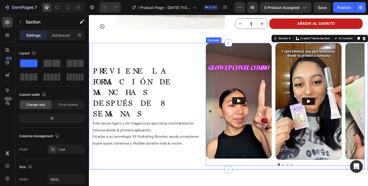
click at [299, 53] on div "Video Video Video Video" at bounding box center [311, 113] width 180 height 132
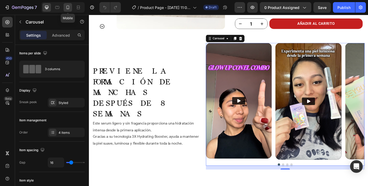
click at [68, 7] on icon at bounding box center [67, 7] width 5 height 5
type input "24"
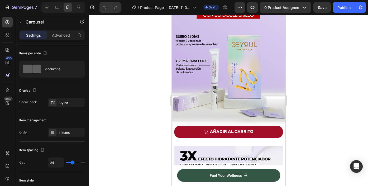
scroll to position [470, 0]
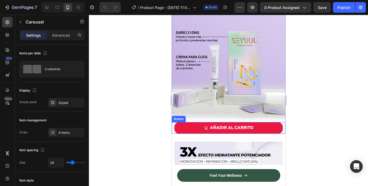
click at [178, 126] on link "AÑADIR AL CARRITO" at bounding box center [228, 128] width 108 height 12
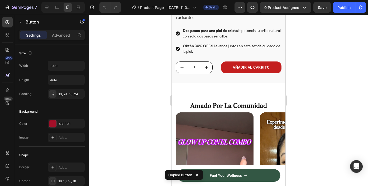
scroll to position [904, 0]
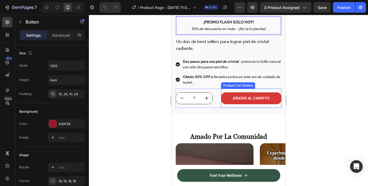
click at [221, 98] on button "AÑADIR AL CARRITO" at bounding box center [251, 98] width 60 height 12
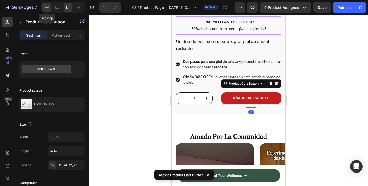
click at [44, 8] on icon at bounding box center [46, 7] width 5 height 5
type input "16"
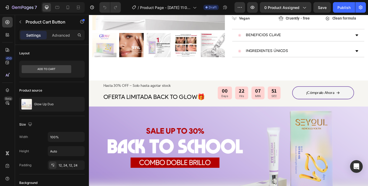
scroll to position [211, 0]
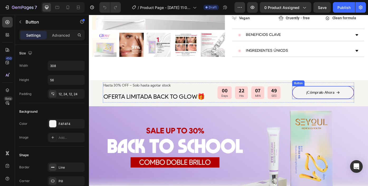
click at [320, 96] on div "¡Cómpralo Ahora Button" at bounding box center [354, 103] width 70 height 15
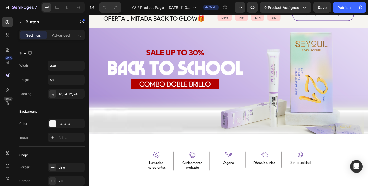
scroll to position [282, 0]
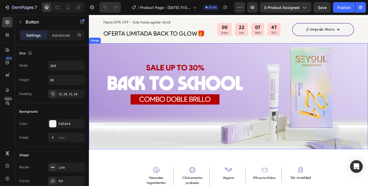
click at [280, 79] on img at bounding box center [247, 107] width 316 height 120
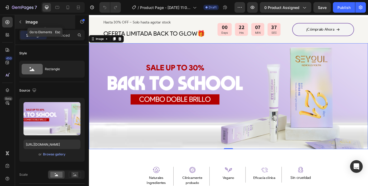
click at [21, 23] on icon "button" at bounding box center [20, 22] width 4 height 4
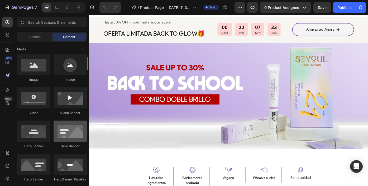
scroll to position [174, 0]
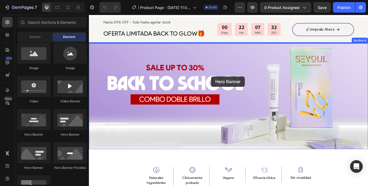
drag, startPoint x: 125, startPoint y: 139, endPoint x: 227, endPoint y: 85, distance: 115.9
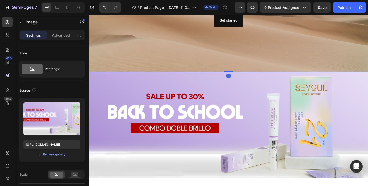
click at [197, 136] on img at bounding box center [247, 140] width 316 height 120
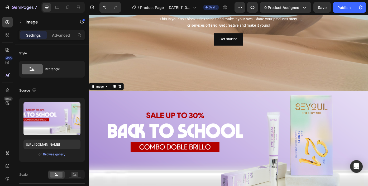
scroll to position [335, 0]
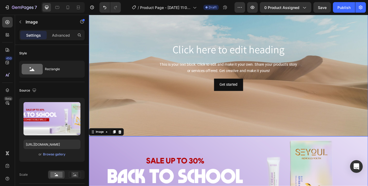
click at [150, 103] on div "Background Image" at bounding box center [247, 73] width 316 height 158
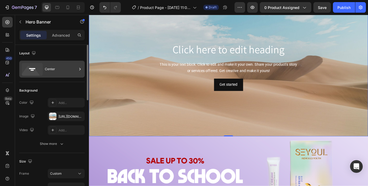
click at [56, 72] on div "Center" at bounding box center [61, 69] width 32 height 12
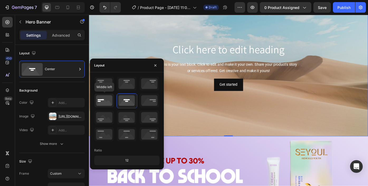
click at [106, 101] on icon at bounding box center [104, 101] width 20 height 14
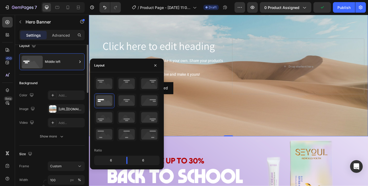
scroll to position [0, 0]
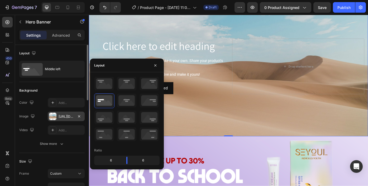
click at [63, 115] on div "https://cdn.shopify.com/s/files/1/2005/9307/files/background_settings.jpg" at bounding box center [66, 116] width 15 height 5
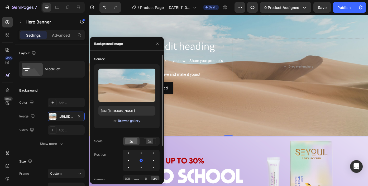
click at [121, 122] on div "Browse gallery" at bounding box center [129, 120] width 22 height 5
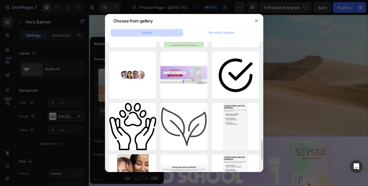
scroll to position [663, 0]
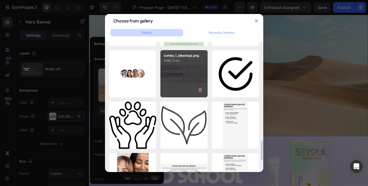
click at [183, 83] on div "combo_1_(desktop).png 1088.72 kb" at bounding box center [183, 73] width 47 height 47
type input "https://cdn.shopify.com/s/files/1/0643/1404/8704/files/gempages_507356051327157…"
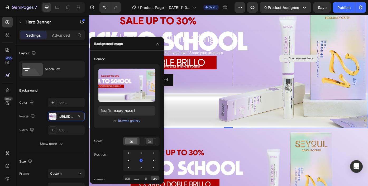
scroll to position [363, 0]
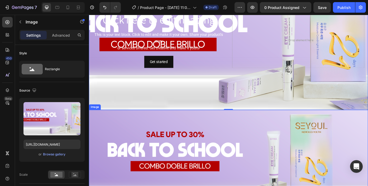
click at [265, 149] on img at bounding box center [247, 183] width 316 height 120
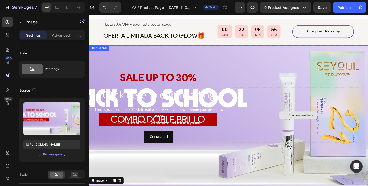
scroll to position [280, 0]
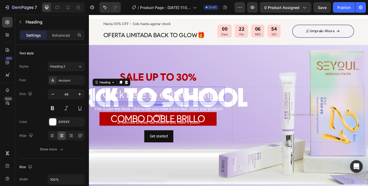
click at [227, 107] on h2 "Click here to edit heading" at bounding box center [168, 104] width 150 height 17
click at [131, 94] on div at bounding box center [131, 91] width 6 height 6
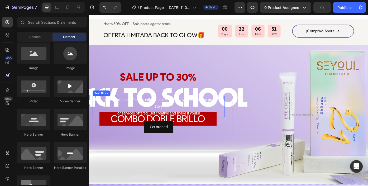
click at [137, 107] on div "This is your text block. Click to edit and make it your own. Share your product…" at bounding box center [168, 119] width 150 height 24
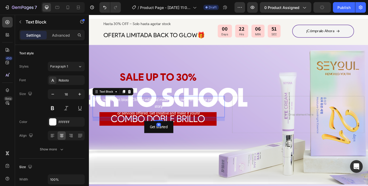
click at [135, 98] on div "Text Block" at bounding box center [116, 102] width 46 height 8
click at [134, 100] on icon at bounding box center [135, 102] width 4 height 4
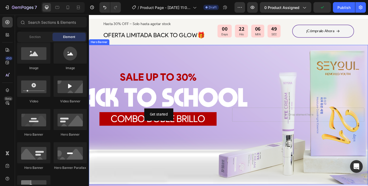
click at [130, 120] on div "Get started Button" at bounding box center [168, 128] width 150 height 16
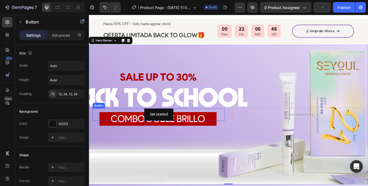
click at [143, 126] on div "Get started Button" at bounding box center [168, 128] width 150 height 14
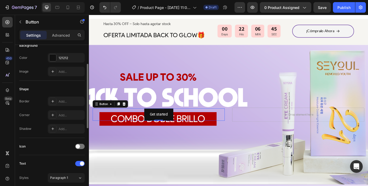
scroll to position [0, 0]
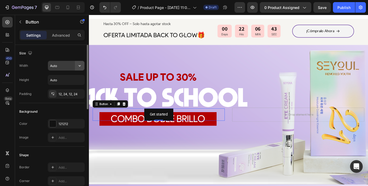
click at [80, 67] on icon "button" at bounding box center [79, 65] width 5 height 5
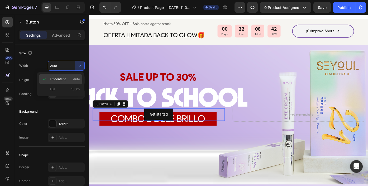
click at [66, 84] on div "Fit content Auto" at bounding box center [60, 89] width 43 height 10
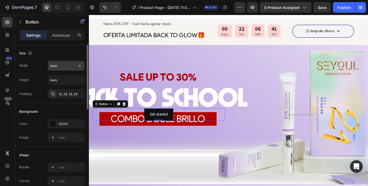
click at [80, 67] on icon "button" at bounding box center [79, 65] width 5 height 5
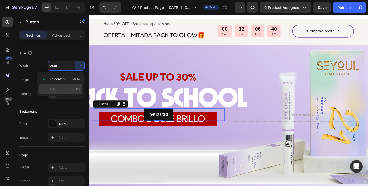
click at [66, 87] on p "Full 100%" at bounding box center [65, 89] width 30 height 5
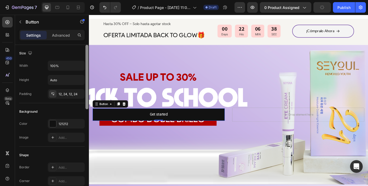
type input "Auto"
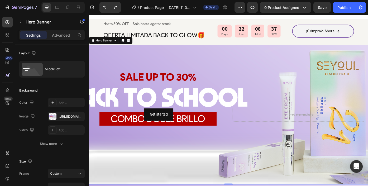
click at [119, 56] on div "Background Image" at bounding box center [247, 128] width 316 height 158
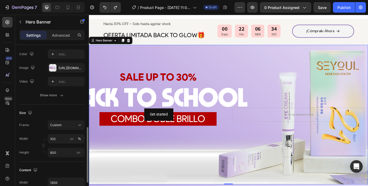
scroll to position [105, 0]
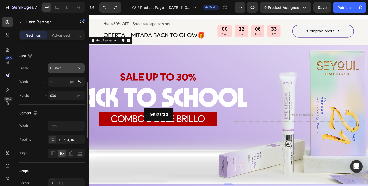
click at [80, 69] on icon at bounding box center [79, 67] width 5 height 5
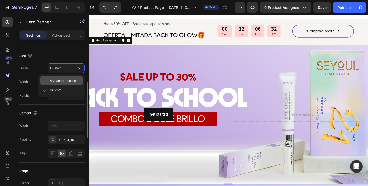
click at [71, 81] on span "As banner source" at bounding box center [63, 80] width 26 height 5
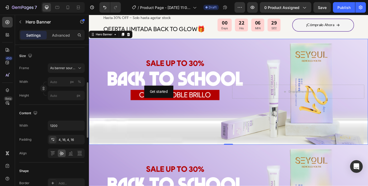
scroll to position [288, 0]
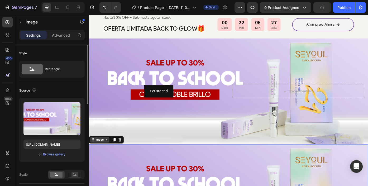
click at [97, 157] on div "Image" at bounding box center [100, 156] width 11 height 5
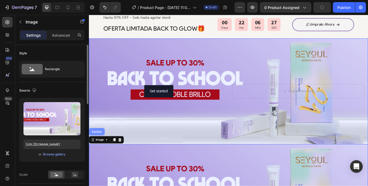
click at [97, 147] on div "Section" at bounding box center [97, 147] width 13 height 3
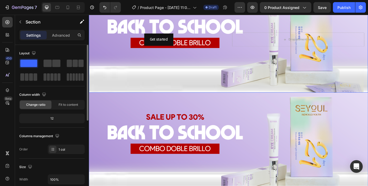
scroll to position [347, 0]
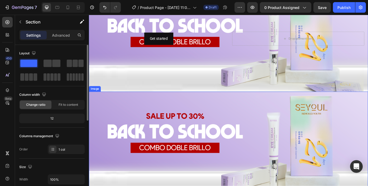
click at [250, 121] on img at bounding box center [247, 162] width 316 height 120
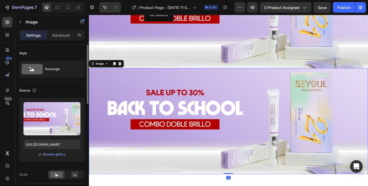
scroll to position [419, 0]
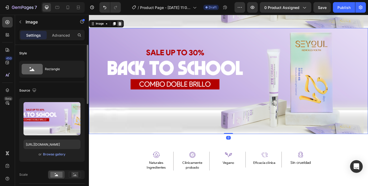
click at [123, 26] on icon at bounding box center [123, 25] width 3 height 4
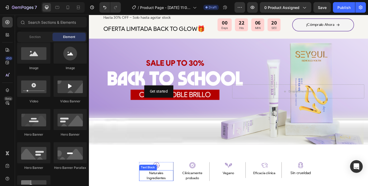
scroll to position [284, 0]
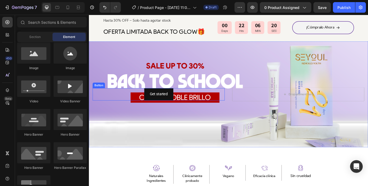
click at [192, 103] on div "Get started Button" at bounding box center [168, 105] width 150 height 14
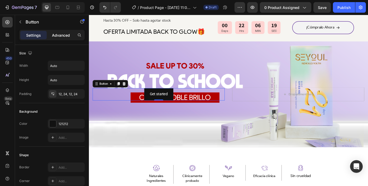
click at [60, 32] on p "Advanced" at bounding box center [61, 35] width 18 height 6
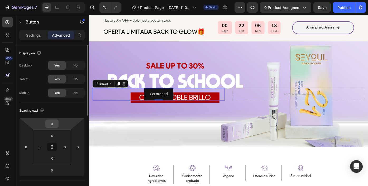
click at [51, 123] on input "0" at bounding box center [52, 124] width 11 height 8
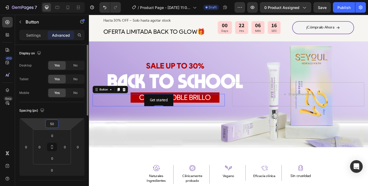
type input "5"
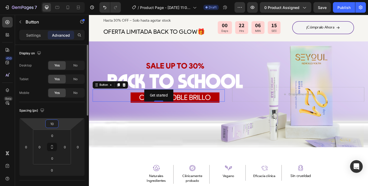
type input "1"
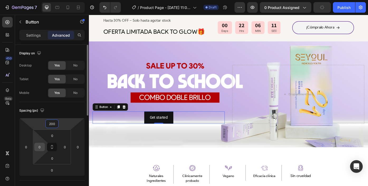
type input "200"
click at [42, 147] on input "0" at bounding box center [40, 147] width 8 height 8
type input "3"
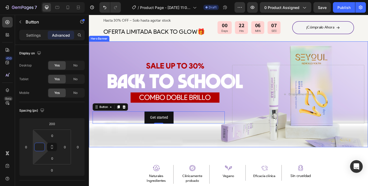
click at [254, 98] on div "Drop element here" at bounding box center [326, 105] width 150 height 67
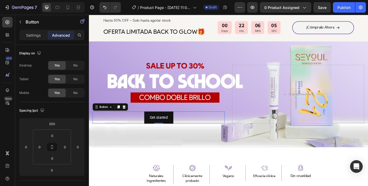
click at [191, 132] on div "Get started Button 0" at bounding box center [168, 131] width 150 height 14
click at [40, 147] on input "0" at bounding box center [40, 147] width 8 height 8
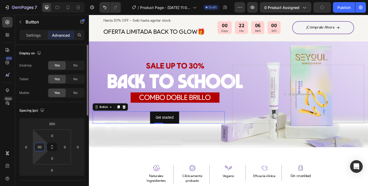
type input "5"
type input "80"
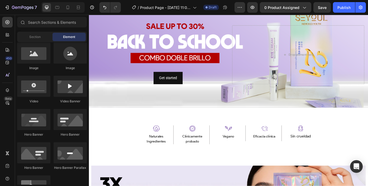
scroll to position [259, 0]
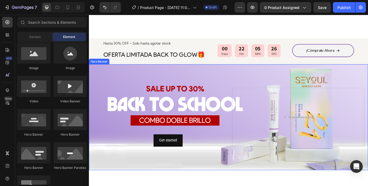
click at [227, 78] on div "Background Image" at bounding box center [247, 131] width 316 height 120
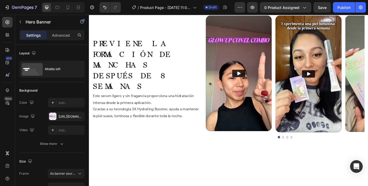
scroll to position [710, 0]
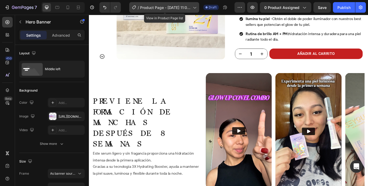
click at [169, 9] on span "Product Page - [DATE] 11:02:59" at bounding box center [165, 8] width 51 height 6
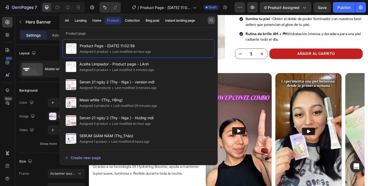
click at [211, 18] on icon "button" at bounding box center [211, 20] width 4 height 4
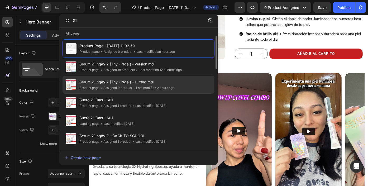
type input "21"
click at [173, 87] on div "• Last modified 2 hours ago" at bounding box center [153, 87] width 42 height 5
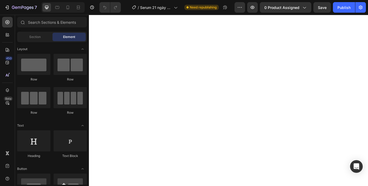
scroll to position [1075, 0]
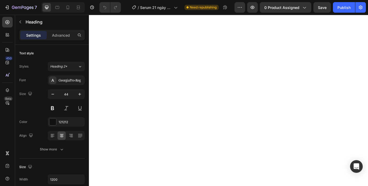
scroll to position [1115, 0]
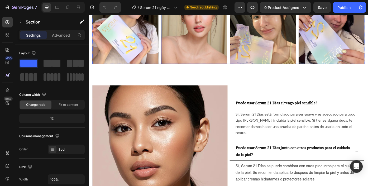
scroll to position [1275, 0]
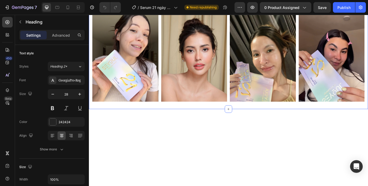
click at [91, 70] on div "Con la confianza de las personas Heading 0 Con la confianza de las personas Hea…" at bounding box center [247, 55] width 316 height 132
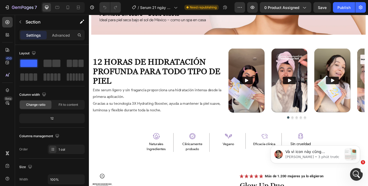
scroll to position [0, 0]
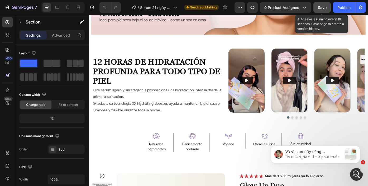
click at [319, 8] on span "Save" at bounding box center [322, 7] width 9 height 4
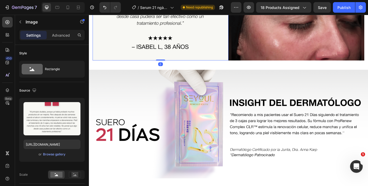
scroll to position [1356, 0]
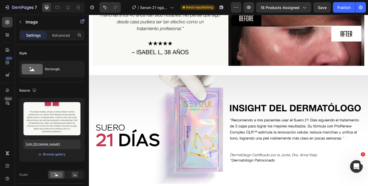
click at [91, 64] on section "Image AÑADIR AL CARRITO Button Image Row Section 13" at bounding box center [247, 1] width 316 height 164
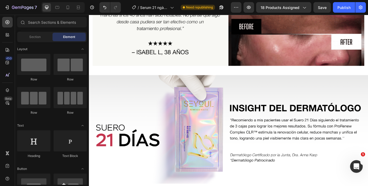
click at [92, 71] on section "Image AÑADIR AL CARRITO Button Image Row Section 13" at bounding box center [247, 1] width 316 height 164
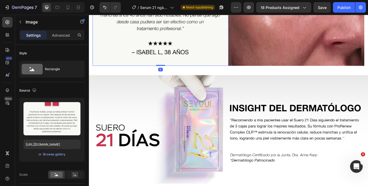
click at [91, 70] on section "Image 0 AÑADIR AL CARRITO Button Image Row Section 13" at bounding box center [247, 1] width 316 height 164
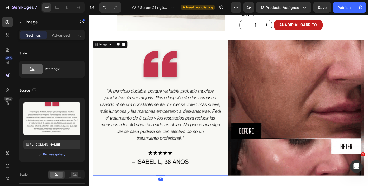
scroll to position [1221, 0]
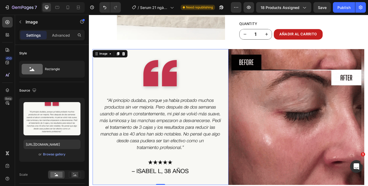
click at [106, 62] on div "Image" at bounding box center [113, 59] width 40 height 8
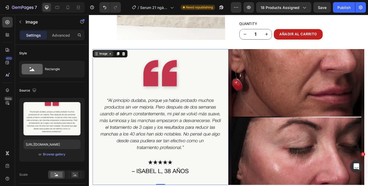
click at [106, 59] on div "Image" at bounding box center [105, 59] width 11 height 5
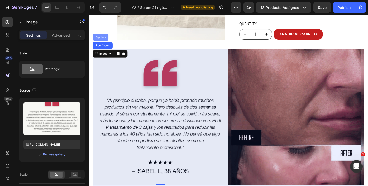
click at [103, 38] on div "Section" at bounding box center [102, 40] width 18 height 8
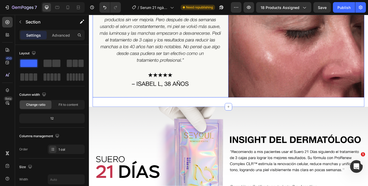
scroll to position [1342, 0]
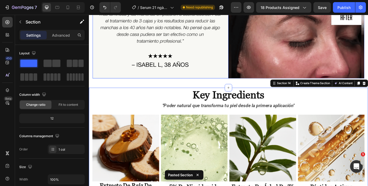
click at [202, 77] on img at bounding box center [170, 10] width 154 height 154
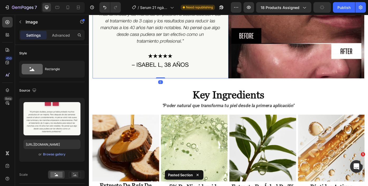
scroll to position [1393, 0]
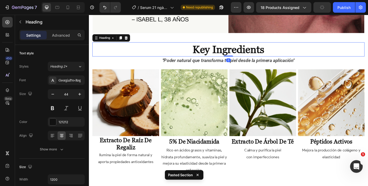
click at [228, 52] on strong "key ingredients" at bounding box center [246, 53] width 81 height 13
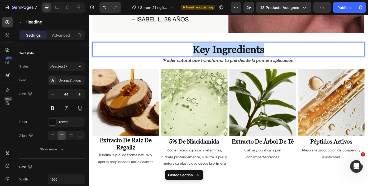
click at [228, 52] on strong "key ingredients" at bounding box center [246, 53] width 81 height 13
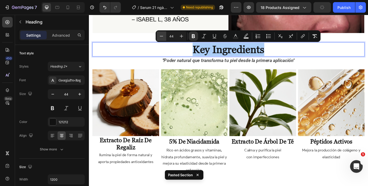
click at [163, 36] on icon "Editor contextual toolbar" at bounding box center [161, 35] width 5 height 5
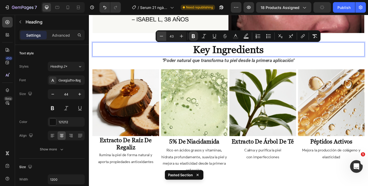
click at [163, 36] on icon "Editor contextual toolbar" at bounding box center [161, 35] width 5 height 5
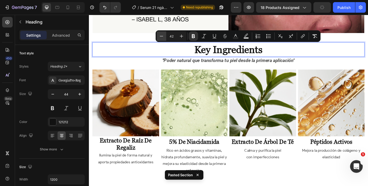
click at [163, 36] on icon "Editor contextual toolbar" at bounding box center [161, 35] width 5 height 5
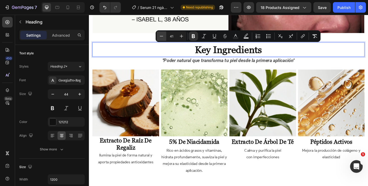
click at [163, 36] on icon "Editor contextual toolbar" at bounding box center [161, 35] width 5 height 5
type input "40"
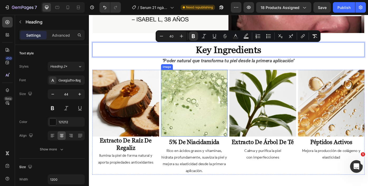
click at [171, 93] on img at bounding box center [208, 115] width 76 height 76
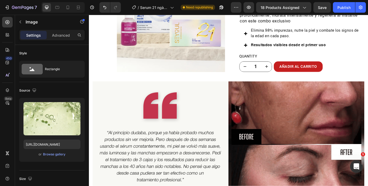
scroll to position [1182, 0]
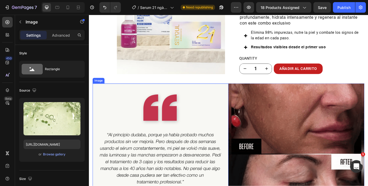
click at [240, 102] on img at bounding box center [170, 170] width 154 height 154
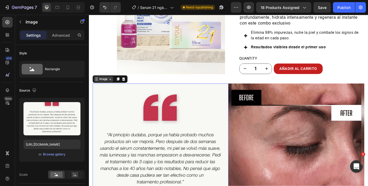
click at [98, 86] on icon at bounding box center [97, 88] width 4 height 4
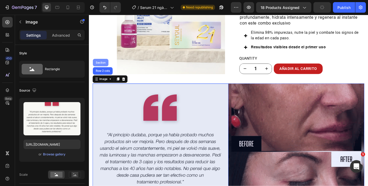
click at [103, 69] on div "Section" at bounding box center [101, 68] width 13 height 3
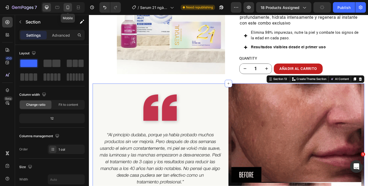
click at [70, 6] on icon at bounding box center [67, 7] width 5 height 5
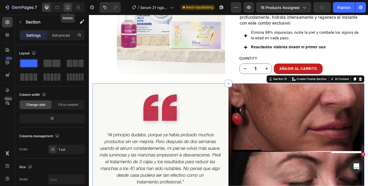
type input "100%"
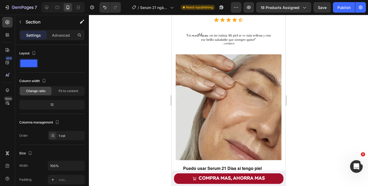
scroll to position [2020, 0]
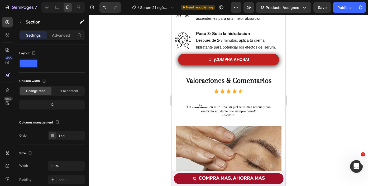
click at [52, 9] on div at bounding box center [62, 7] width 43 height 11
click at [47, 8] on icon at bounding box center [46, 7] width 3 height 3
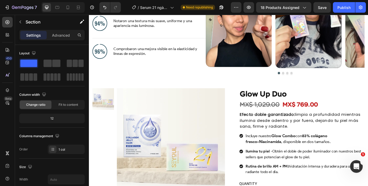
scroll to position [613, 0]
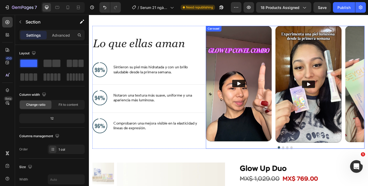
click at [298, 47] on div "Video Video Video Video" at bounding box center [311, 93] width 180 height 132
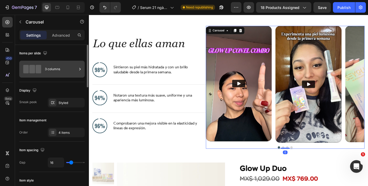
click at [68, 71] on div "3 columns" at bounding box center [61, 69] width 32 height 12
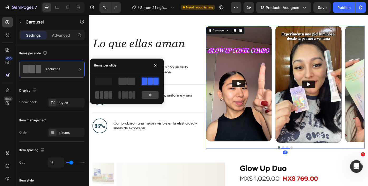
click at [132, 94] on span at bounding box center [133, 94] width 3 height 7
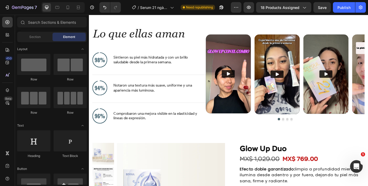
click at [260, 82] on img at bounding box center [246, 81] width 51 height 89
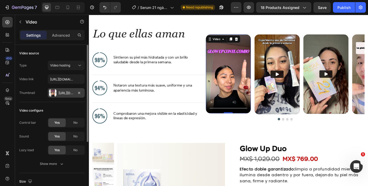
click at [62, 91] on div "Https://cdn.Shopify.Com/s/files/1/0643/1404/8704/files/gempages_507356051327157…" at bounding box center [66, 93] width 15 height 5
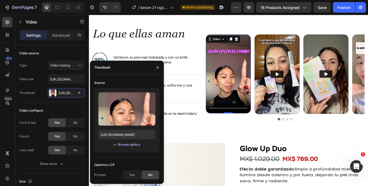
click at [126, 142] on div "Browse gallery" at bounding box center [129, 144] width 22 height 5
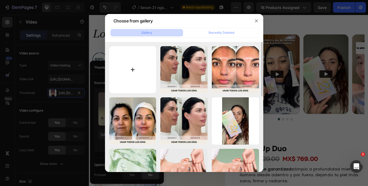
click at [129, 72] on input "file" at bounding box center [132, 69] width 47 height 47
type input "C:\fakepath\Ảnh chụp Màn hình 2025-08-28 lúc 16.46.44.png"
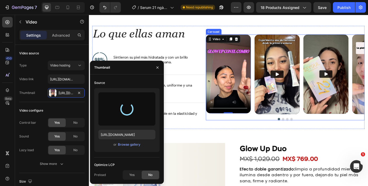
type input "https://cdn.shopify.com/s/files/1/0643/1404/8704/files/gempages_507356051327157…"
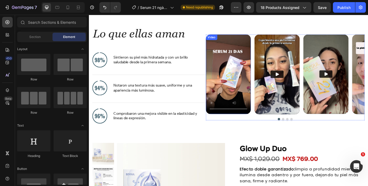
click at [230, 120] on video at bounding box center [246, 82] width 51 height 90
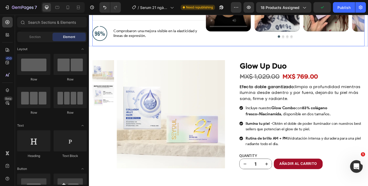
scroll to position [592, 0]
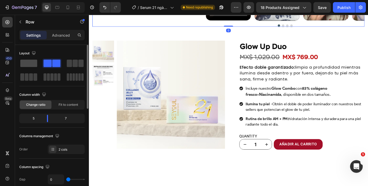
click at [35, 65] on span at bounding box center [28, 63] width 17 height 7
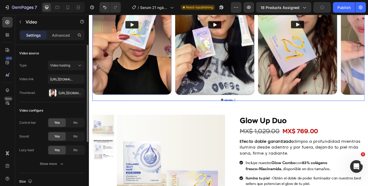
click at [93, 57] on div "Video" at bounding box center [138, 26] width 90 height 158
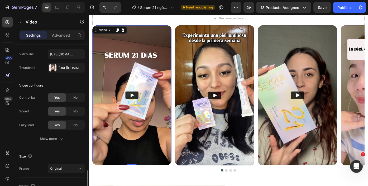
scroll to position [95, 0]
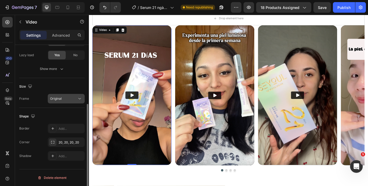
click at [70, 99] on div "Original" at bounding box center [63, 98] width 27 height 5
click at [60, 83] on div "Size" at bounding box center [51, 86] width 65 height 8
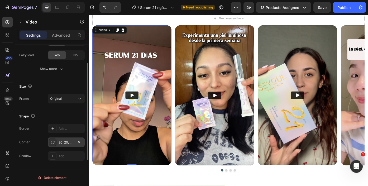
scroll to position [0, 0]
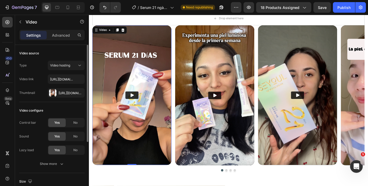
click at [134, 96] on img at bounding box center [138, 106] width 90 height 158
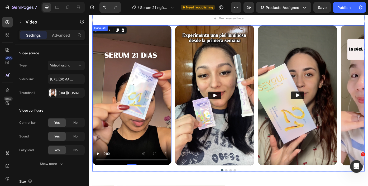
click at [182, 37] on div "Video 0 Video Video Video" at bounding box center [247, 106] width 308 height 159
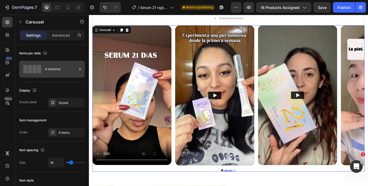
click at [53, 75] on div "4 columns" at bounding box center [51, 69] width 65 height 17
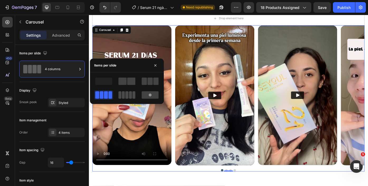
click at [123, 94] on span at bounding box center [123, 94] width 3 height 7
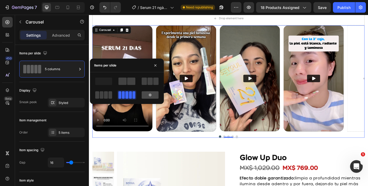
click at [149, 94] on icon at bounding box center [150, 94] width 3 height 3
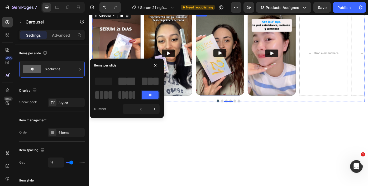
scroll to position [528, 0]
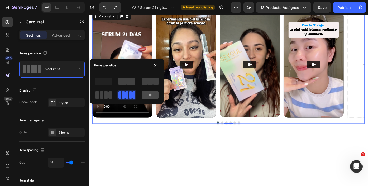
click at [152, 94] on icon at bounding box center [150, 95] width 4 height 4
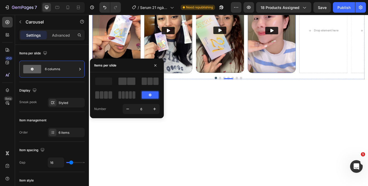
scroll to position [573, 0]
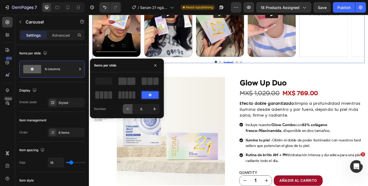
click at [132, 108] on button "button" at bounding box center [127, 108] width 9 height 9
type input "5"
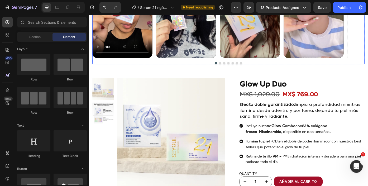
click at [233, 56] on div "Video Video Video Video Drop element here Drop element here Drop element here" at bounding box center [247, 4] width 308 height 120
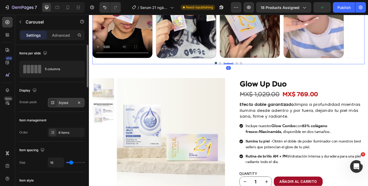
click at [68, 104] on div "Styled" at bounding box center [66, 102] width 15 height 5
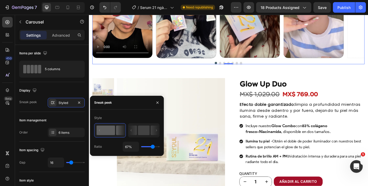
type input "65%"
type input "65"
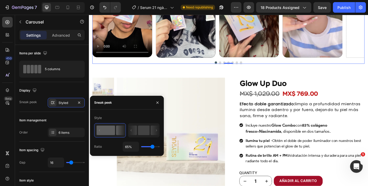
type input "9%"
type input "9"
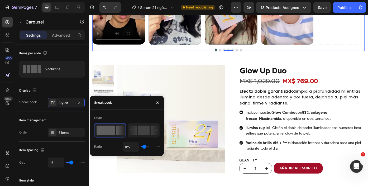
type input "1%"
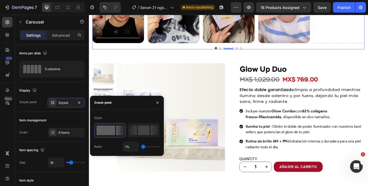
drag, startPoint x: 152, startPoint y: 145, endPoint x: 134, endPoint y: 141, distance: 19.2
type input "1"
click at [141, 146] on input "range" at bounding box center [150, 146] width 18 height 1
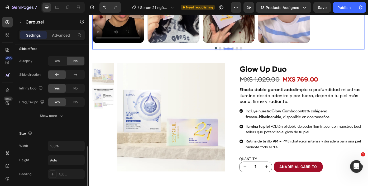
scroll to position [323, 0]
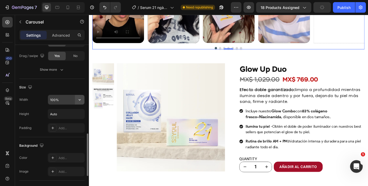
click at [78, 101] on icon "button" at bounding box center [79, 99] width 5 height 5
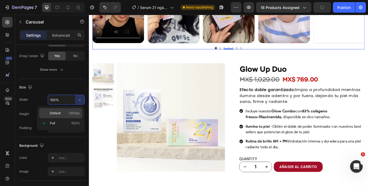
click at [69, 109] on div "Default 1200px" at bounding box center [60, 113] width 43 height 10
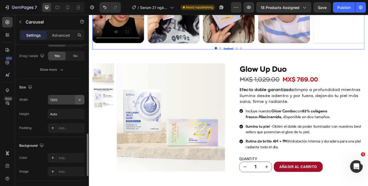
click at [80, 100] on icon "button" at bounding box center [80, 99] width 2 height 1
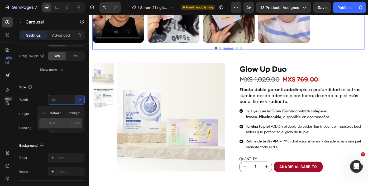
click at [62, 121] on p "Full 100%" at bounding box center [65, 123] width 30 height 5
type input "100%"
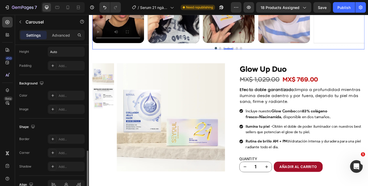
scroll to position [414, 0]
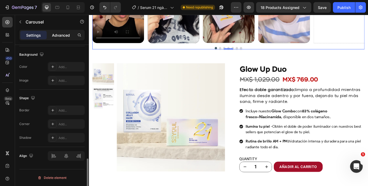
click at [66, 39] on div "Advanced" at bounding box center [61, 35] width 26 height 8
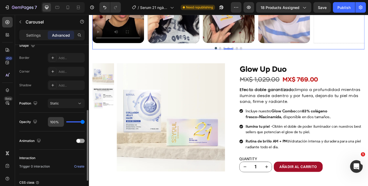
scroll to position [12, 0]
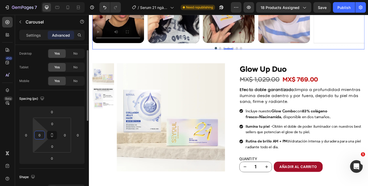
click at [38, 133] on input "0" at bounding box center [40, 135] width 8 height 8
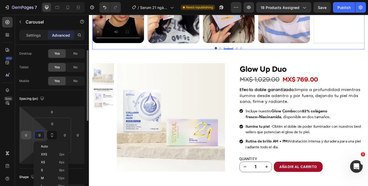
click at [25, 135] on input "0" at bounding box center [26, 135] width 8 height 8
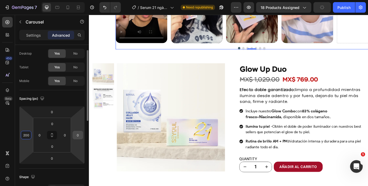
type input "200"
click at [76, 136] on input "0" at bounding box center [78, 135] width 8 height 8
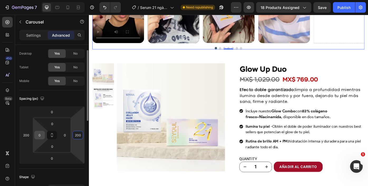
type input "200"
click at [41, 135] on input "0" at bounding box center [40, 135] width 8 height 8
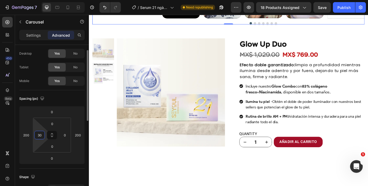
type input "3"
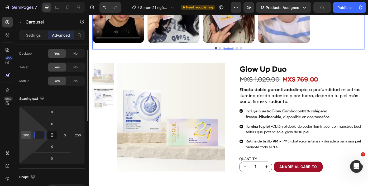
click at [27, 136] on input "200" at bounding box center [26, 135] width 8 height 8
type input "0"
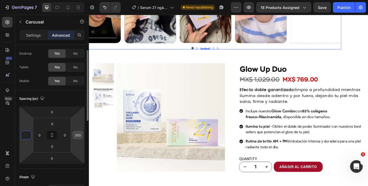
type input "0"
click at [79, 133] on input "200" at bounding box center [78, 135] width 8 height 8
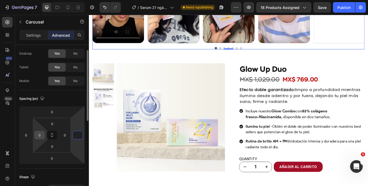
type input "0"
click at [38, 135] on input "0" at bounding box center [40, 135] width 8 height 8
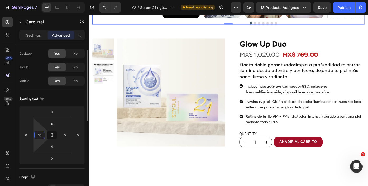
type input "3"
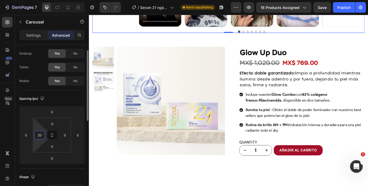
type input "2"
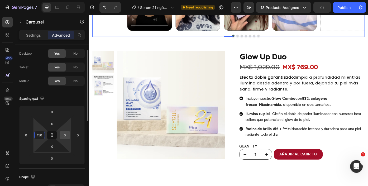
type input "150"
click at [67, 135] on input "0" at bounding box center [65, 135] width 8 height 8
type input "150"
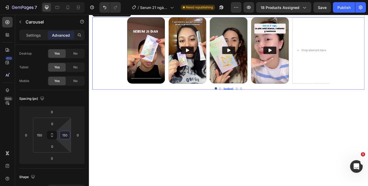
scroll to position [524, 0]
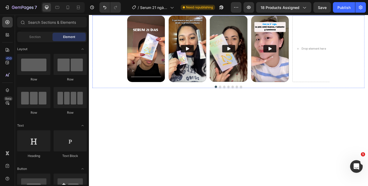
click at [319, 91] on div "Video Video Video Video Drop element here Drop element here Drop element here" at bounding box center [246, 53] width 229 height 75
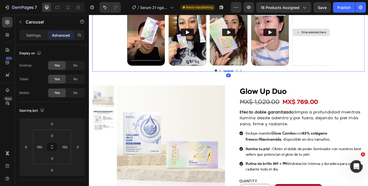
scroll to position [562, 0]
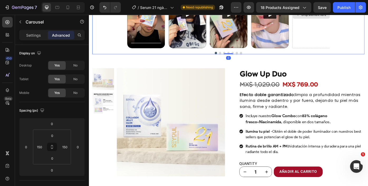
click at [338, 53] on div "Drop element here" at bounding box center [340, 15] width 43 height 75
click at [310, 53] on img at bounding box center [294, 15] width 43 height 75
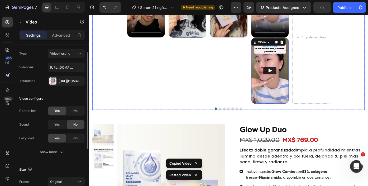
scroll to position [691, 0]
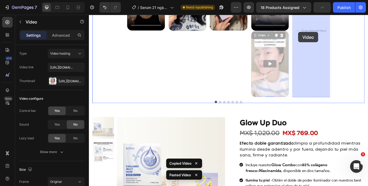
drag, startPoint x: 277, startPoint y: 38, endPoint x: 321, endPoint y: 36, distance: 44.1
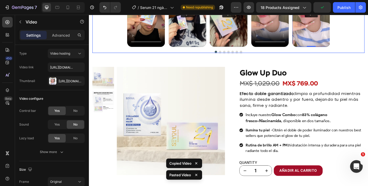
scroll to position [566, 0]
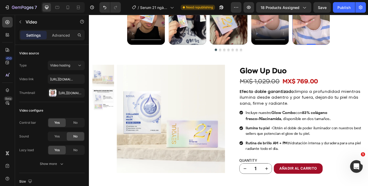
click at [321, 49] on img at bounding box center [340, 11] width 43 height 75
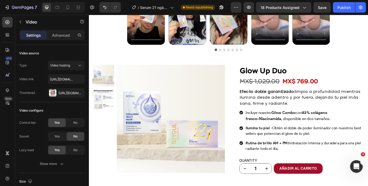
click at [213, 49] on img at bounding box center [200, 11] width 43 height 75
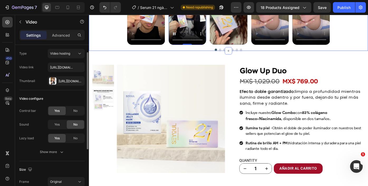
scroll to position [571, 0]
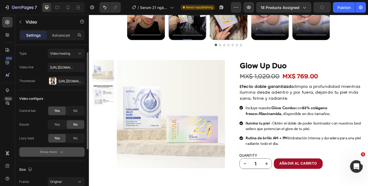
click at [60, 149] on icon "button" at bounding box center [61, 151] width 5 height 5
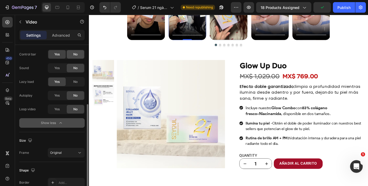
scroll to position [98, 0]
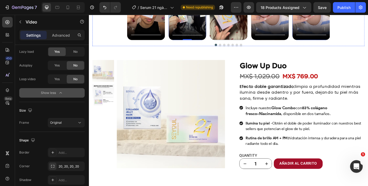
click at [350, 43] on video at bounding box center [340, 5] width 43 height 75
click at [339, 43] on video at bounding box center [340, 5] width 43 height 75
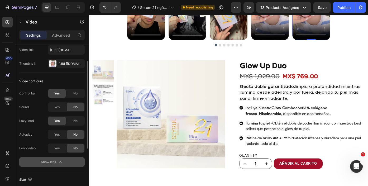
scroll to position [0, 0]
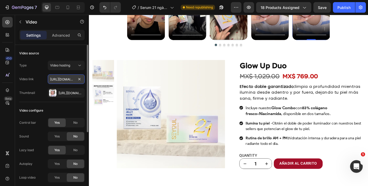
click at [61, 80] on input "https://cdn.shopify.com/videos/c/o/v/db5b743518664962aa8188ce07b60422.mp4" at bounding box center [66, 78] width 37 height 9
type input "https://cdn.shopify.com/s/files/1/0643/1404/8704/files/gempages_507356051327157…"
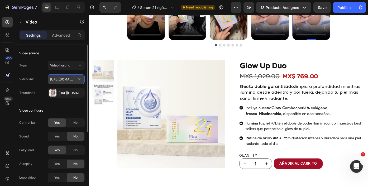
scroll to position [0, 207]
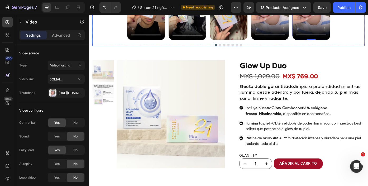
click at [367, 51] on div "Video Video Video Video Video 0 Drop element here Drop element here Carousel" at bounding box center [247, 9] width 308 height 82
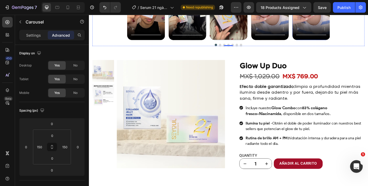
click at [329, 43] on video at bounding box center [340, 5] width 43 height 75
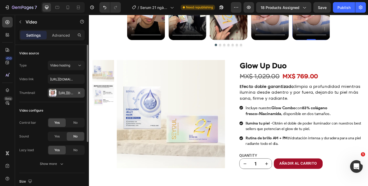
click at [61, 95] on div "Https://cdn.Shopify.Com/s/files/1/0643/1404/8704/files/gempages_507356051327157…" at bounding box center [66, 93] width 15 height 5
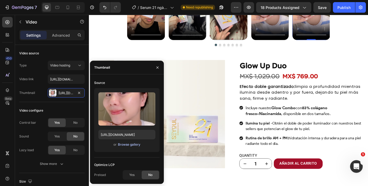
click at [120, 145] on div "Browse gallery" at bounding box center [129, 144] width 22 height 5
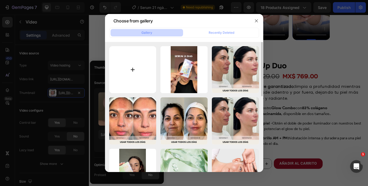
click at [125, 68] on input "file" at bounding box center [132, 69] width 47 height 47
type input "C:\fakepath\Ảnh chụp Màn hình 2025-08-28 lúc 16.53.05.png"
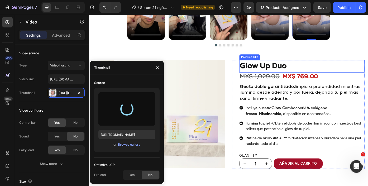
type input "https://cdn.shopify.com/s/files/1/0643/1404/8704/files/gempages_507356051327157…"
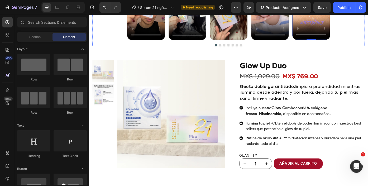
click at [238, 43] on img at bounding box center [247, 5] width 43 height 75
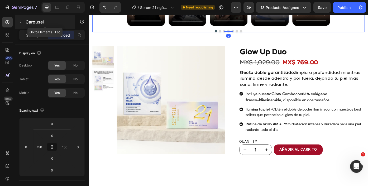
click at [17, 23] on button "button" at bounding box center [20, 22] width 8 height 8
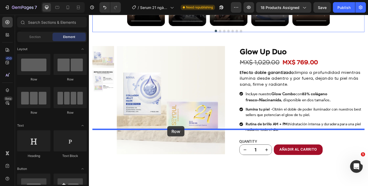
drag, startPoint x: 130, startPoint y: 84, endPoint x: 178, endPoint y: 141, distance: 74.2
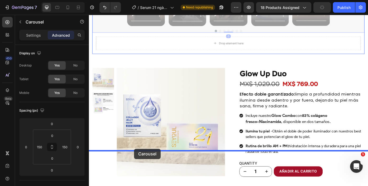
scroll to position [577, 0]
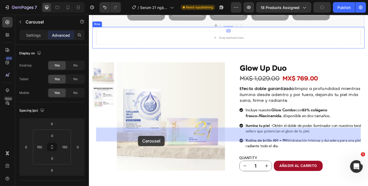
drag, startPoint x: 100, startPoint y: 58, endPoint x: 144, endPoint y: 152, distance: 103.7
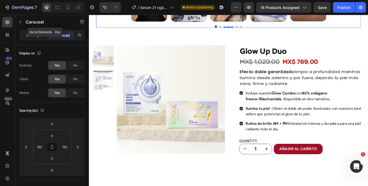
click at [19, 21] on icon "button" at bounding box center [20, 22] width 4 height 4
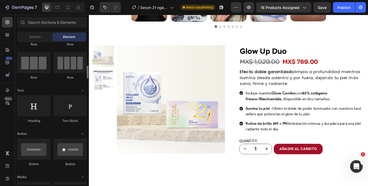
scroll to position [64, 0]
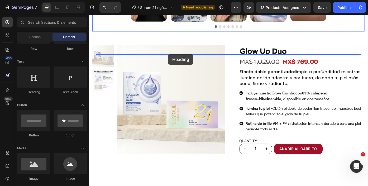
drag, startPoint x: 128, startPoint y: 96, endPoint x: 178, endPoint y: 60, distance: 61.7
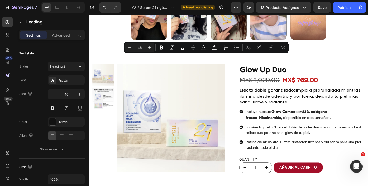
drag, startPoint x: 172, startPoint y: 68, endPoint x: 279, endPoint y: 69, distance: 107.0
copy p "merece lo mejor"
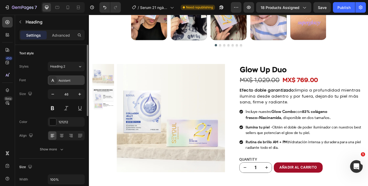
click at [57, 82] on div "Assistant" at bounding box center [66, 79] width 37 height 9
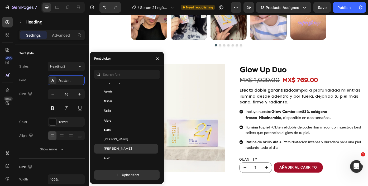
scroll to position [668, 0]
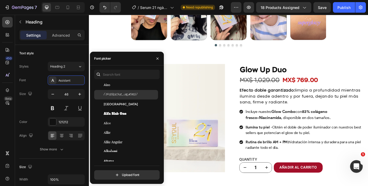
click at [131, 94] on div "[PERSON_NAME]" at bounding box center [130, 94] width 53 height 5
click at [157, 56] on icon "button" at bounding box center [157, 58] width 4 height 4
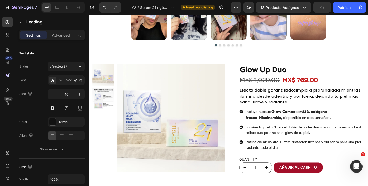
drag, startPoint x: 129, startPoint y: 53, endPoint x: 128, endPoint y: 60, distance: 7.2
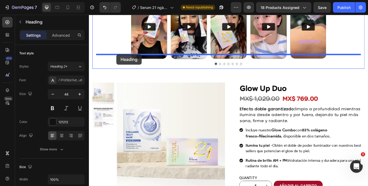
drag, startPoint x: 102, startPoint y: 78, endPoint x: 120, endPoint y: 60, distance: 25.9
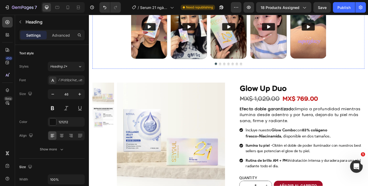
click at [60, 35] on p "Advanced" at bounding box center [61, 35] width 18 height 6
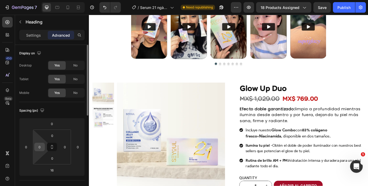
click at [41, 147] on input "0" at bounding box center [40, 147] width 8 height 8
type input "5"
type input "80"
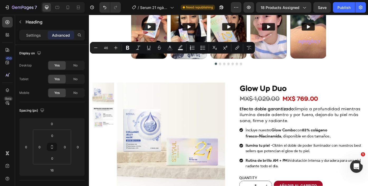
drag, startPoint x: 164, startPoint y: 68, endPoint x: 97, endPoint y: 68, distance: 67.2
click at [37, 40] on div "Settings Advanced" at bounding box center [51, 35] width 65 height 11
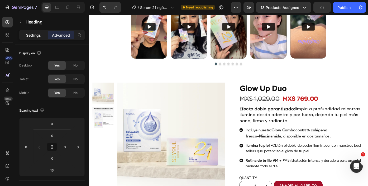
click at [36, 35] on p "Settings" at bounding box center [33, 35] width 15 height 6
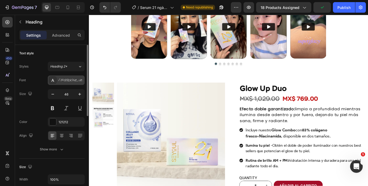
click at [67, 83] on div "[PERSON_NAME]" at bounding box center [66, 79] width 37 height 9
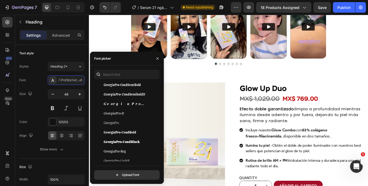
scroll to position [71, 0]
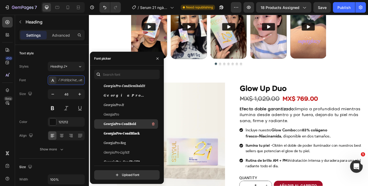
click at [132, 125] on span "GeorgiaPro-CondBold" at bounding box center [120, 123] width 32 height 5
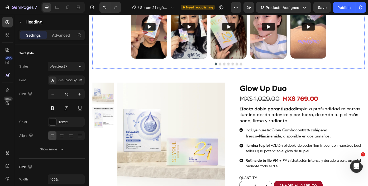
click at [64, 37] on p "Advanced" at bounding box center [61, 35] width 18 height 6
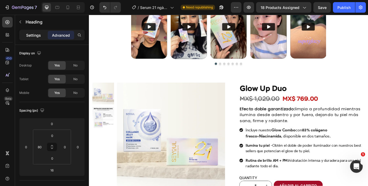
click at [34, 31] on div "Settings" at bounding box center [33, 35] width 26 height 8
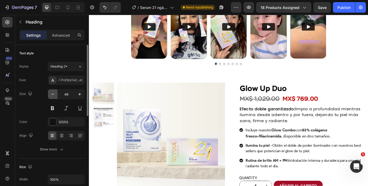
click at [52, 95] on icon "button" at bounding box center [52, 93] width 5 height 5
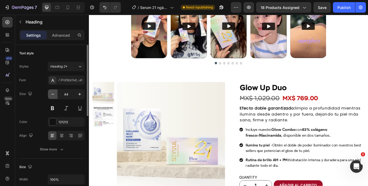
click at [52, 95] on icon "button" at bounding box center [52, 93] width 5 height 5
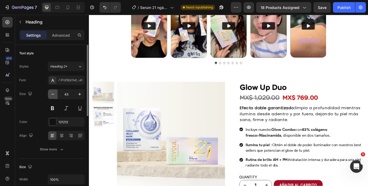
click at [52, 95] on icon "button" at bounding box center [52, 93] width 5 height 5
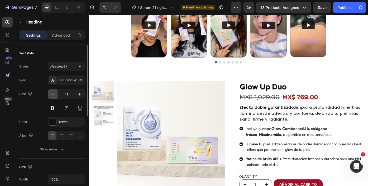
click at [52, 95] on icon "button" at bounding box center [52, 93] width 5 height 5
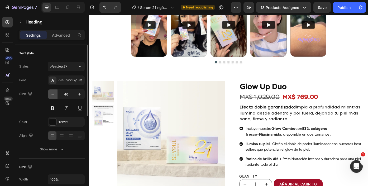
click at [52, 95] on icon "button" at bounding box center [52, 93] width 5 height 5
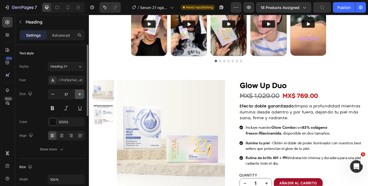
click at [81, 95] on icon "button" at bounding box center [79, 93] width 5 height 5
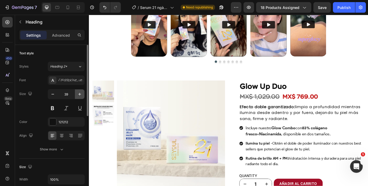
click at [81, 95] on icon "button" at bounding box center [79, 93] width 5 height 5
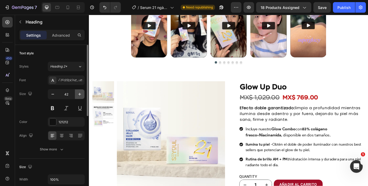
click at [81, 95] on icon "button" at bounding box center [79, 93] width 5 height 5
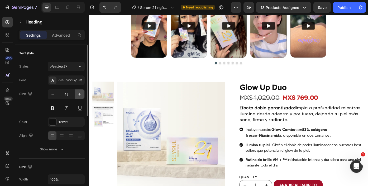
click at [81, 95] on icon "button" at bounding box center [79, 93] width 5 height 5
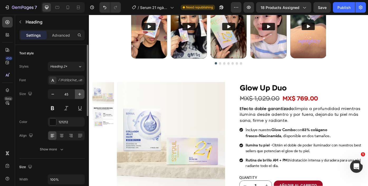
type input "46"
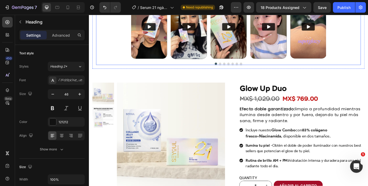
click at [111, 72] on div "Video Video Video Video Video [GEOGRAPHIC_DATA]" at bounding box center [247, 31] width 300 height 79
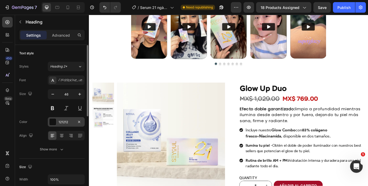
scroll to position [36, 0]
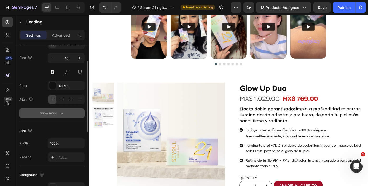
click at [61, 111] on icon "button" at bounding box center [61, 112] width 5 height 5
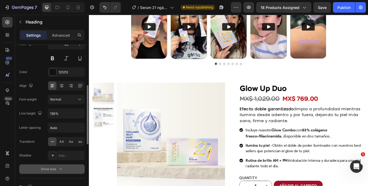
scroll to position [65, 0]
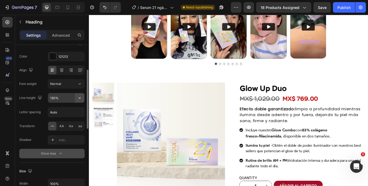
click at [79, 98] on icon "button" at bounding box center [79, 97] width 5 height 5
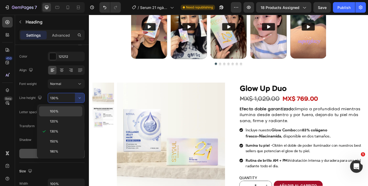
click at [68, 116] on div "100%" at bounding box center [60, 121] width 43 height 10
type input "100%"
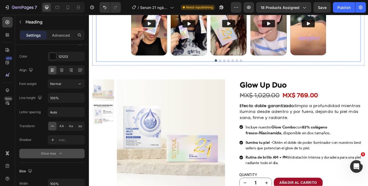
click at [114, 68] on div "Video Video Video Video Video [GEOGRAPHIC_DATA]" at bounding box center [247, 28] width 300 height 79
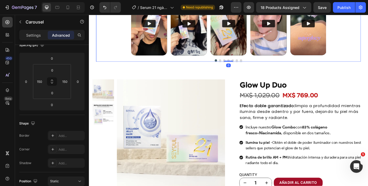
scroll to position [0, 0]
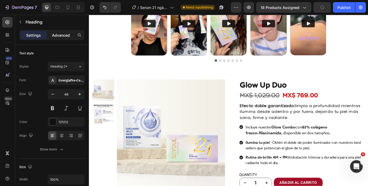
click at [62, 37] on p "Advanced" at bounding box center [61, 35] width 18 height 6
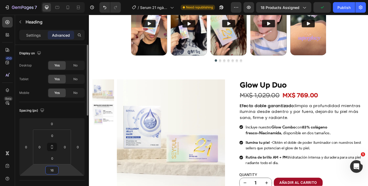
click at [50, 173] on input "16" at bounding box center [52, 170] width 11 height 8
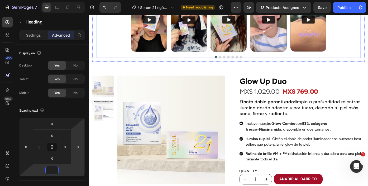
click at [117, 64] on div "Video Video Video Video Video [GEOGRAPHIC_DATA]" at bounding box center [247, 23] width 300 height 79
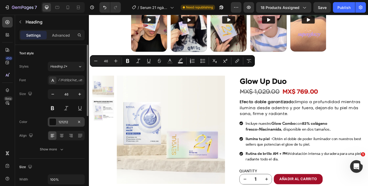
click at [52, 120] on div at bounding box center [52, 121] width 7 height 7
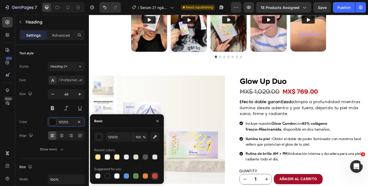
click at [154, 176] on div at bounding box center [154, 175] width 5 height 5
type input "C5453F"
click at [99, 138] on div "button" at bounding box center [98, 136] width 5 height 5
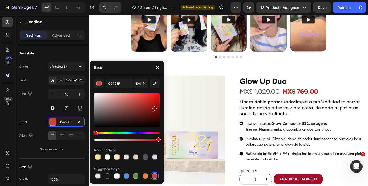
drag, startPoint x: 139, startPoint y: 102, endPoint x: 154, endPoint y: 107, distance: 15.3
click at [154, 107] on div at bounding box center [154, 108] width 4 height 4
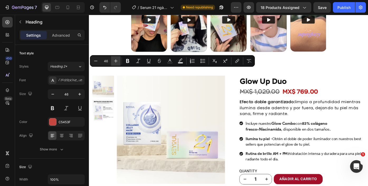
click at [118, 60] on icon "Editor contextual toolbar" at bounding box center [115, 60] width 5 height 5
type input "47"
click at [129, 60] on icon "Editor contextual toolbar" at bounding box center [127, 60] width 5 height 5
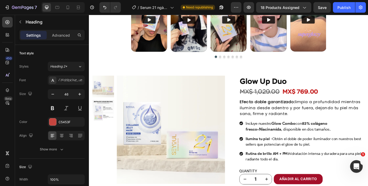
click at [108, 64] on div "Video Video Video Video Video [GEOGRAPHIC_DATA]" at bounding box center [247, 23] width 300 height 79
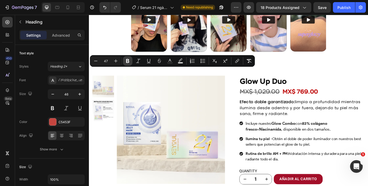
click at [126, 63] on icon "Editor contextual toolbar" at bounding box center [127, 60] width 5 height 5
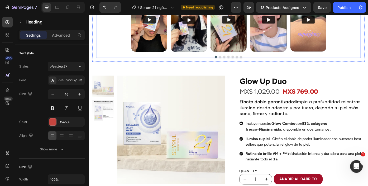
click at [112, 64] on div "Video Video Video Video Video [GEOGRAPHIC_DATA]" at bounding box center [247, 23] width 300 height 79
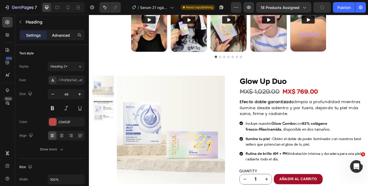
click at [65, 36] on p "Advanced" at bounding box center [61, 35] width 18 height 6
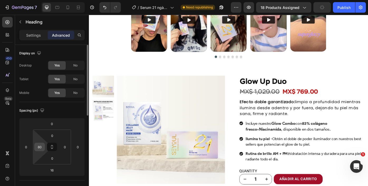
click at [39, 149] on input "80" at bounding box center [40, 147] width 8 height 8
type input "150"
click at [181, 55] on div "Porque tu piel Heading ⁠⁠⁠⁠⁠⁠⁠ merece lo mejor Heading 16 Video Video Video Vid…" at bounding box center [247, 7] width 308 height 122
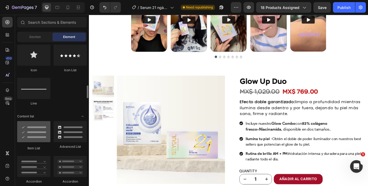
scroll to position [337, 0]
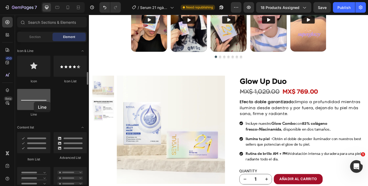
drag, startPoint x: 30, startPoint y: 100, endPoint x: 34, endPoint y: 101, distance: 4.3
click at [34, 102] on div at bounding box center [33, 99] width 33 height 21
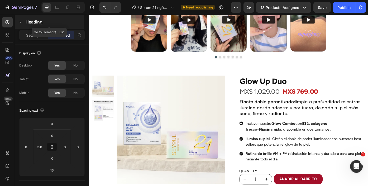
click at [19, 22] on icon "button" at bounding box center [20, 22] width 4 height 4
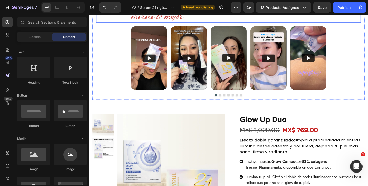
scroll to position [450, 0]
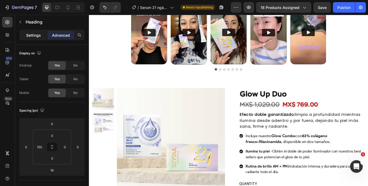
click at [35, 38] on div "Settings" at bounding box center [33, 35] width 26 height 8
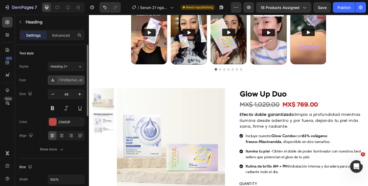
click at [64, 77] on div "[PERSON_NAME]" at bounding box center [66, 79] width 37 height 9
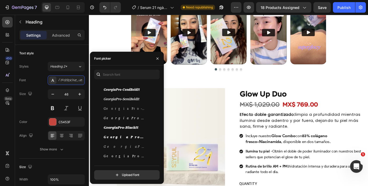
scroll to position [202, 0]
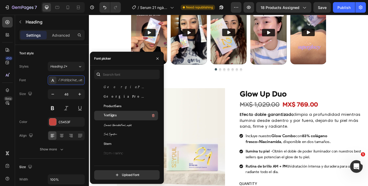
click at [127, 115] on div "Vortigra" at bounding box center [130, 115] width 53 height 6
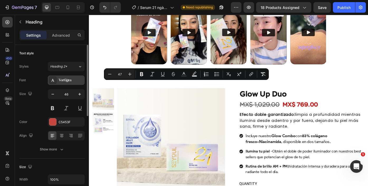
click at [69, 84] on div "Vortigra" at bounding box center [66, 79] width 37 height 9
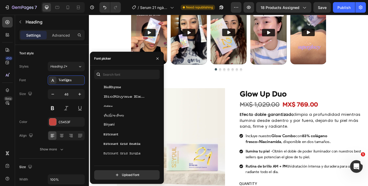
scroll to position [2287, 0]
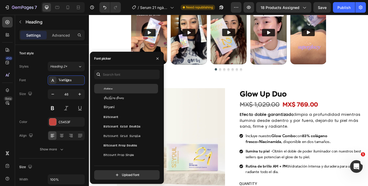
click at [131, 89] on div "Birthstone" at bounding box center [130, 88] width 53 height 5
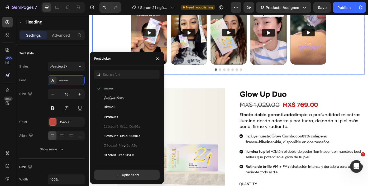
click at [242, 72] on div "Porque tu piel Heading ⁠⁠⁠⁠⁠⁠⁠ merece lo mejor Heading 16 Video Video Video Vid…" at bounding box center [247, 21] width 308 height 122
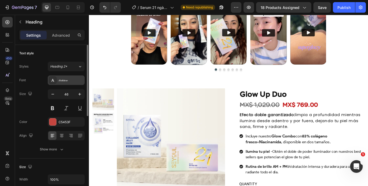
click at [64, 80] on div "Birthstone" at bounding box center [71, 80] width 25 height 5
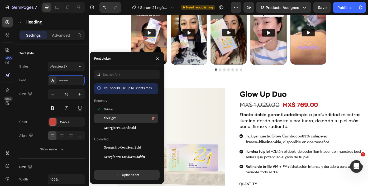
click at [124, 119] on div "Vortigra" at bounding box center [130, 118] width 53 height 6
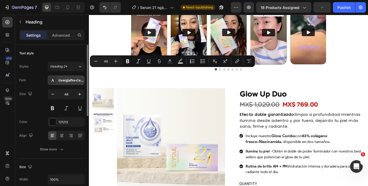
click at [68, 82] on div "GeorgiaPro-CondBold" at bounding box center [66, 79] width 37 height 9
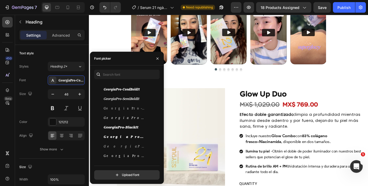
scroll to position [208, 0]
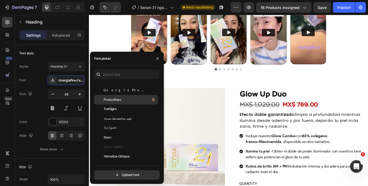
click at [125, 100] on div "ProductSans" at bounding box center [130, 99] width 53 height 6
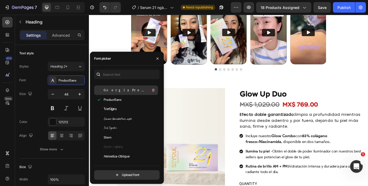
click at [129, 89] on div "GeorgiaPro-Cond" at bounding box center [130, 90] width 53 height 6
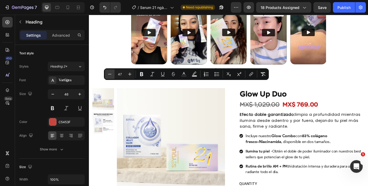
click at [109, 76] on icon "Editor contextual toolbar" at bounding box center [109, 73] width 5 height 5
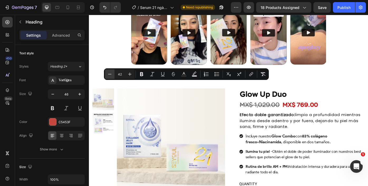
click at [109, 76] on icon "Editor contextual toolbar" at bounding box center [109, 73] width 5 height 5
type input "39"
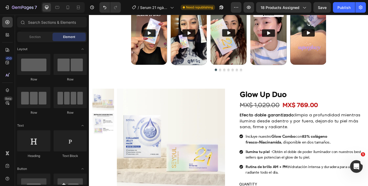
scroll to position [73, 0]
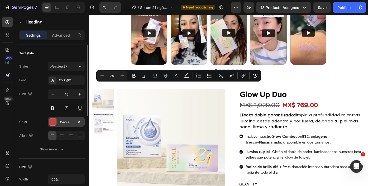
click at [53, 122] on div at bounding box center [52, 121] width 7 height 7
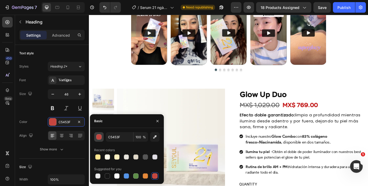
click at [98, 136] on div "button" at bounding box center [98, 136] width 5 height 5
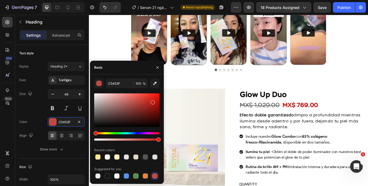
drag, startPoint x: 140, startPoint y: 104, endPoint x: 152, endPoint y: 101, distance: 12.2
click at [152, 101] on div at bounding box center [126, 109] width 65 height 33
click at [154, 102] on div at bounding box center [155, 103] width 4 height 4
type input "BC170F"
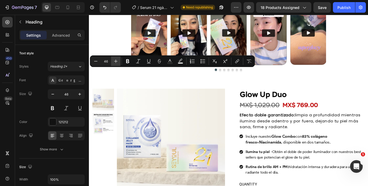
click at [115, 58] on button "Plus" at bounding box center [115, 60] width 9 height 9
click at [93, 61] on icon "Editor contextual toolbar" at bounding box center [95, 61] width 5 height 5
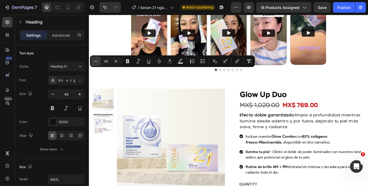
click at [93, 61] on icon "Editor contextual toolbar" at bounding box center [95, 61] width 5 height 5
type input "46"
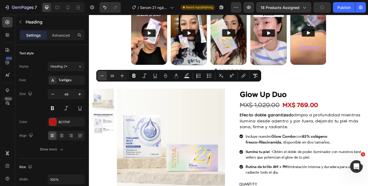
click at [104, 75] on icon "Editor contextual toolbar" at bounding box center [101, 75] width 5 height 5
type input "36"
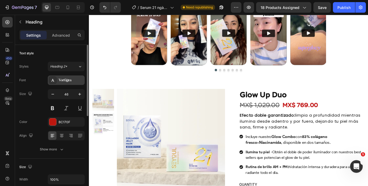
click at [57, 76] on div "Vortigra" at bounding box center [66, 79] width 37 height 9
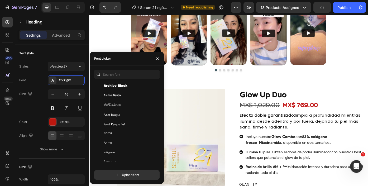
scroll to position [1293, 0]
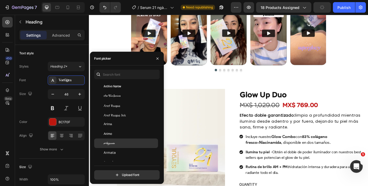
click at [125, 142] on div "Arizonia" at bounding box center [130, 143] width 53 height 5
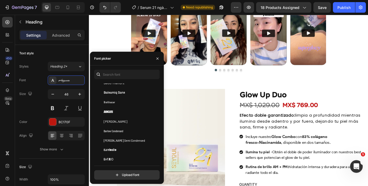
scroll to position [2016, 0]
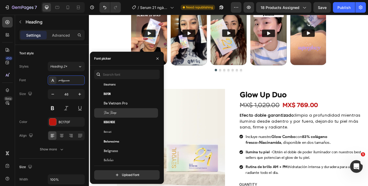
click at [126, 115] on div "Beau Rivage" at bounding box center [130, 112] width 53 height 5
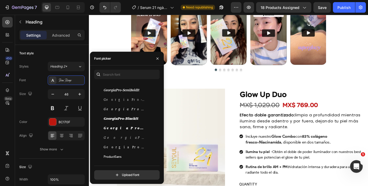
scroll to position [49, 0]
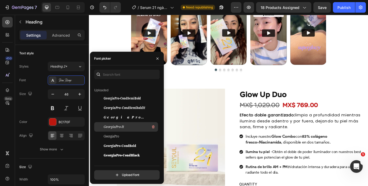
click at [131, 125] on div "GeorgiaPro-It" at bounding box center [130, 127] width 53 height 6
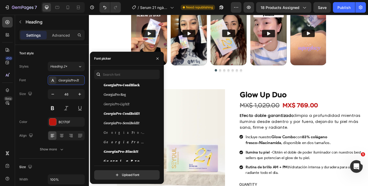
scroll to position [137, 0]
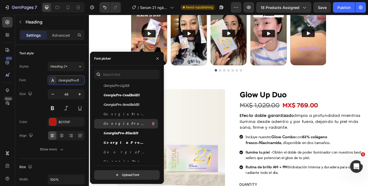
click at [131, 123] on div "GeorgiaPro-CondIt" at bounding box center [130, 123] width 53 height 6
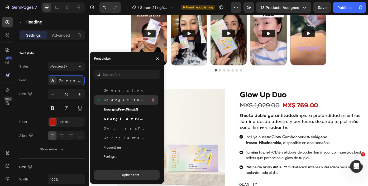
scroll to position [161, 0]
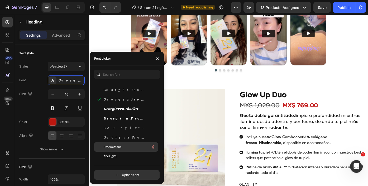
click at [133, 151] on div "ProductSans" at bounding box center [126, 146] width 64 height 9
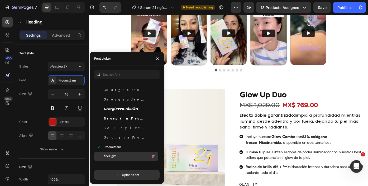
click at [130, 155] on div "Vortigra" at bounding box center [130, 156] width 53 height 6
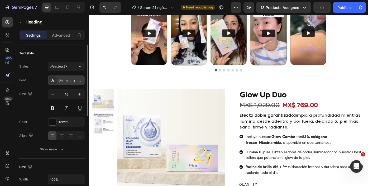
click at [67, 83] on div "GeorgiaPro-Cond" at bounding box center [66, 79] width 37 height 9
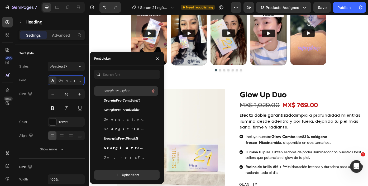
scroll to position [153, 0]
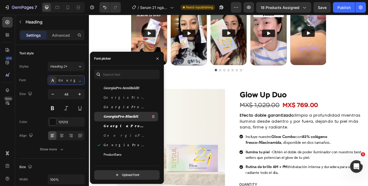
click at [126, 117] on span "GeorgiaPro-BlackIt" at bounding box center [121, 116] width 35 height 5
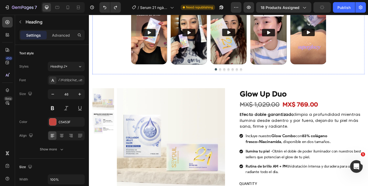
click at [75, 81] on div "GeorgiaPro-CondBold" at bounding box center [71, 80] width 25 height 5
click at [53, 125] on div "C5453F" at bounding box center [66, 121] width 37 height 9
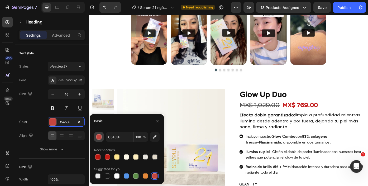
click at [99, 140] on button "button" at bounding box center [98, 136] width 9 height 9
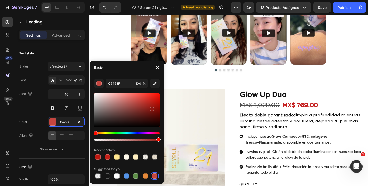
drag, startPoint x: 139, startPoint y: 103, endPoint x: 153, endPoint y: 108, distance: 14.3
click at [153, 108] on div at bounding box center [152, 109] width 4 height 4
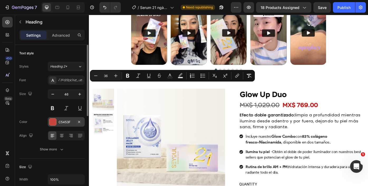
click at [51, 125] on div at bounding box center [52, 121] width 7 height 7
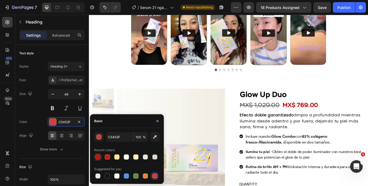
click at [97, 154] on div at bounding box center [98, 157] width 6 height 6
type input "BC170F"
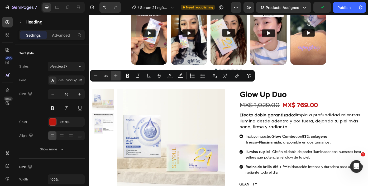
click at [116, 76] on icon "Editor contextual toolbar" at bounding box center [115, 75] width 3 height 3
click at [115, 76] on icon "Editor contextual toolbar" at bounding box center [115, 75] width 3 height 3
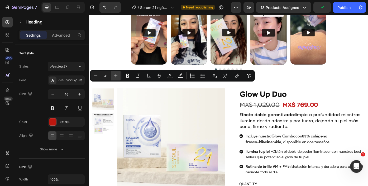
click at [115, 76] on icon "Editor contextual toolbar" at bounding box center [115, 75] width 3 height 3
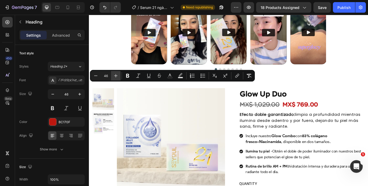
click at [115, 76] on icon "Editor contextual toolbar" at bounding box center [115, 75] width 3 height 3
type input "49"
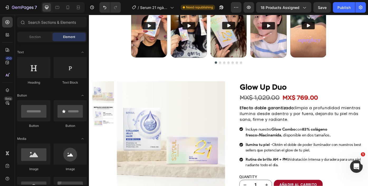
scroll to position [460, 0]
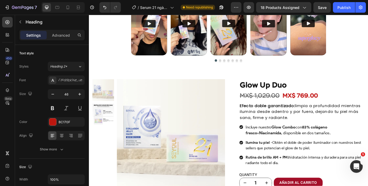
click at [52, 36] on div "Advanced" at bounding box center [61, 35] width 26 height 8
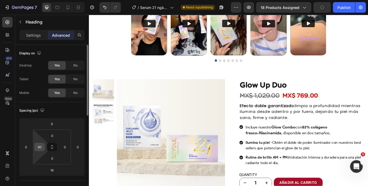
click at [41, 150] on input "80" at bounding box center [40, 147] width 8 height 8
type input "1"
type input "150"
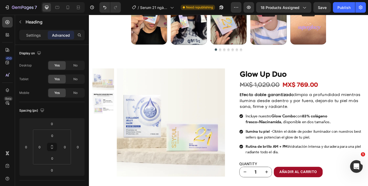
scroll to position [474, 0]
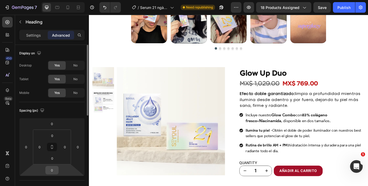
click at [54, 170] on input "0" at bounding box center [52, 170] width 11 height 8
type input "-5"
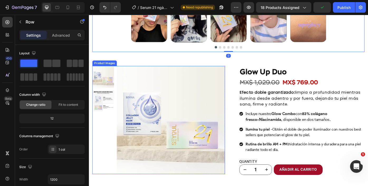
click at [130, 186] on img at bounding box center [181, 134] width 123 height 123
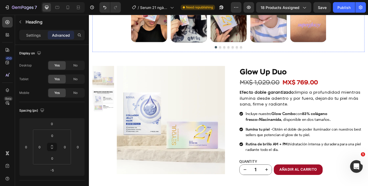
click at [250, 8] on icon "button" at bounding box center [248, 7] width 5 height 5
click at [367, 53] on div "Video Video Video Video Video [GEOGRAPHIC_DATA]" at bounding box center [247, 13] width 300 height 79
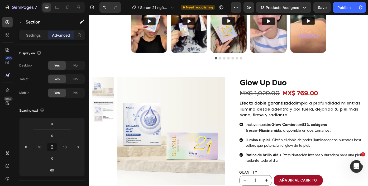
scroll to position [461, 0]
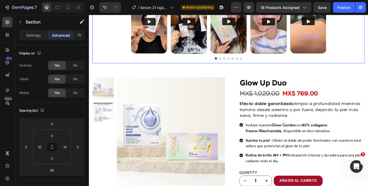
click at [157, 61] on div "Porque tu piel Heading ⁠⁠⁠⁠⁠⁠⁠ merece lo mejor Heading Video Video Video Video …" at bounding box center [247, 9] width 308 height 120
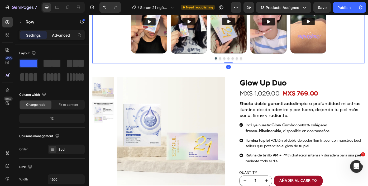
click at [56, 35] on p "Advanced" at bounding box center [61, 35] width 18 height 6
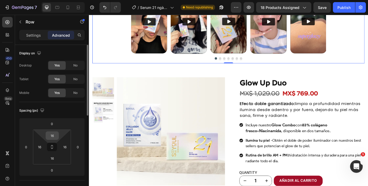
click at [53, 135] on input "16" at bounding box center [52, 135] width 11 height 8
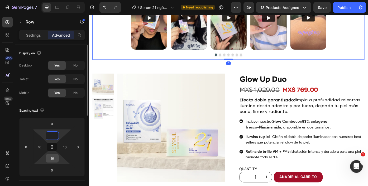
type input "0"
click at [54, 160] on input "16" at bounding box center [52, 158] width 11 height 8
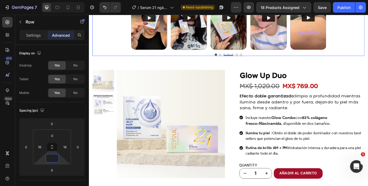
click at [90, 61] on div "Testimonios Reales - Resultados Visibles Heading Porque tu piel Heading ⁠⁠⁠⁠⁠⁠⁠…" at bounding box center [247, 5] width 316 height 112
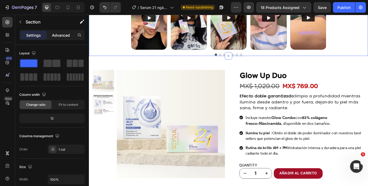
click at [64, 34] on p "Advanced" at bounding box center [61, 35] width 18 height 6
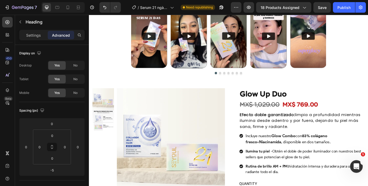
scroll to position [579, 0]
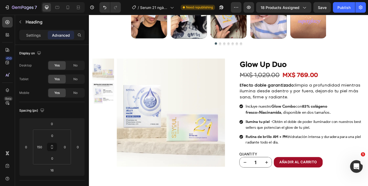
scroll to position [595, 0]
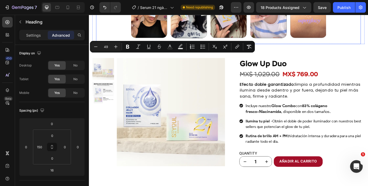
click at [119, 48] on div "Video Video Video Video Video [GEOGRAPHIC_DATA]" at bounding box center [247, 8] width 300 height 79
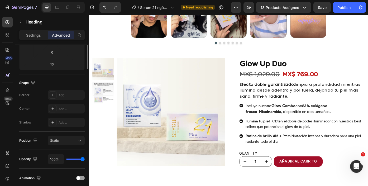
scroll to position [0, 0]
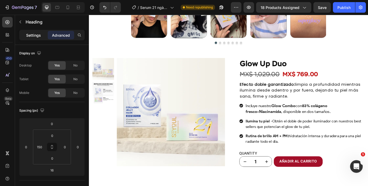
click at [30, 37] on p "Settings" at bounding box center [33, 35] width 15 height 6
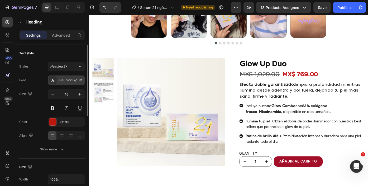
click at [62, 81] on div "[PERSON_NAME]" at bounding box center [71, 80] width 25 height 5
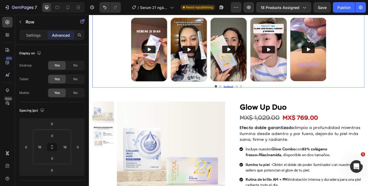
scroll to position [665, 0]
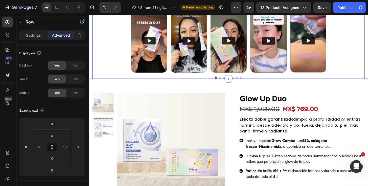
click at [91, 81] on div "Testimonios Reales - Resultados Visibles Heading Porque tu piel Heading ⁠⁠⁠⁠⁠⁠⁠…" at bounding box center [247, 31] width 316 height 112
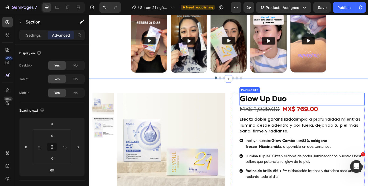
click at [272, 108] on h1 "Glow Up Duo" at bounding box center [330, 110] width 142 height 14
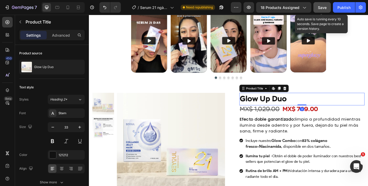
click at [318, 7] on span "Save" at bounding box center [322, 7] width 9 height 4
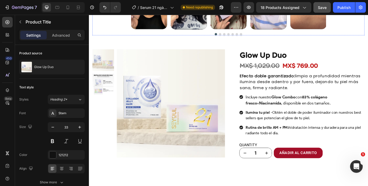
scroll to position [603, 0]
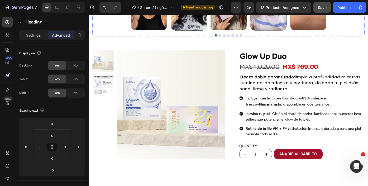
click at [116, 40] on div "Video Video Video Video Video [GEOGRAPHIC_DATA]" at bounding box center [247, -1] width 300 height 79
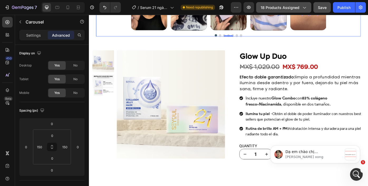
scroll to position [0, 0]
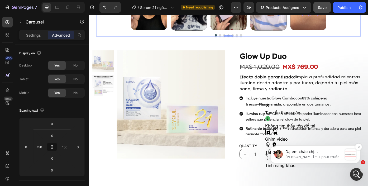
click at [324, 155] on p "[PERSON_NAME] • 1 phút trước" at bounding box center [313, 156] width 57 height 5
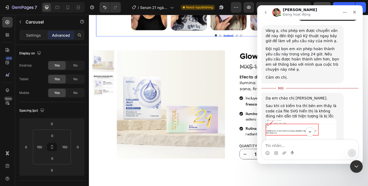
scroll to position [992, 0]
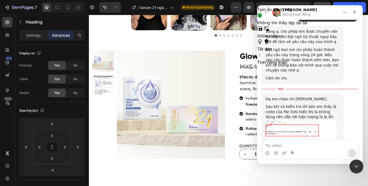
click at [351, 164] on div "Đóng Intercom Messenger" at bounding box center [355, 165] width 13 height 13
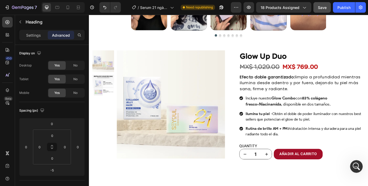
scroll to position [1021, 0]
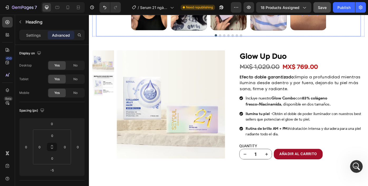
click at [367, 40] on div "Video Video Video Video Video [GEOGRAPHIC_DATA]" at bounding box center [247, -1] width 300 height 79
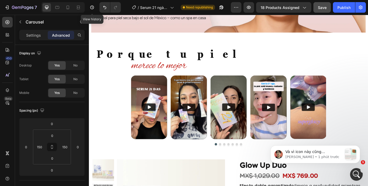
scroll to position [600, 0]
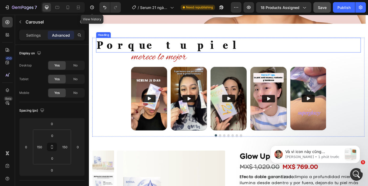
click at [179, 52] on h2 "Porque tu piel" at bounding box center [247, 49] width 300 height 17
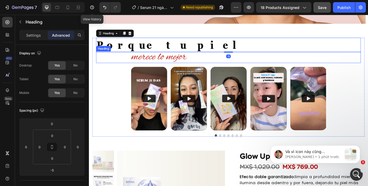
click at [190, 67] on span "merece lo mejor" at bounding box center [168, 63] width 62 height 16
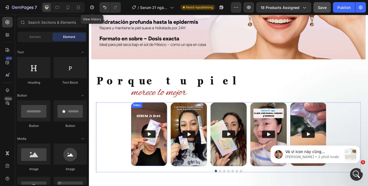
scroll to position [582, 0]
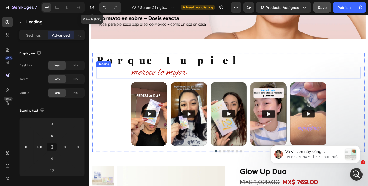
click at [208, 79] on h2 "merece lo mejor" at bounding box center [267, 80] width 260 height 13
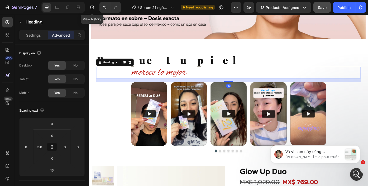
click at [208, 79] on h2 "merece lo mejor" at bounding box center [267, 80] width 260 height 13
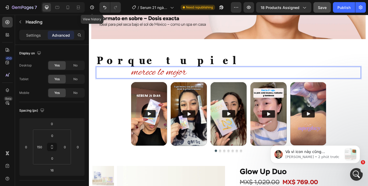
drag, startPoint x: 139, startPoint y: 81, endPoint x: 201, endPoint y: 81, distance: 62.2
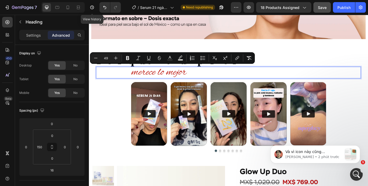
click at [205, 81] on p "merece lo mejor" at bounding box center [266, 80] width 259 height 12
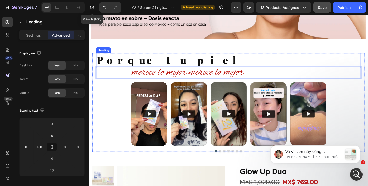
click at [231, 61] on h2 "Porque tu piel" at bounding box center [247, 66] width 300 height 17
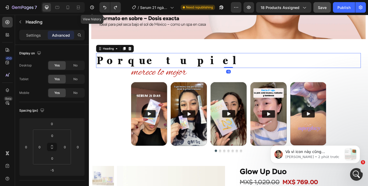
click at [183, 64] on h2 "Porque tu piel" at bounding box center [247, 66] width 300 height 17
click at [167, 65] on h2 "Porque tu piel" at bounding box center [247, 66] width 300 height 17
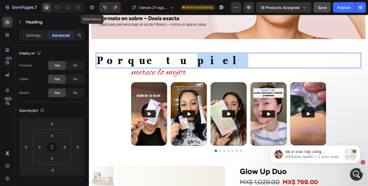
click at [167, 65] on p "Porque tu piel" at bounding box center [247, 67] width 299 height 16
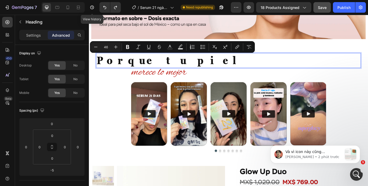
click at [148, 65] on p "Porque tu piel" at bounding box center [247, 67] width 299 height 16
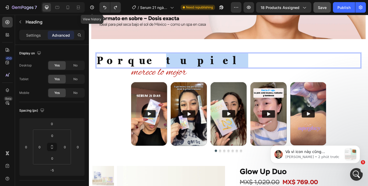
drag, startPoint x: 140, startPoint y: 65, endPoint x: 178, endPoint y: 65, distance: 38.2
click at [178, 65] on p "Porque tu piel" at bounding box center [247, 67] width 299 height 16
copy p "tu piel"
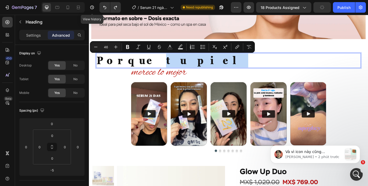
click at [187, 66] on p "Porque tu piel" at bounding box center [247, 67] width 299 height 16
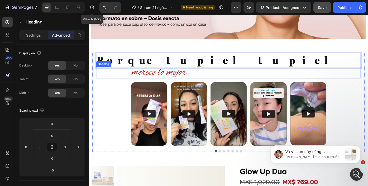
click at [184, 79] on span "merece lo mejor" at bounding box center [168, 80] width 62 height 16
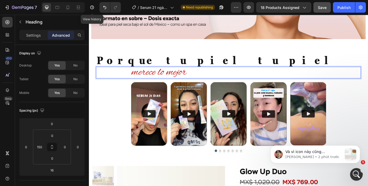
click at [166, 80] on span "merece lo mejor" at bounding box center [168, 80] width 62 height 16
click at [129, 80] on div "merece lo mejor Heading 16" at bounding box center [247, 80] width 300 height 13
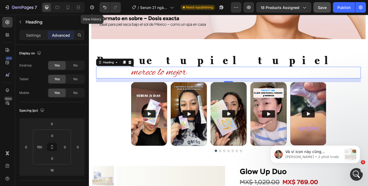
click at [135, 80] on div "merece lo mejor Heading 16" at bounding box center [247, 80] width 300 height 13
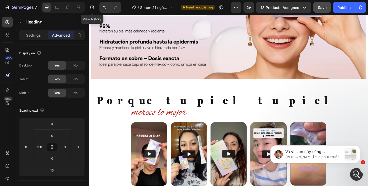
scroll to position [540, 0]
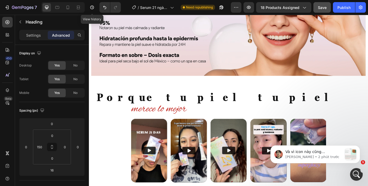
click at [145, 124] on span "merece lo mejor" at bounding box center [168, 122] width 62 height 16
drag, startPoint x: 208, startPoint y: 123, endPoint x: 237, endPoint y: 123, distance: 28.7
click at [237, 123] on p "merece lo mejor" at bounding box center [266, 122] width 259 height 12
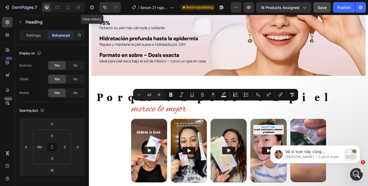
copy span "mejor"
click at [237, 123] on p "merece lo mejor" at bounding box center [266, 122] width 259 height 12
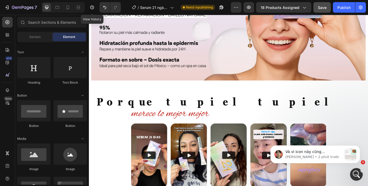
scroll to position [587, 0]
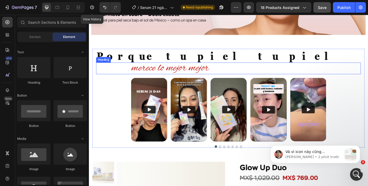
click at [189, 73] on span "merece lo mejor mejor" at bounding box center [181, 75] width 88 height 16
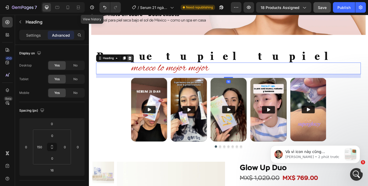
click at [135, 62] on icon at bounding box center [135, 64] width 4 height 4
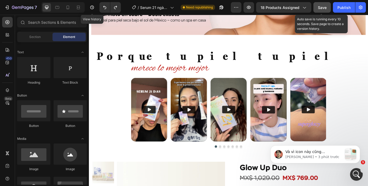
click at [320, 10] on div "Save" at bounding box center [322, 8] width 9 height 6
